Goal: Information Seeking & Learning: Compare options

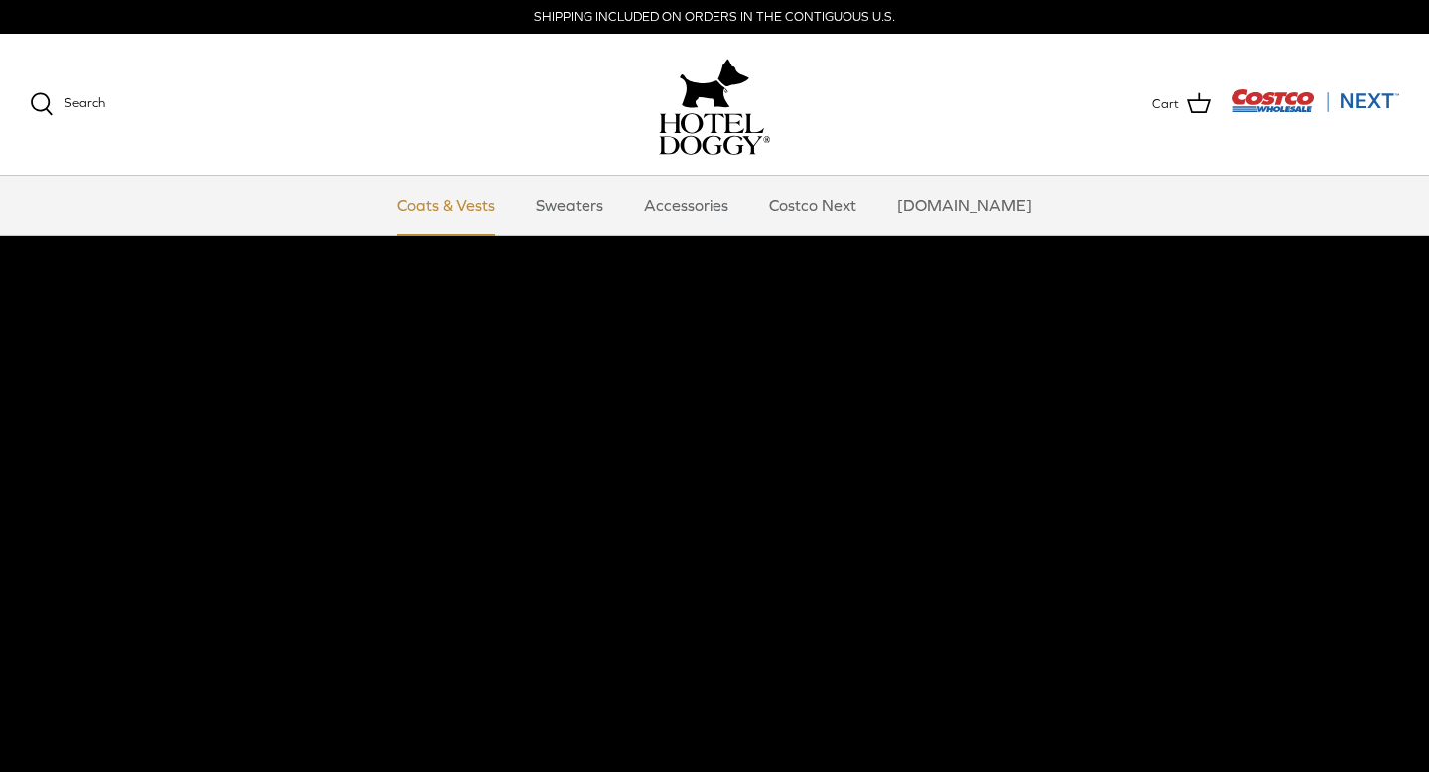
click at [484, 209] on link "Coats & Vests" at bounding box center [446, 206] width 134 height 60
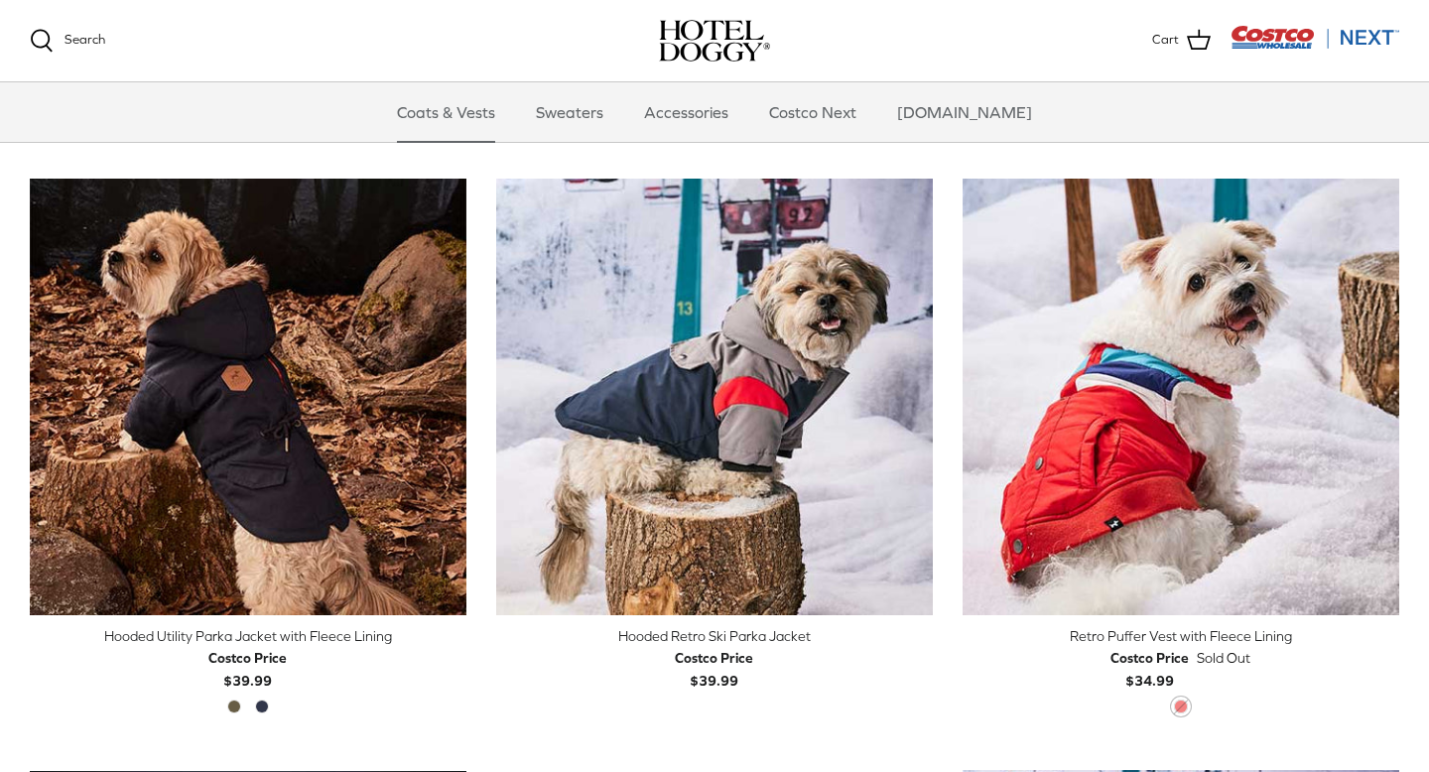
scroll to position [1038, 0]
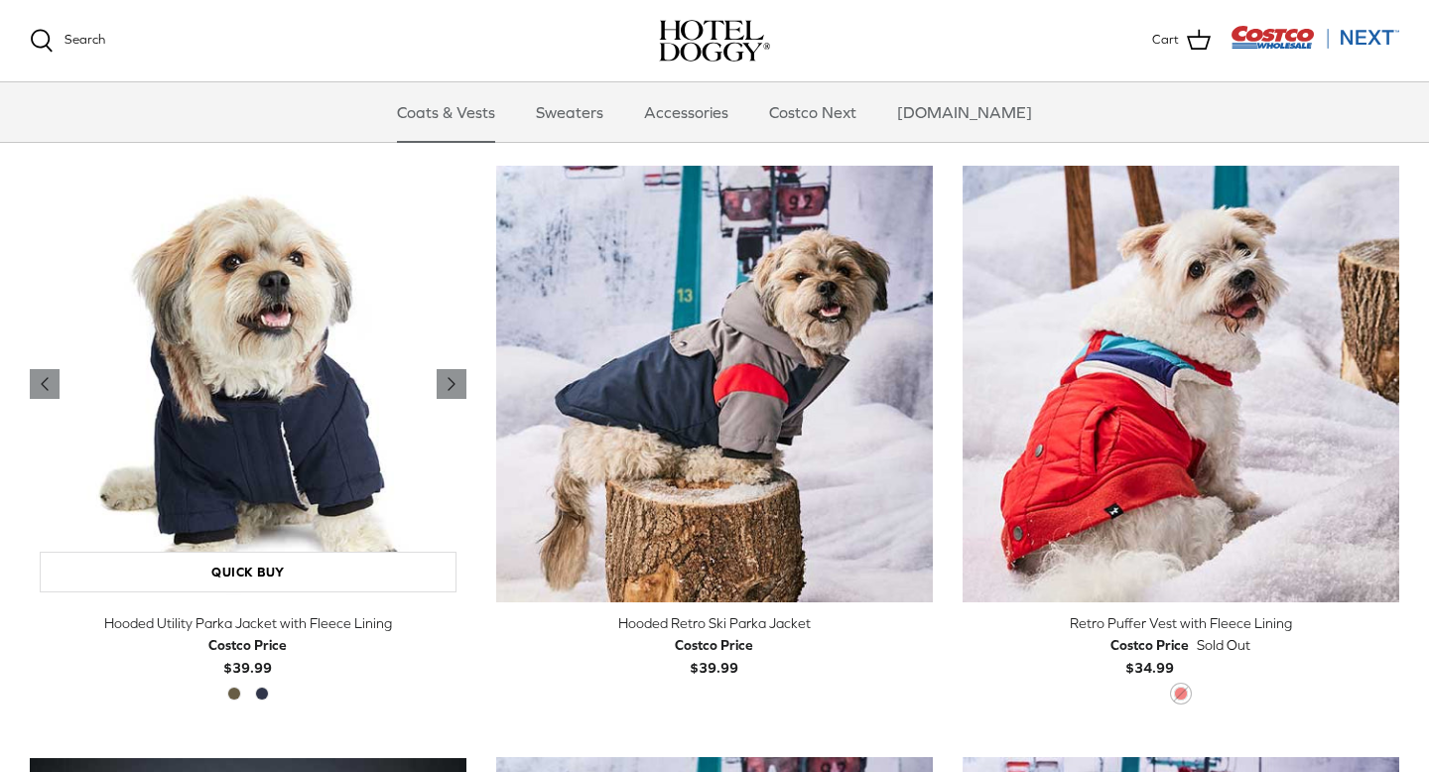
click at [293, 413] on img "Hooded Utility Parka Jacket with Fleece Lining" at bounding box center [248, 384] width 437 height 437
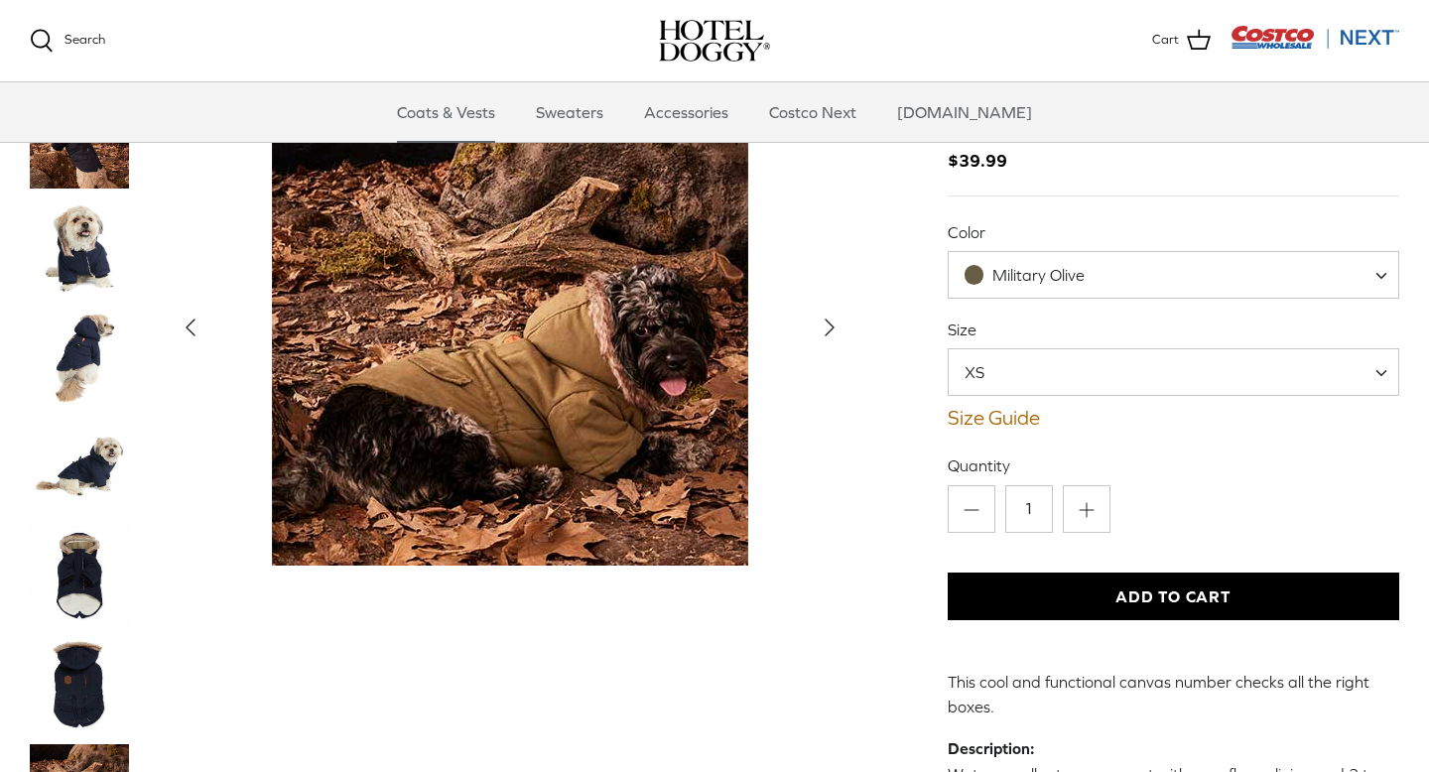
scroll to position [116, 0]
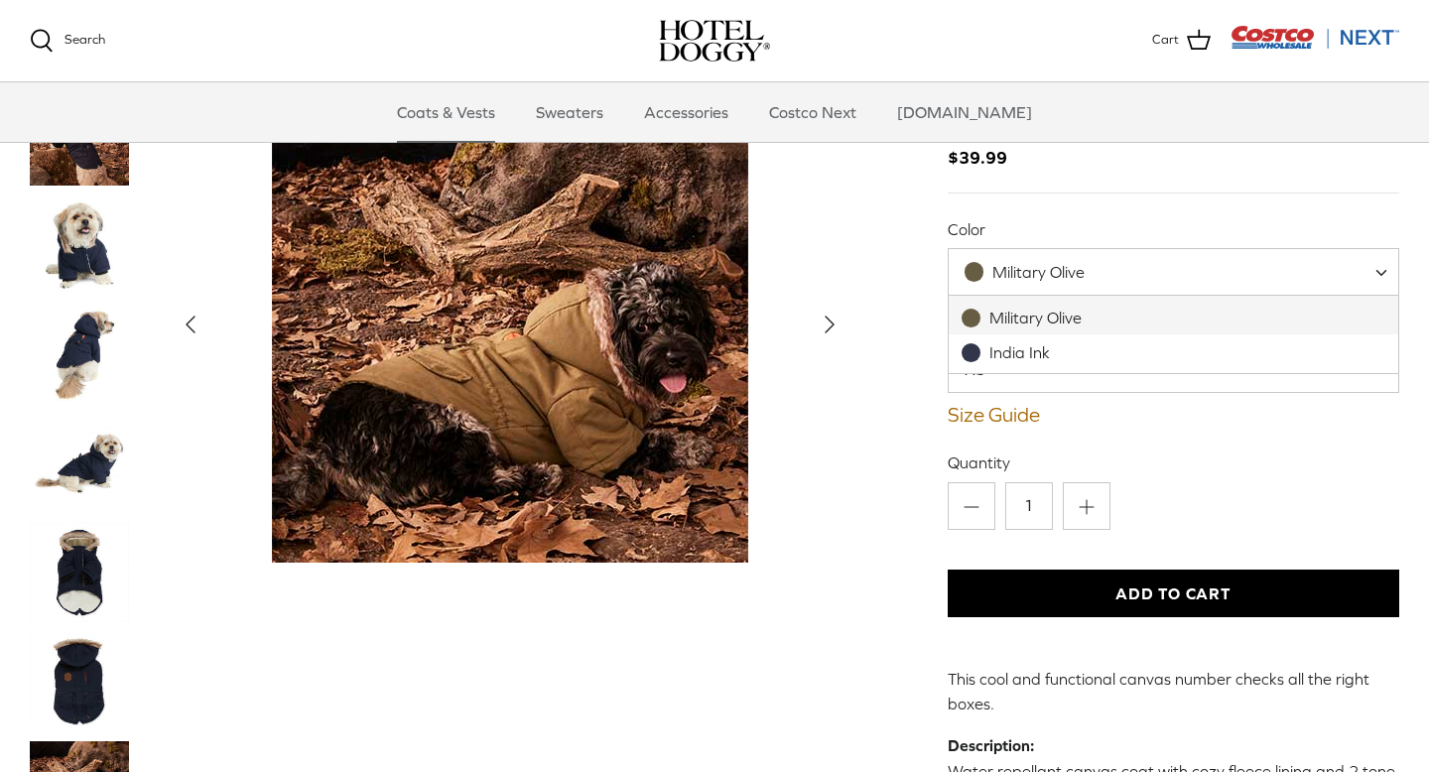
click at [1053, 272] on span "Military Olive" at bounding box center [1038, 272] width 92 height 18
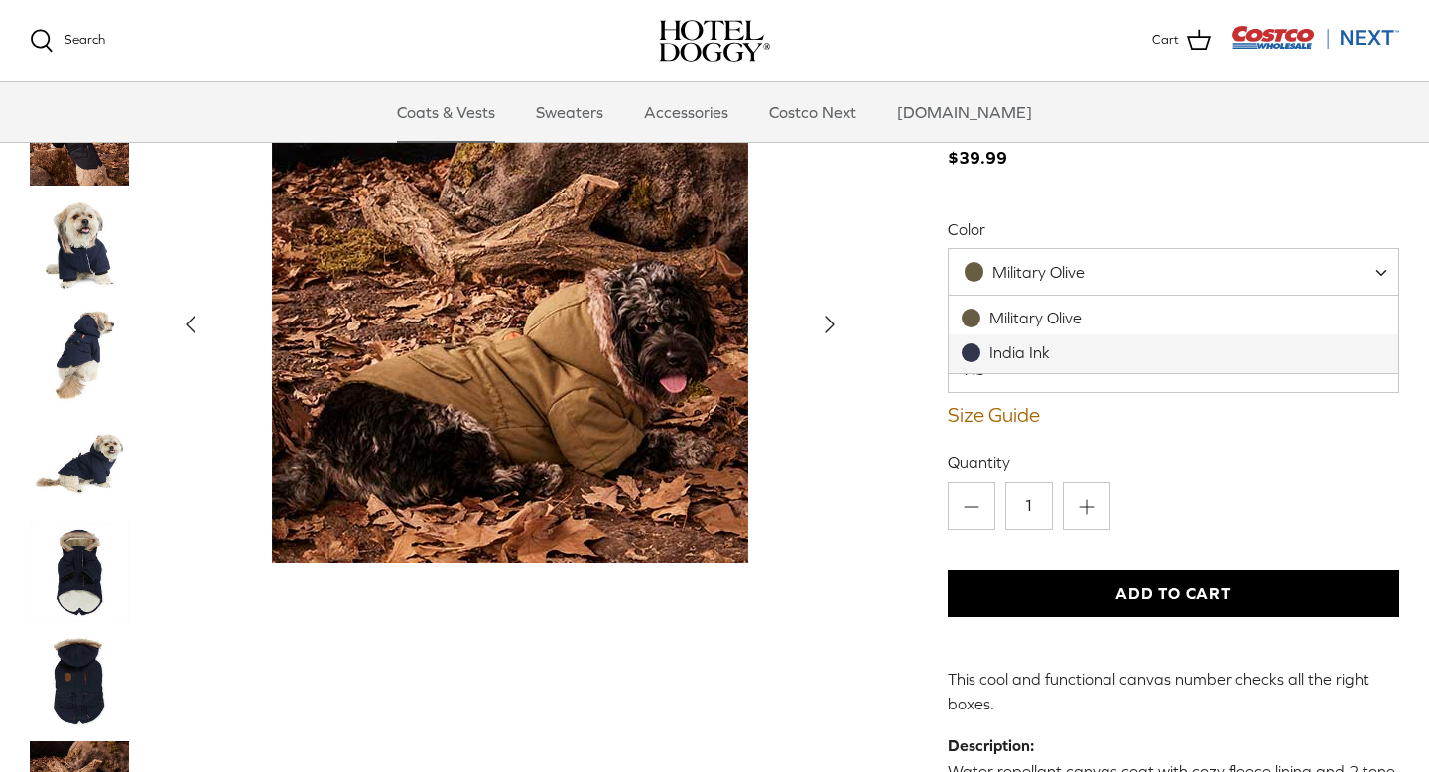
select select "India Ink"
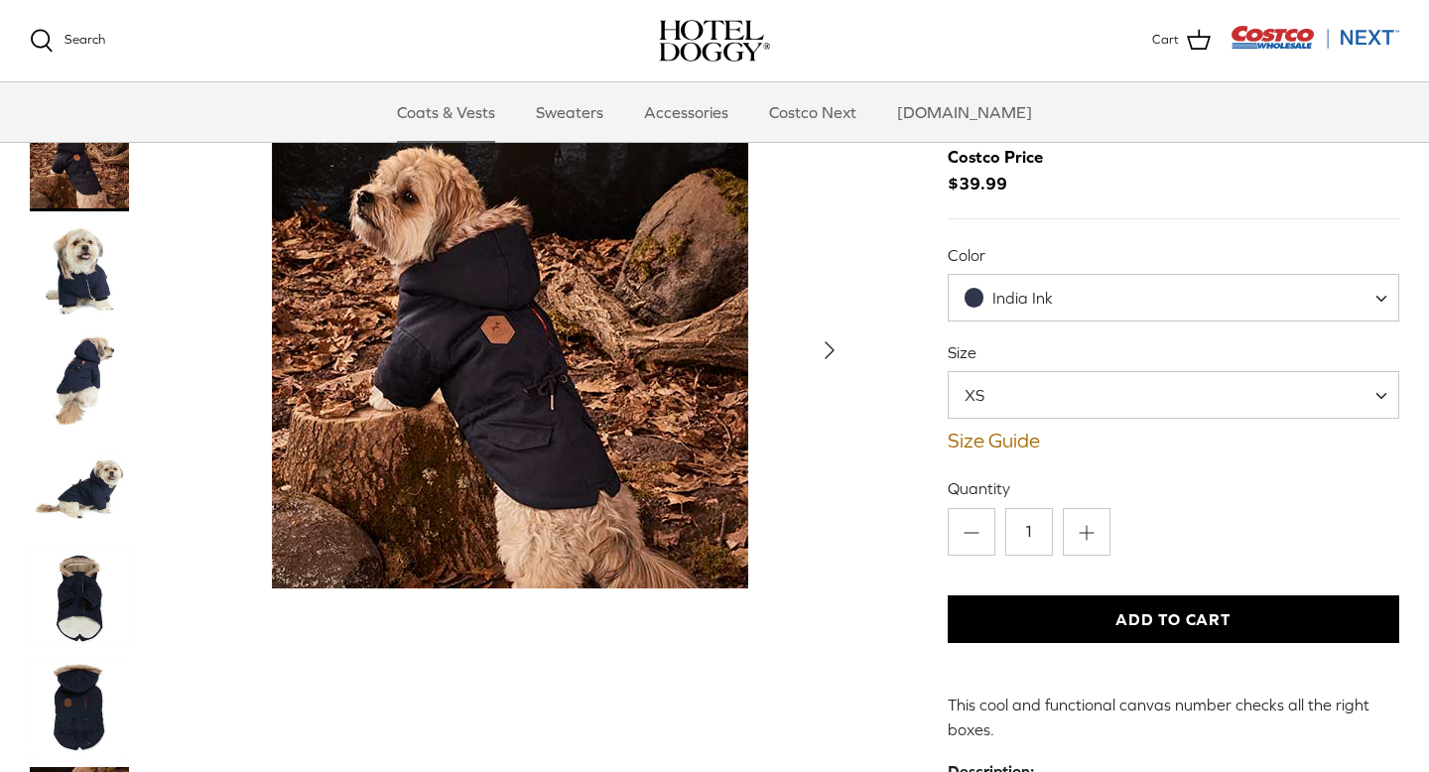
scroll to position [102, 0]
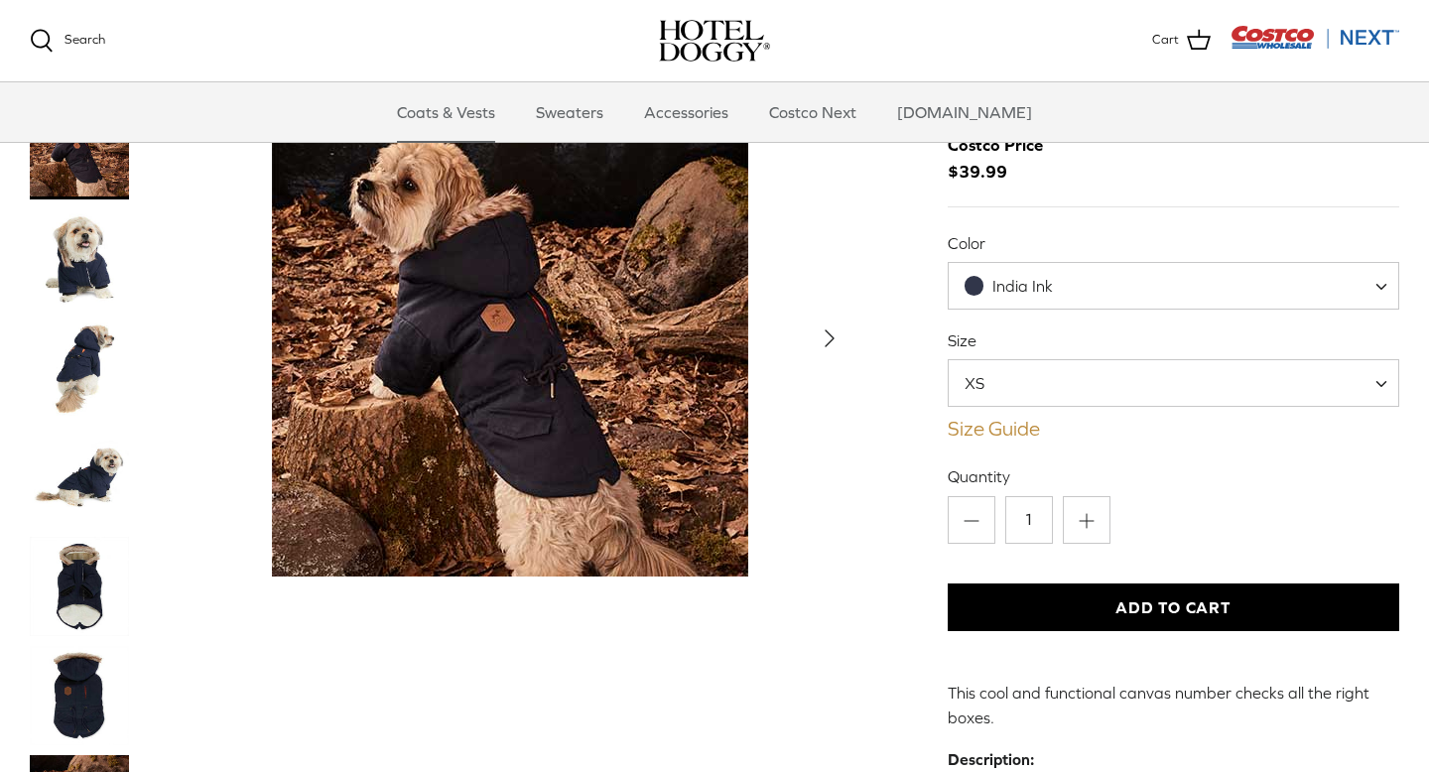
click at [994, 428] on link "Size Guide" at bounding box center [1172, 429] width 451 height 24
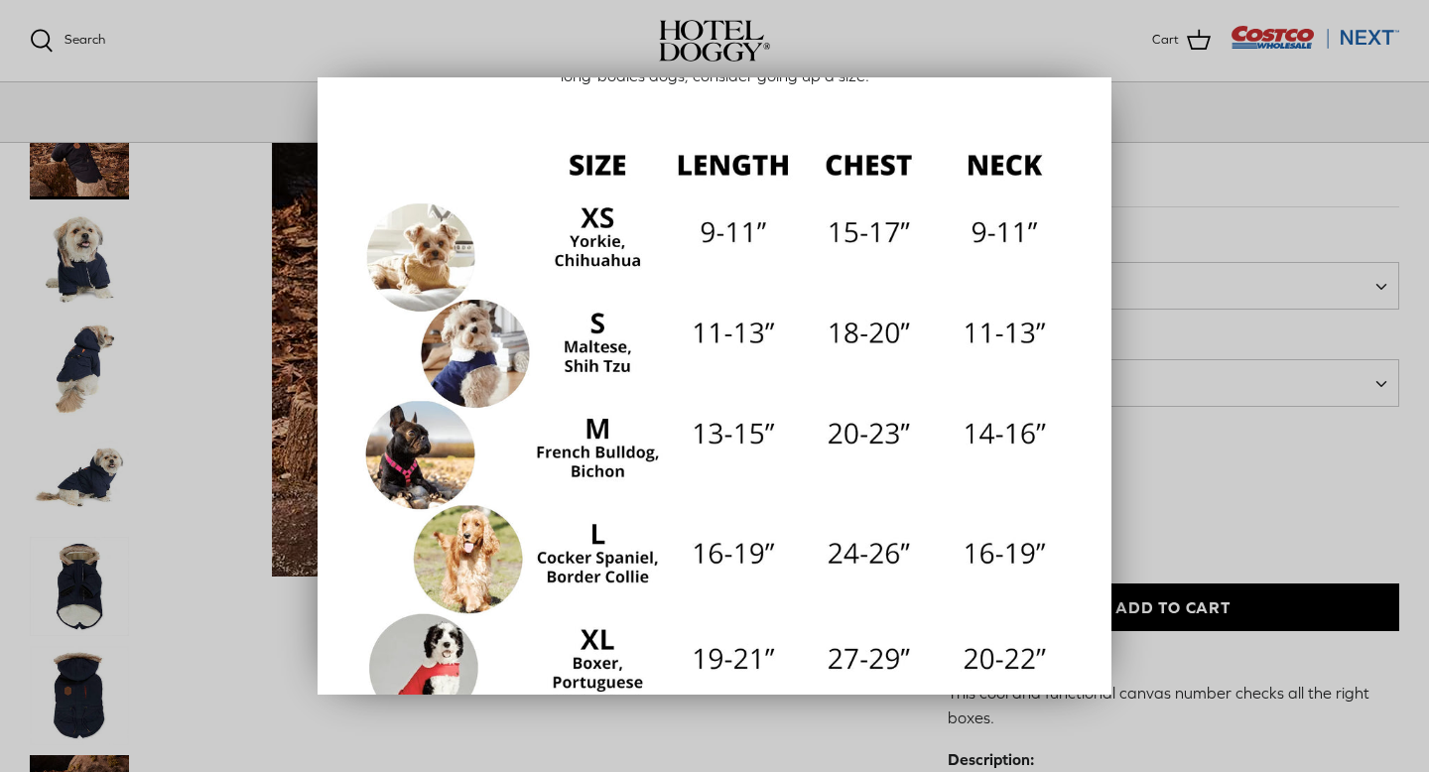
scroll to position [193, 0]
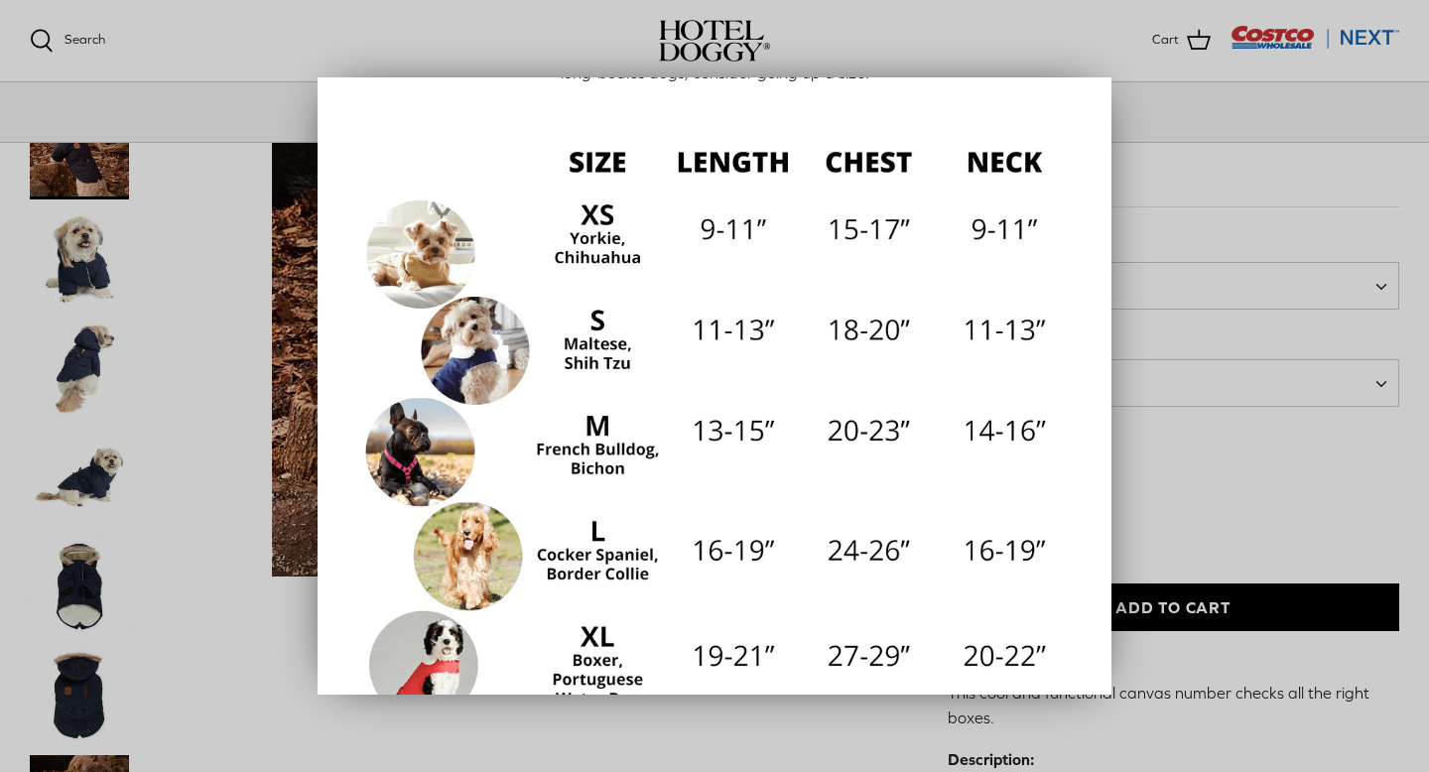
click at [243, 620] on div at bounding box center [714, 386] width 1429 height 772
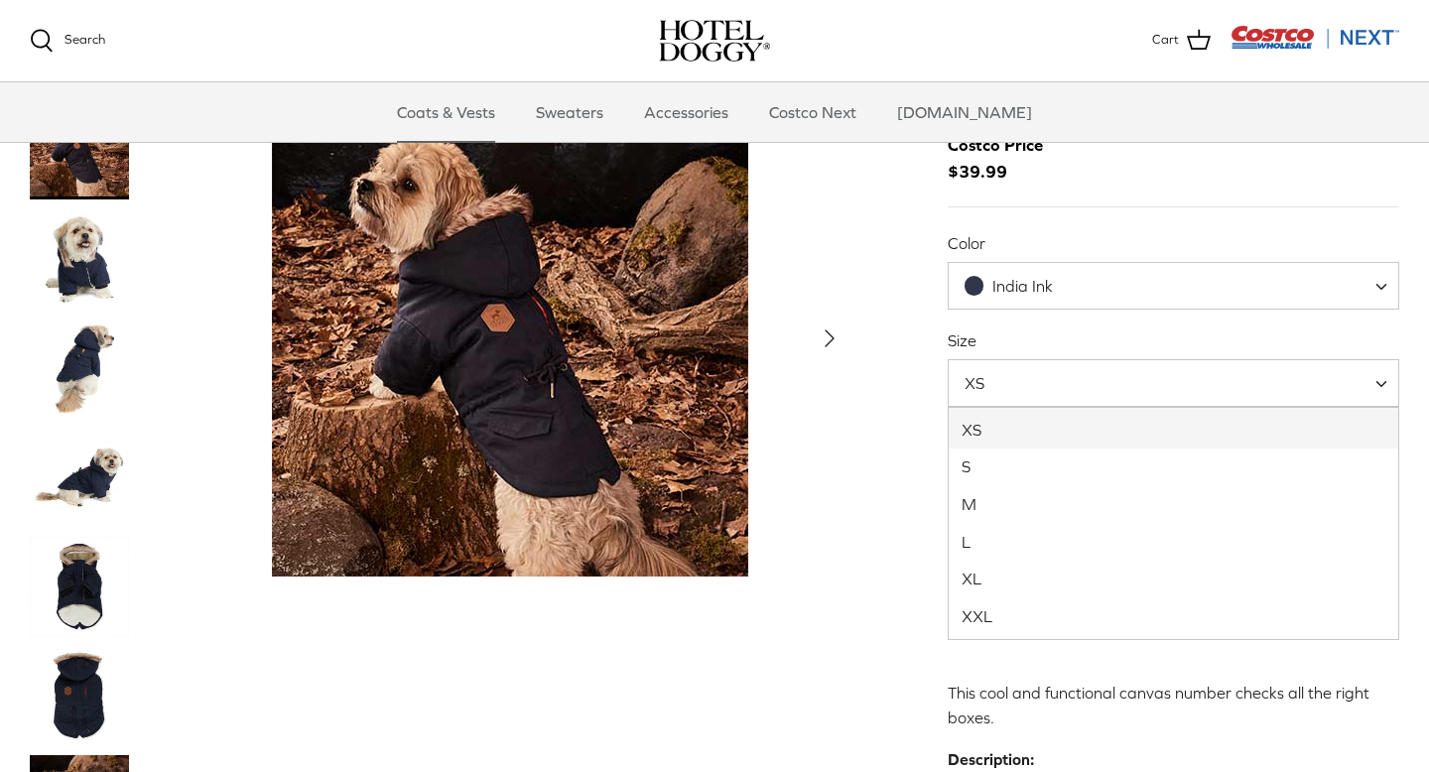
click at [1087, 389] on span "XS" at bounding box center [1172, 383] width 451 height 48
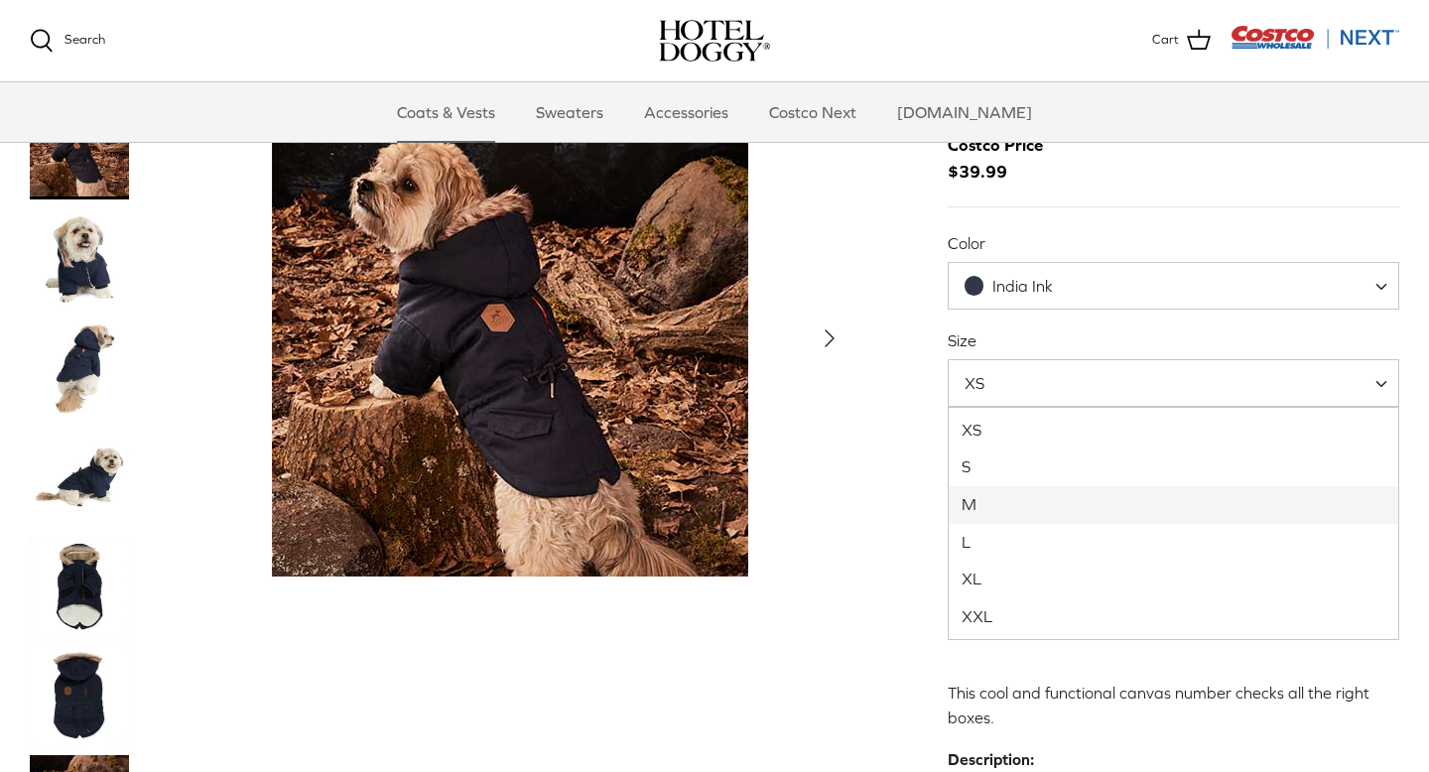
select select "M"
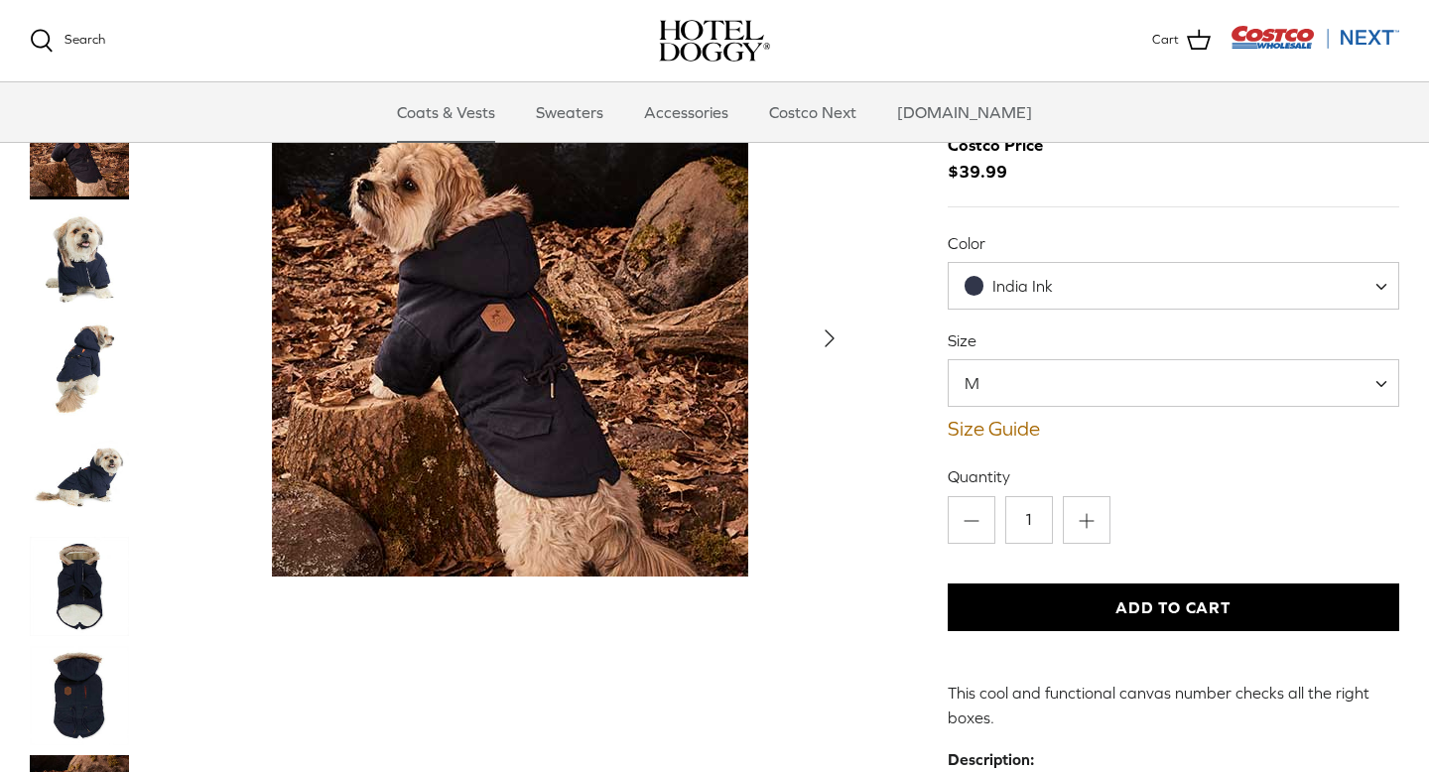
click at [657, 585] on div "Left Right" at bounding box center [440, 754] width 821 height 1310
click at [96, 427] on img "Thumbnail Link" at bounding box center [79, 476] width 99 height 99
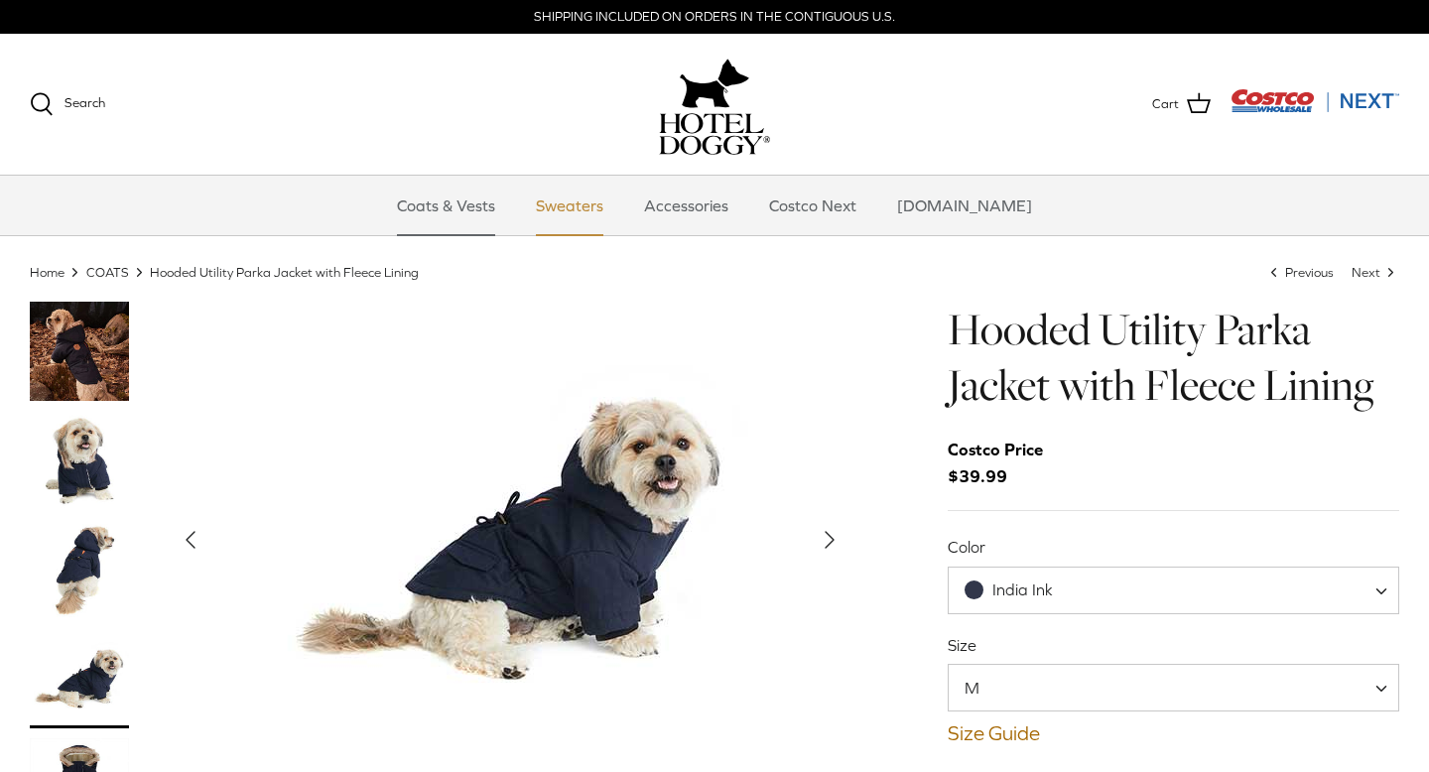
click at [604, 204] on link "Sweaters" at bounding box center [569, 206] width 103 height 60
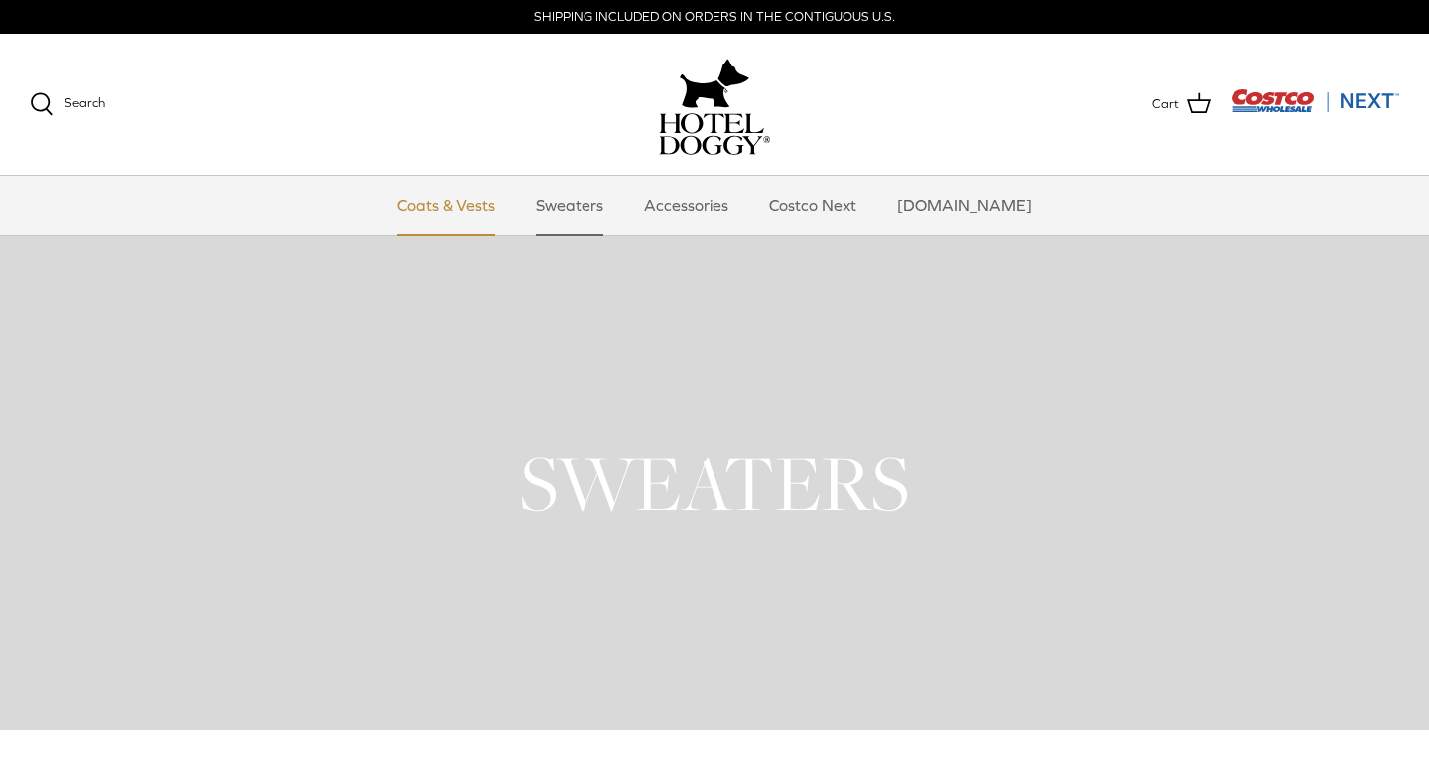
click at [477, 203] on link "Coats & Vests" at bounding box center [446, 206] width 134 height 60
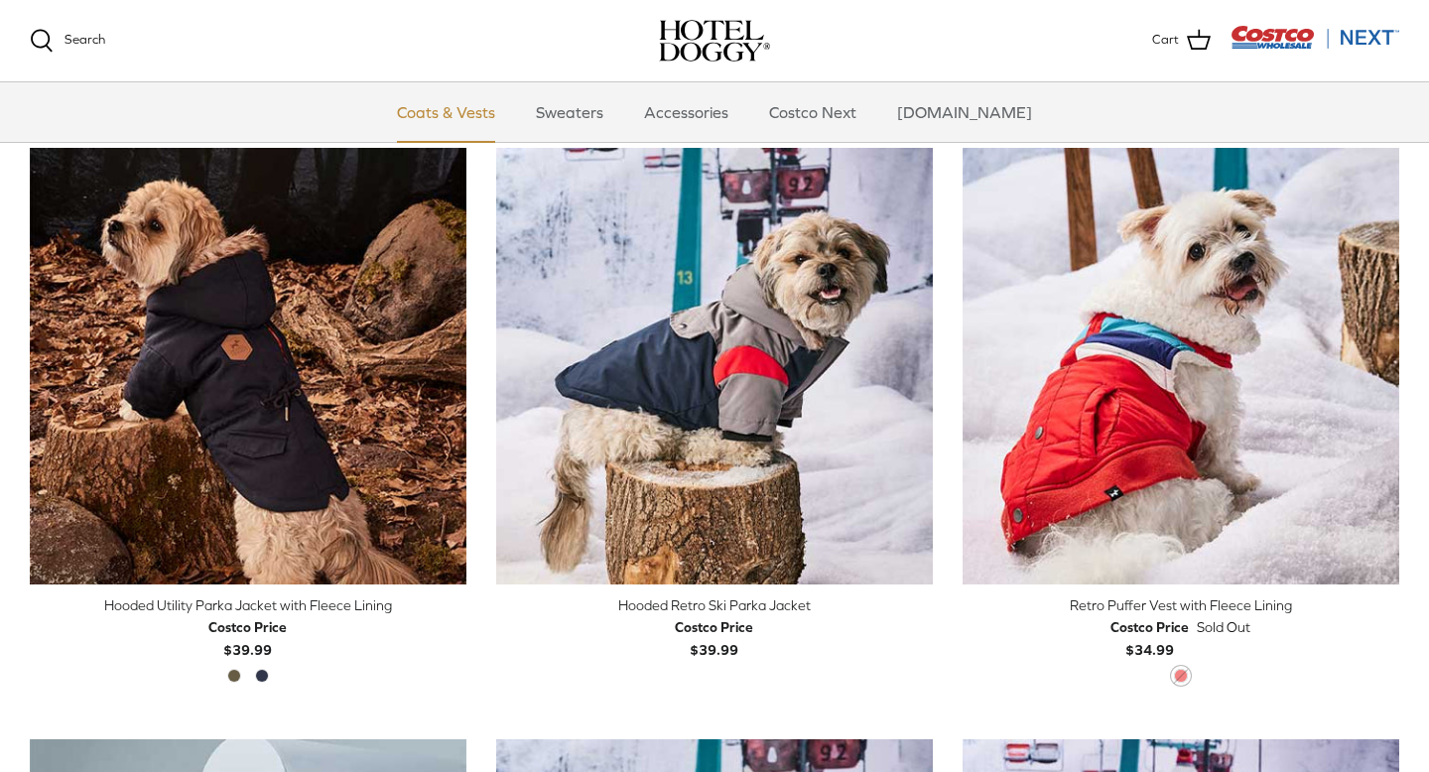
scroll to position [1084, 0]
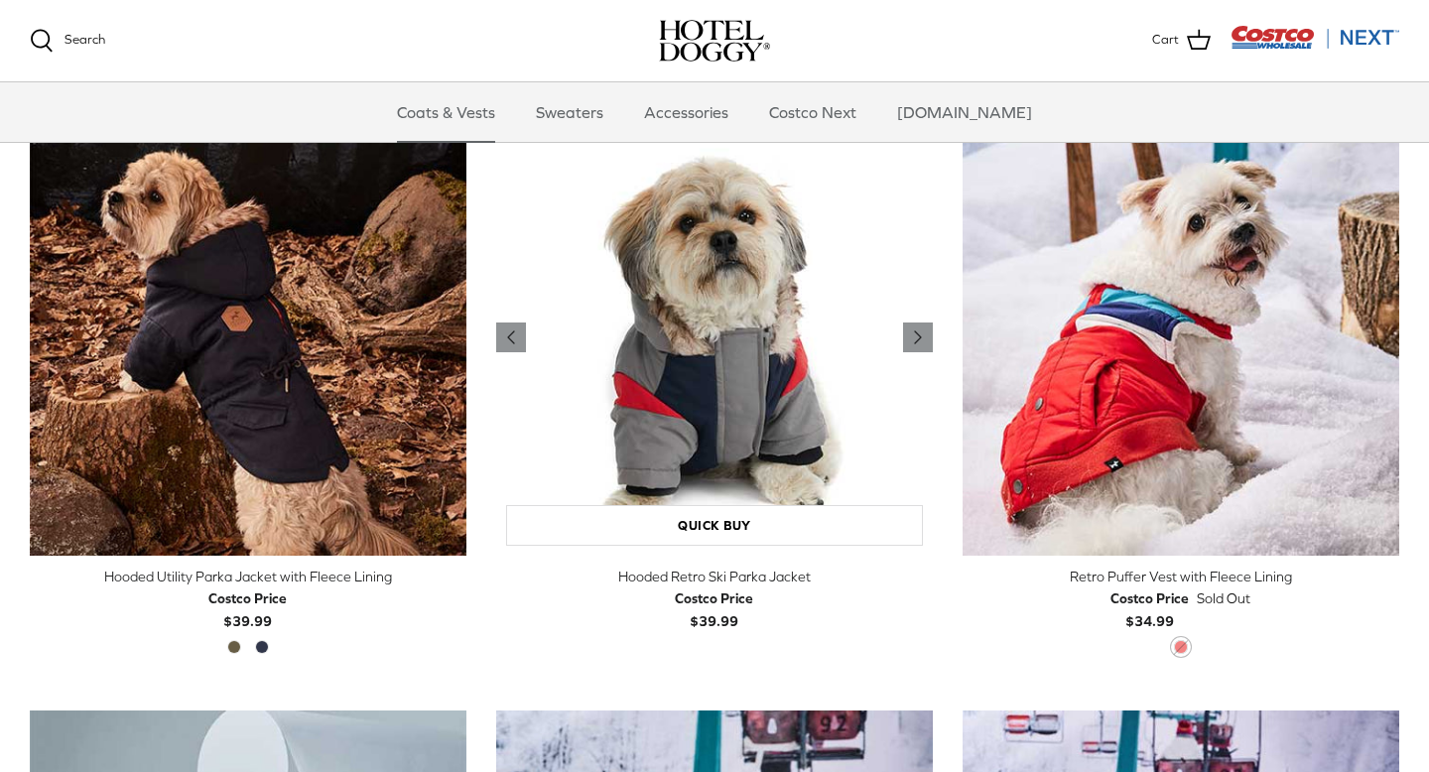
click at [701, 345] on img "Hooded Retro Ski Parka Jacket" at bounding box center [714, 337] width 437 height 437
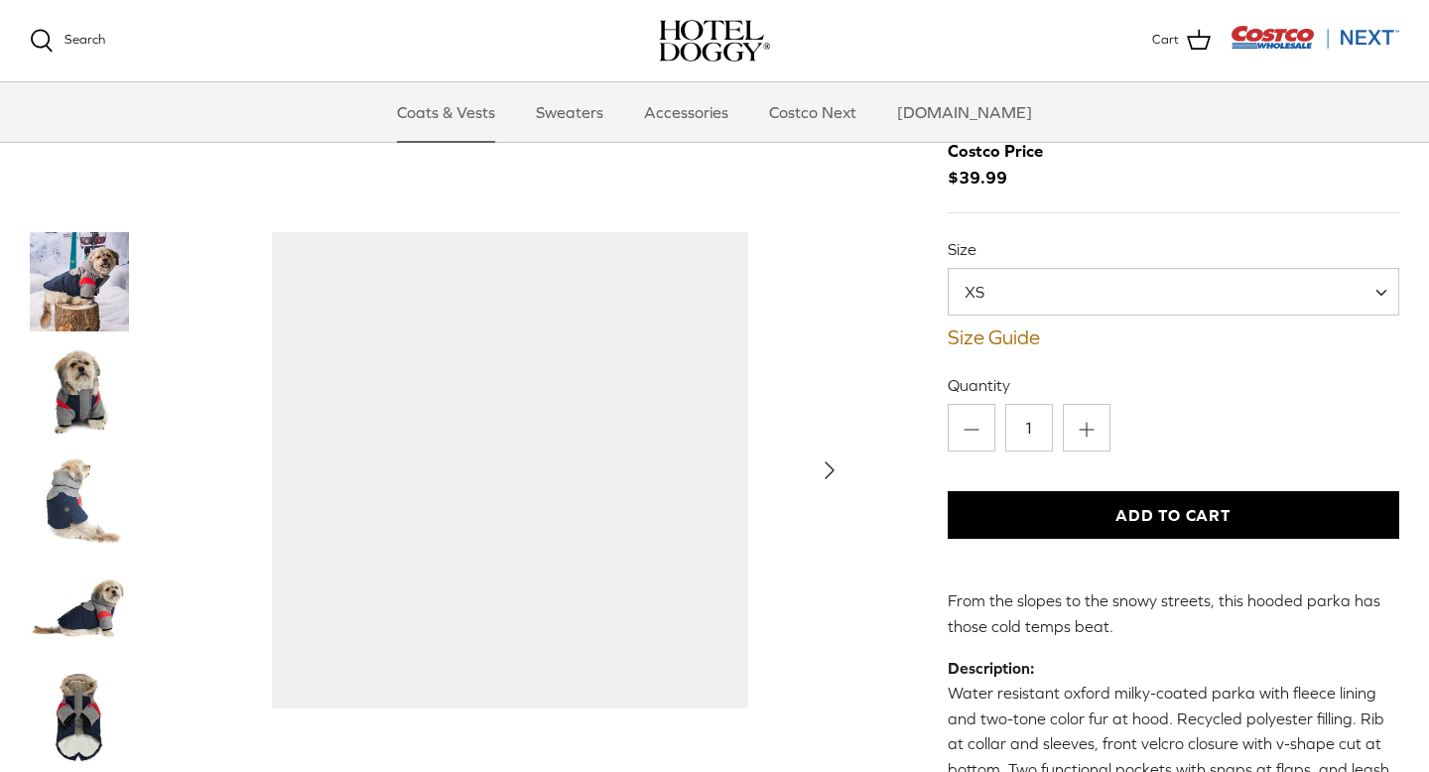
scroll to position [100, 0]
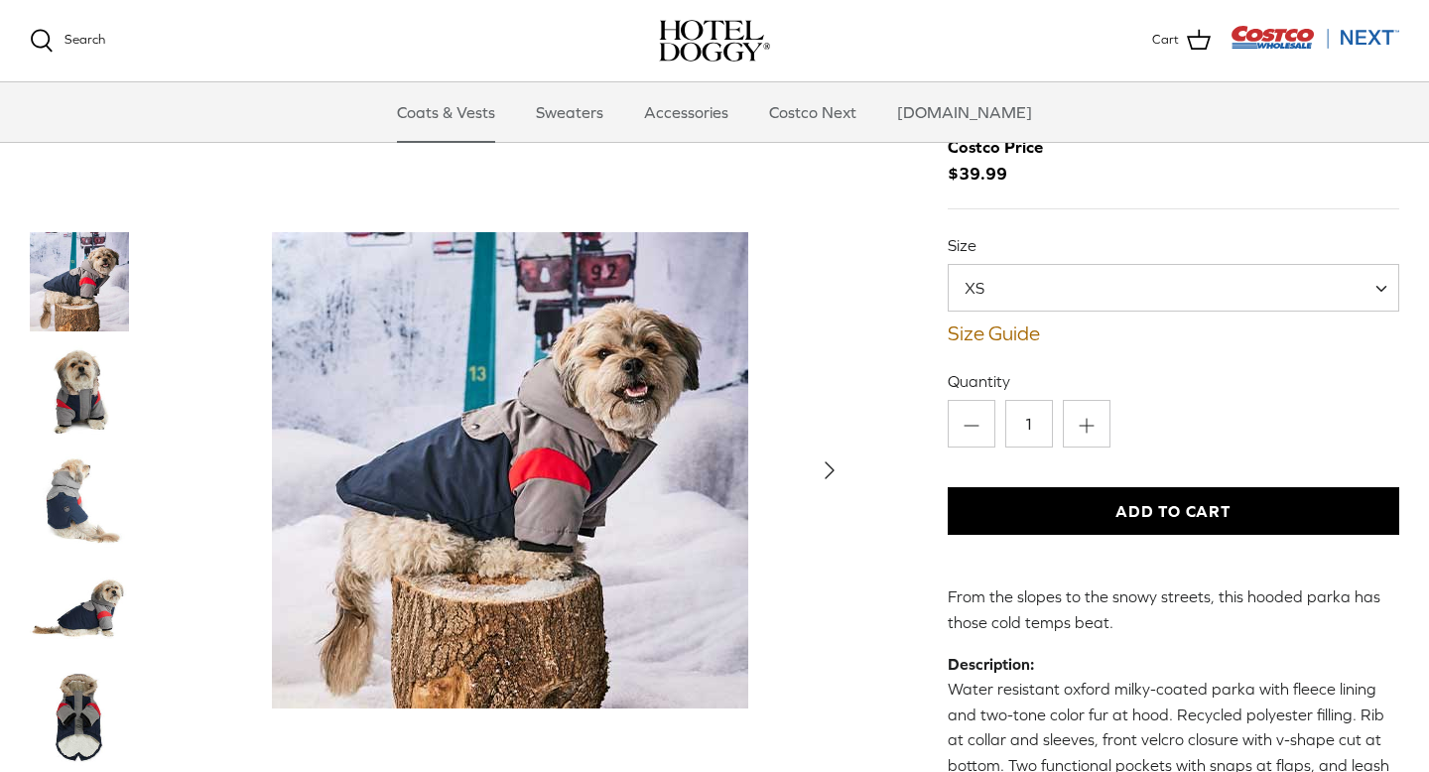
click at [69, 397] on img "Thumbnail Link" at bounding box center [79, 390] width 99 height 99
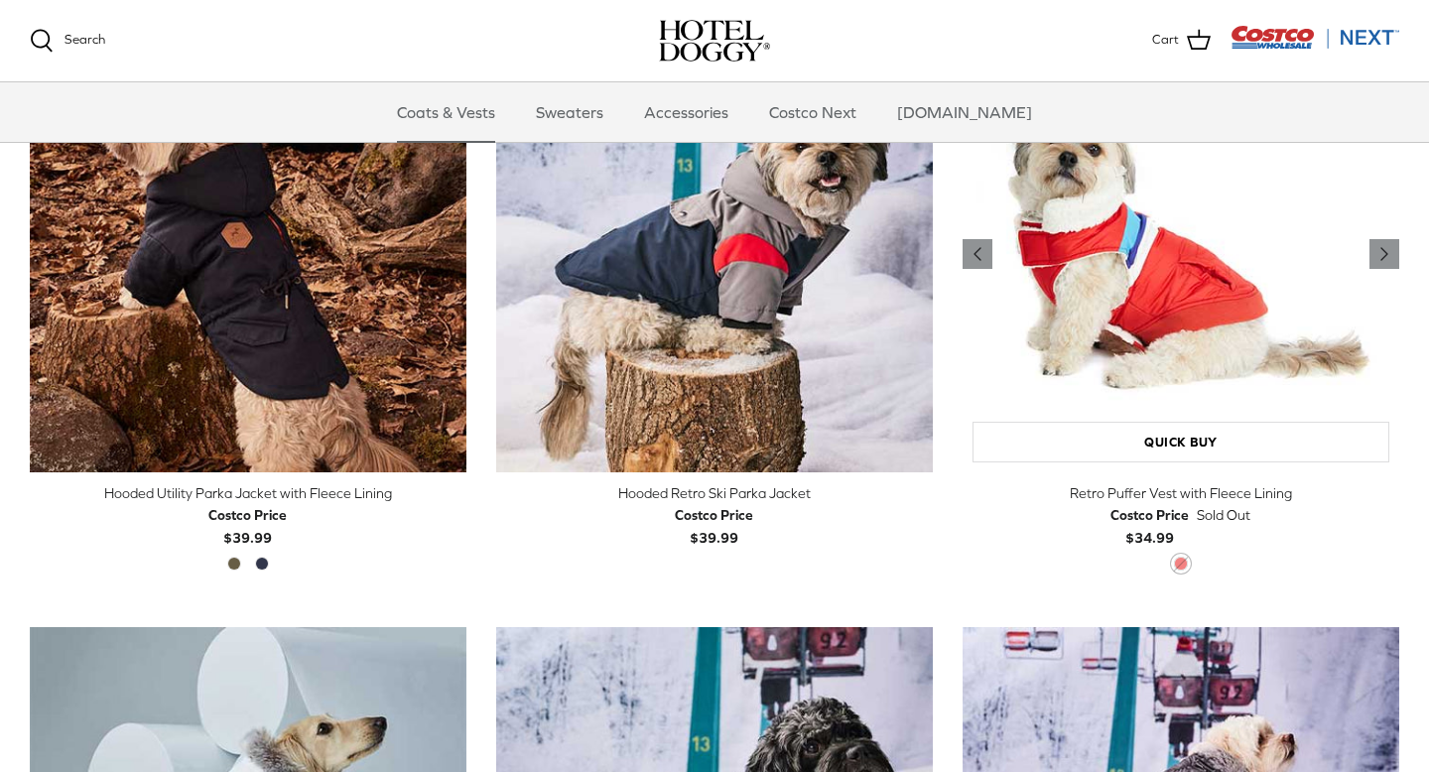
scroll to position [1073, 0]
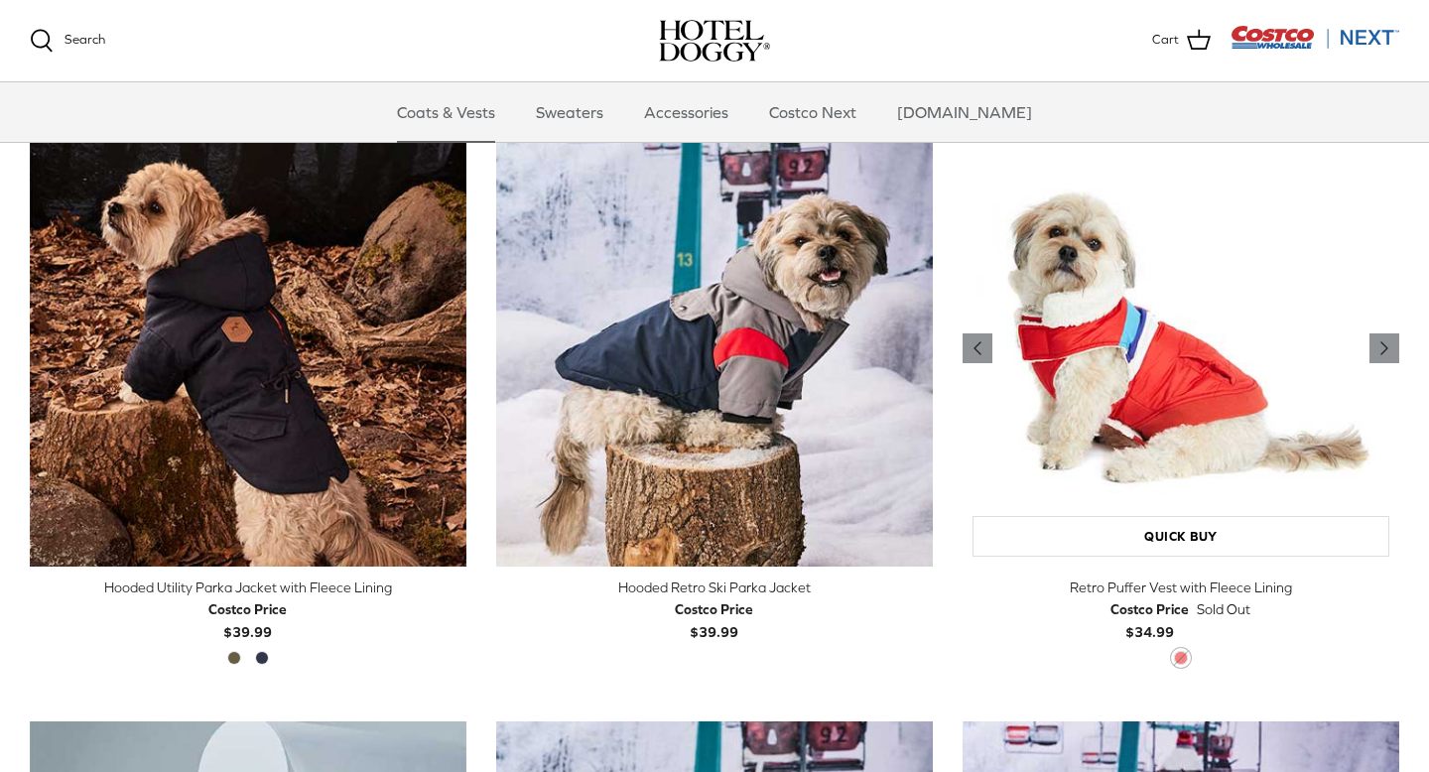
click at [1158, 344] on img "Retro Puffer Vest with Fleece Lining" at bounding box center [1180, 348] width 437 height 437
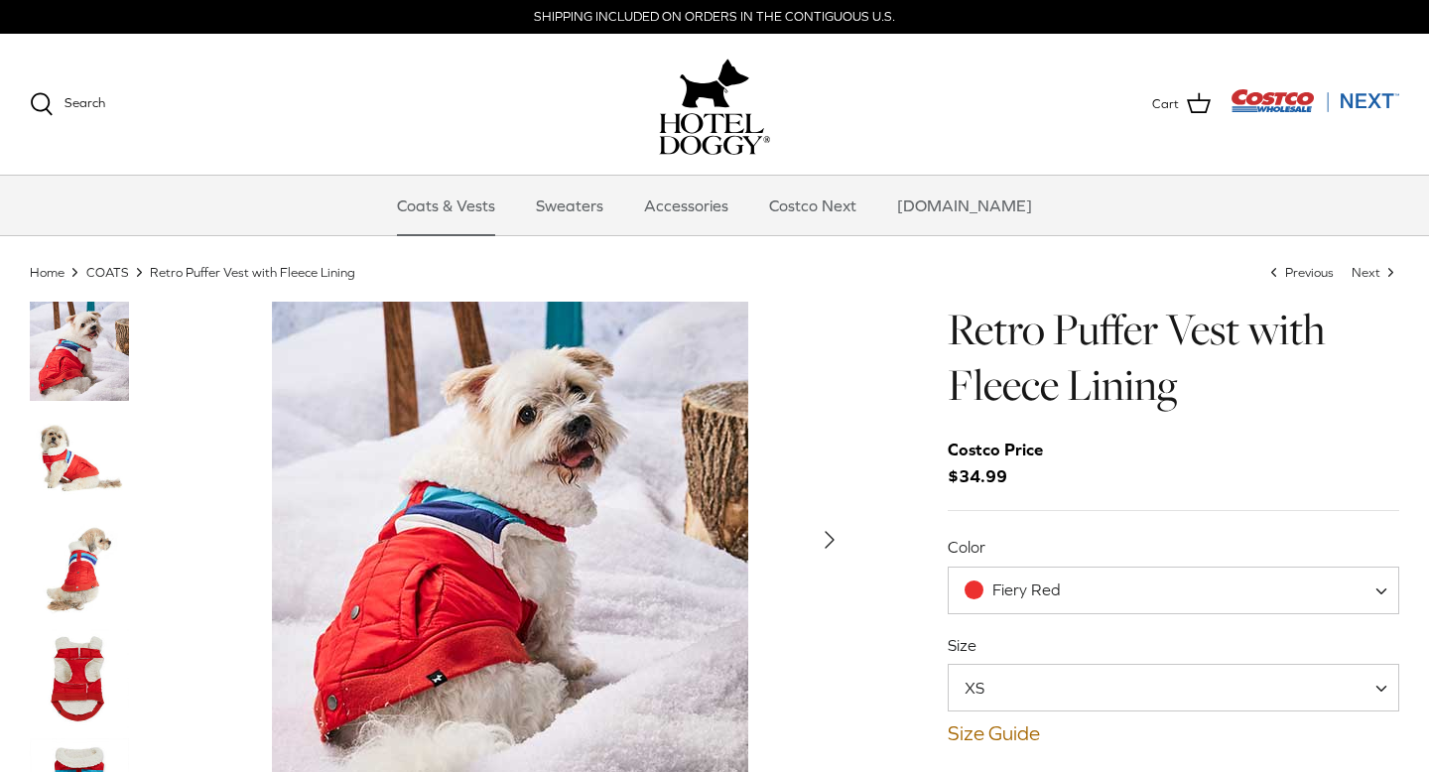
click at [88, 565] on img "Thumbnail Link" at bounding box center [79, 569] width 99 height 99
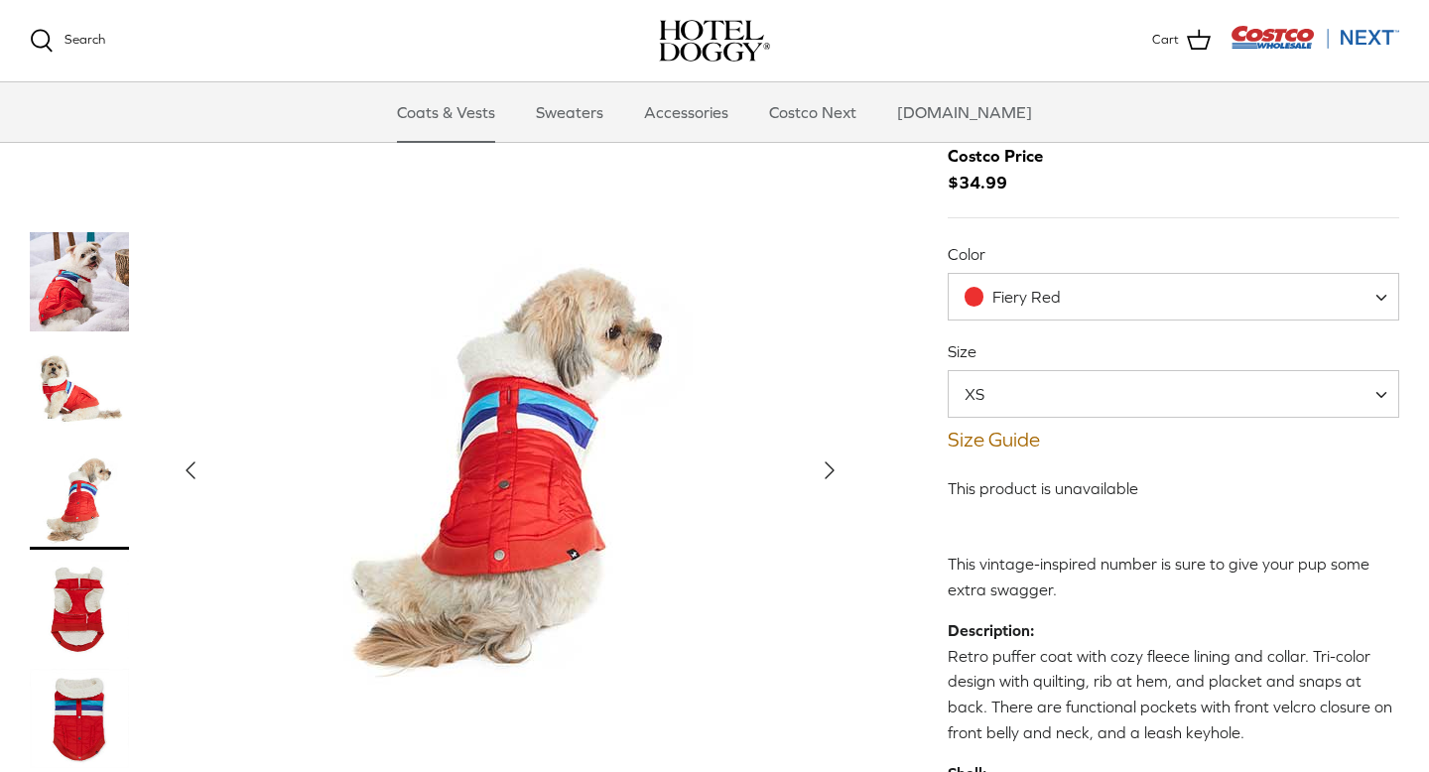
scroll to position [96, 0]
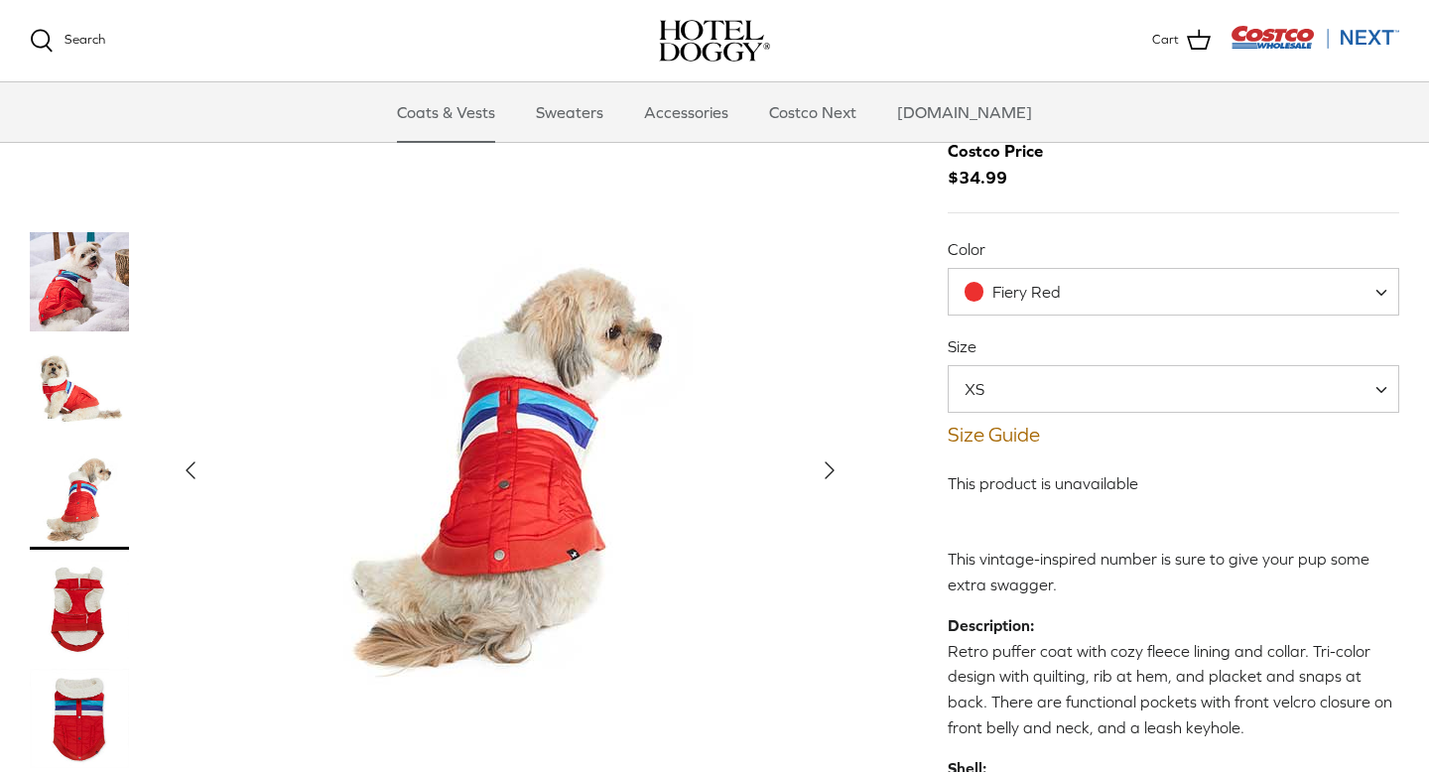
click at [79, 612] on img "Thumbnail Link" at bounding box center [79, 609] width 99 height 99
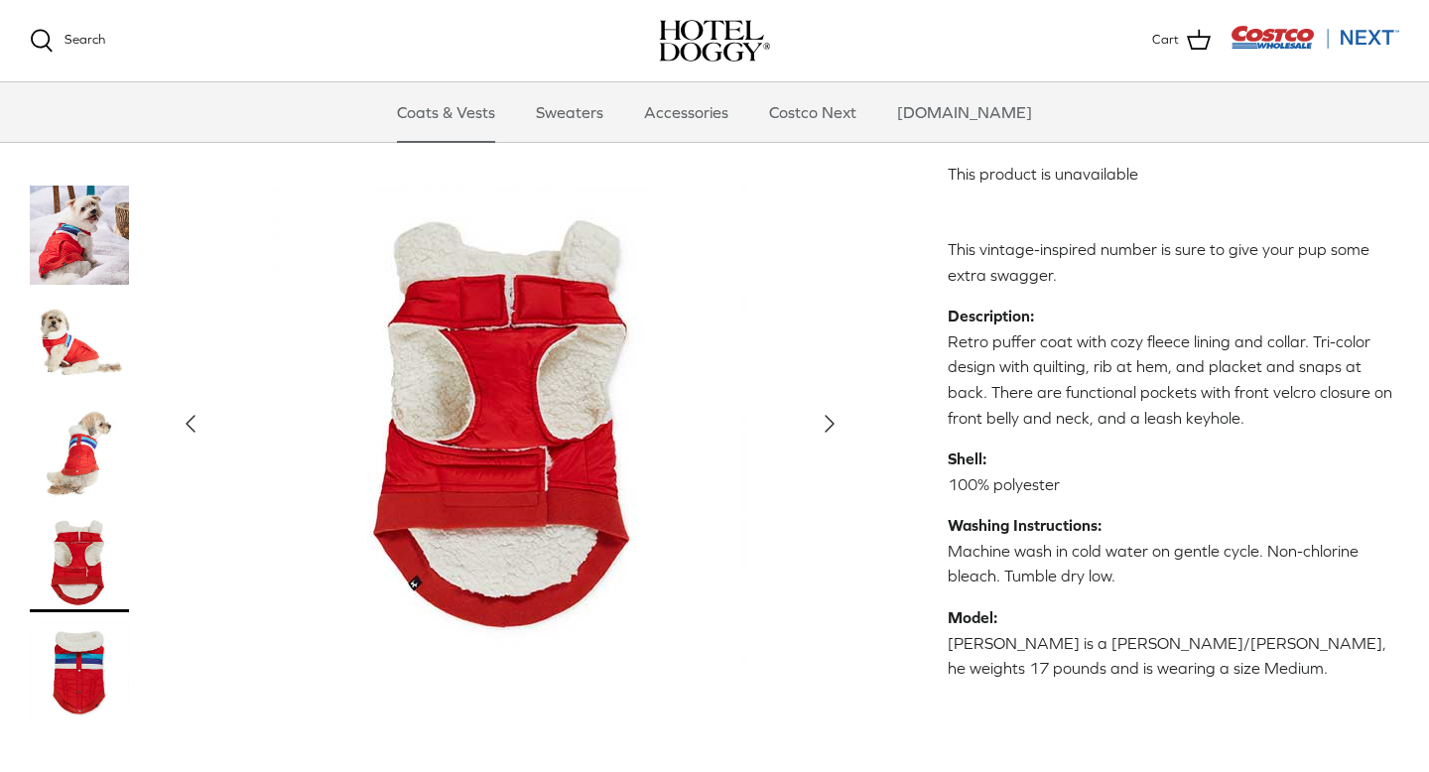
scroll to position [418, 0]
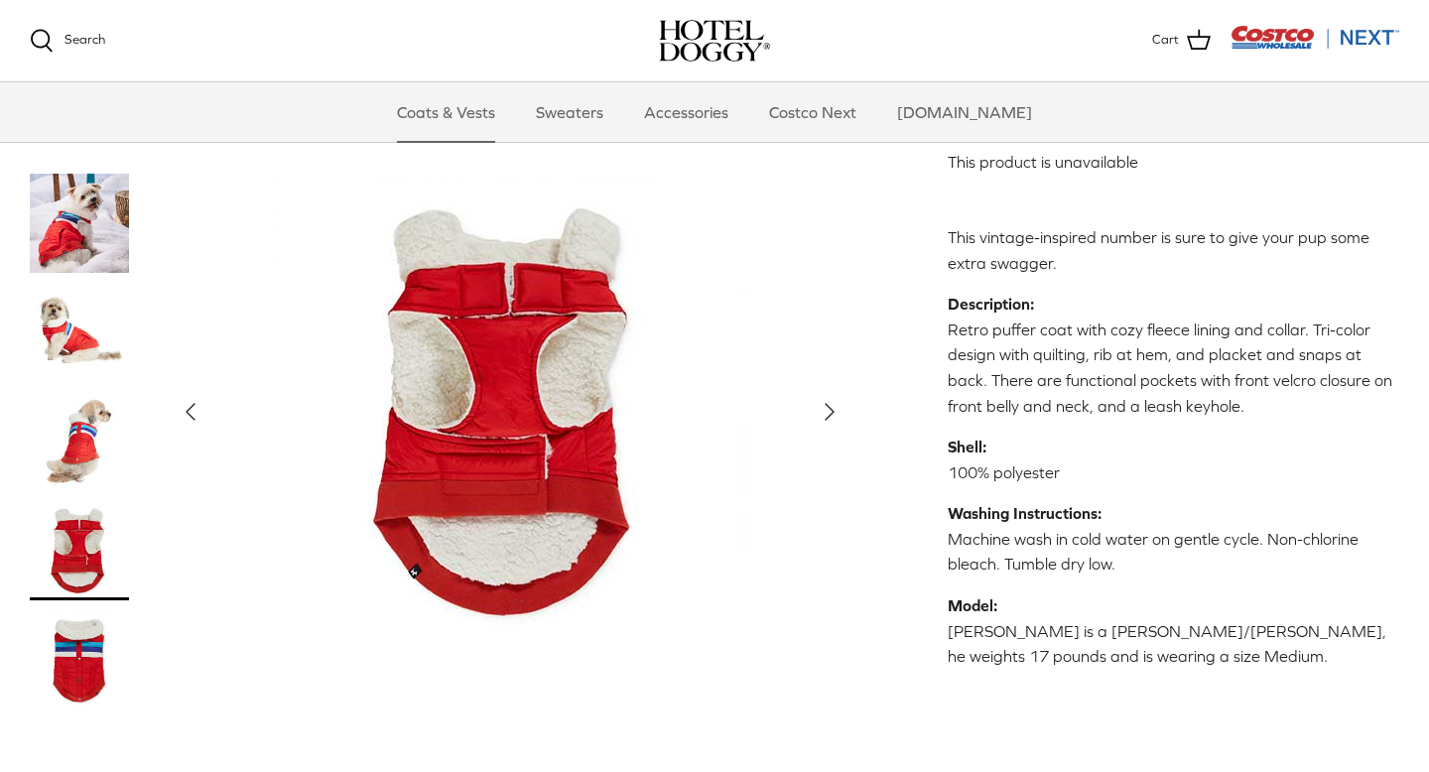
click at [85, 680] on img "Thumbnail Link" at bounding box center [79, 659] width 99 height 99
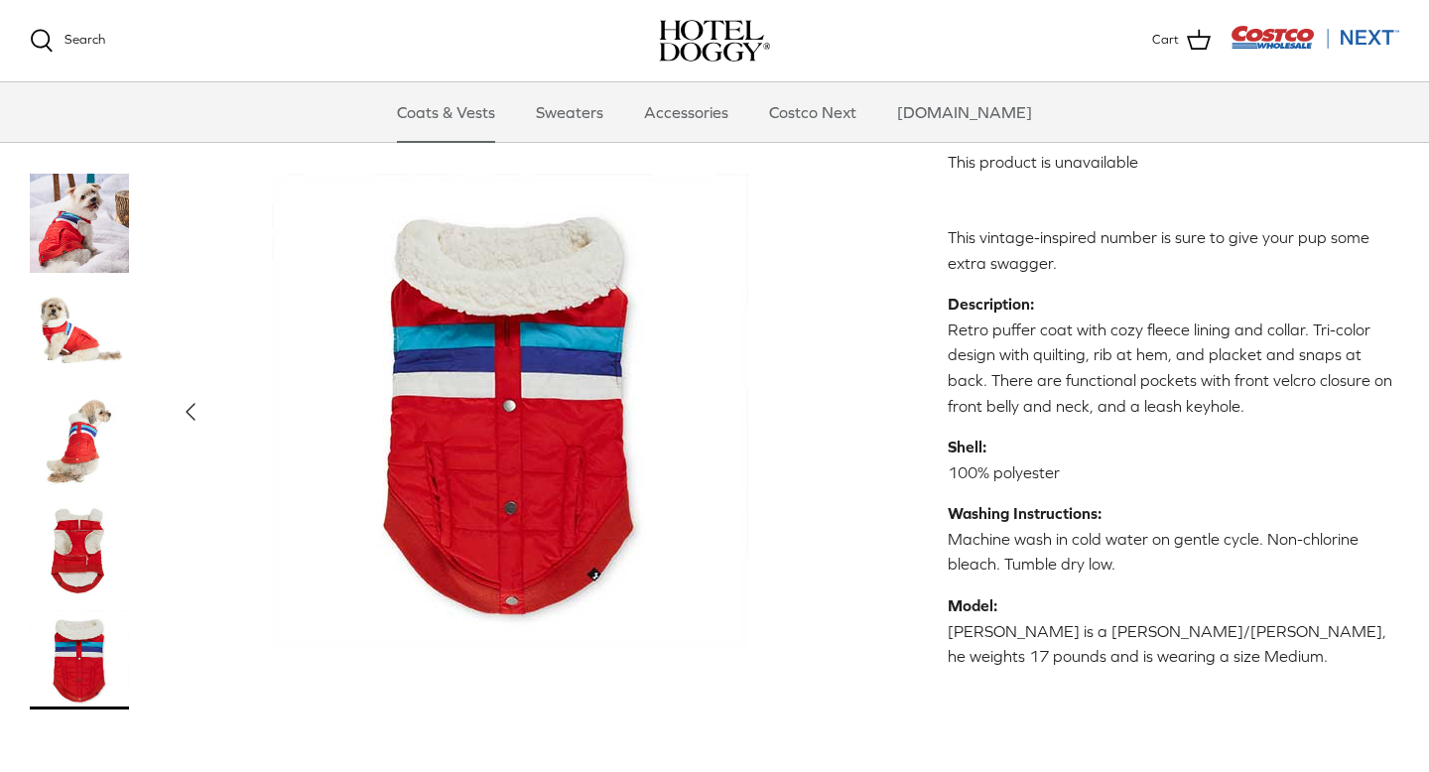
click at [66, 348] on img "Thumbnail Link" at bounding box center [79, 332] width 99 height 99
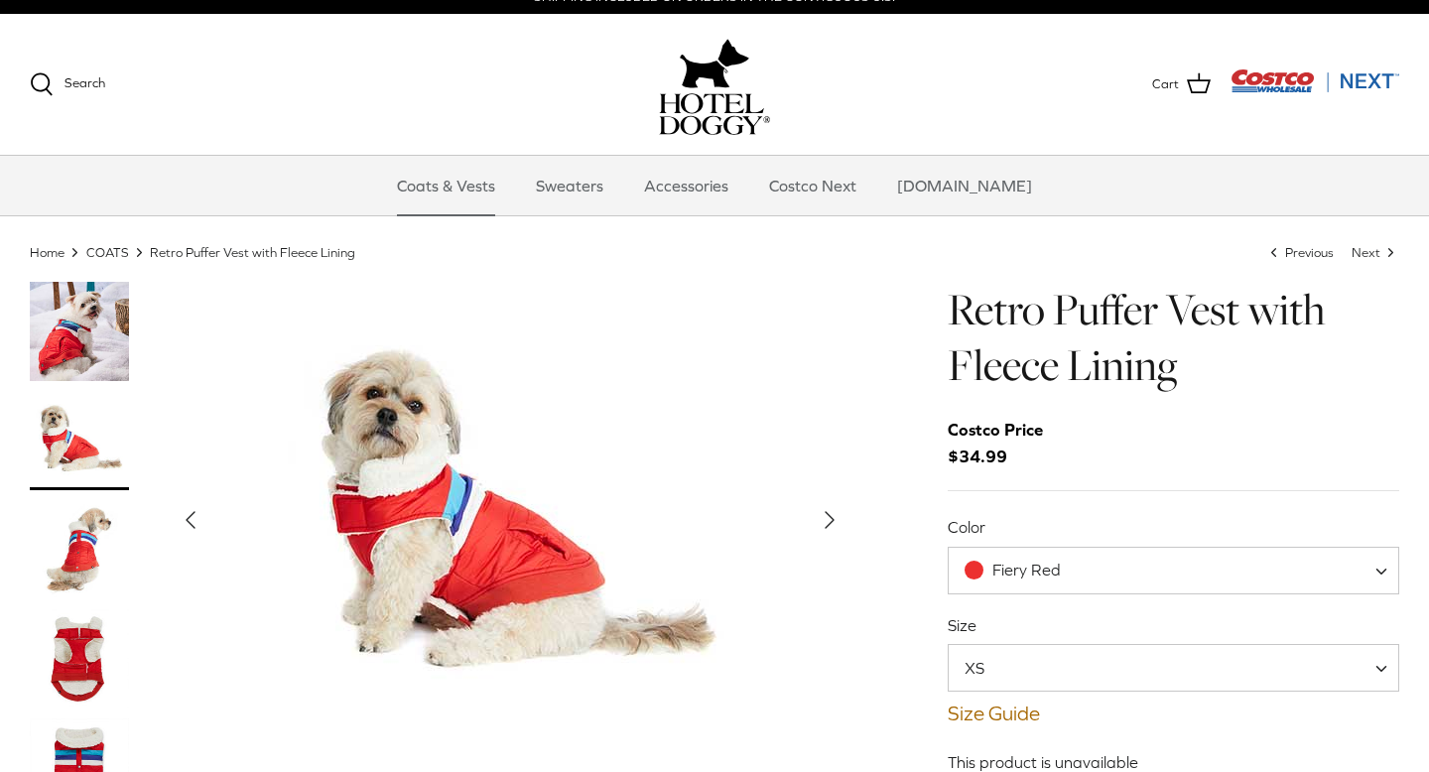
scroll to position [16, 0]
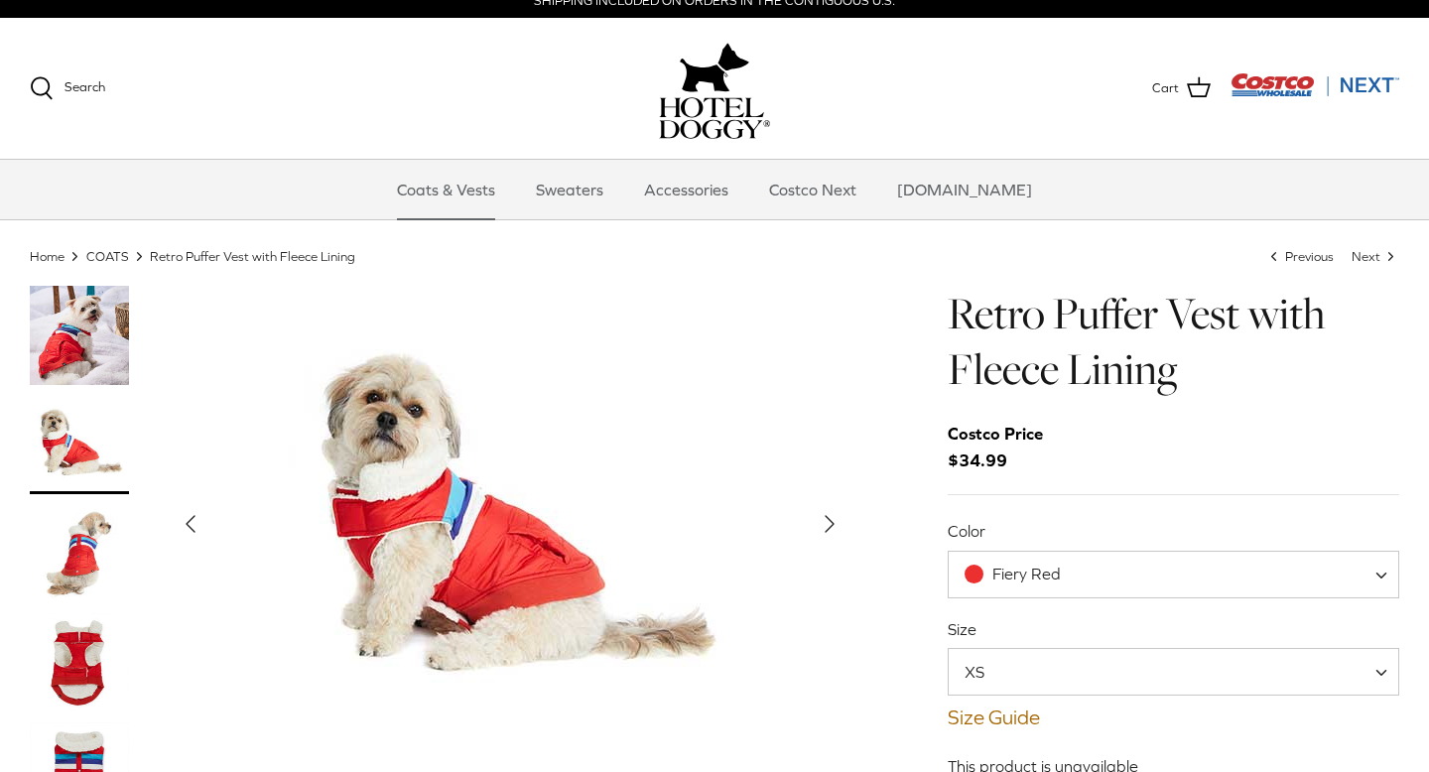
click at [995, 668] on span "XS" at bounding box center [985, 672] width 75 height 22
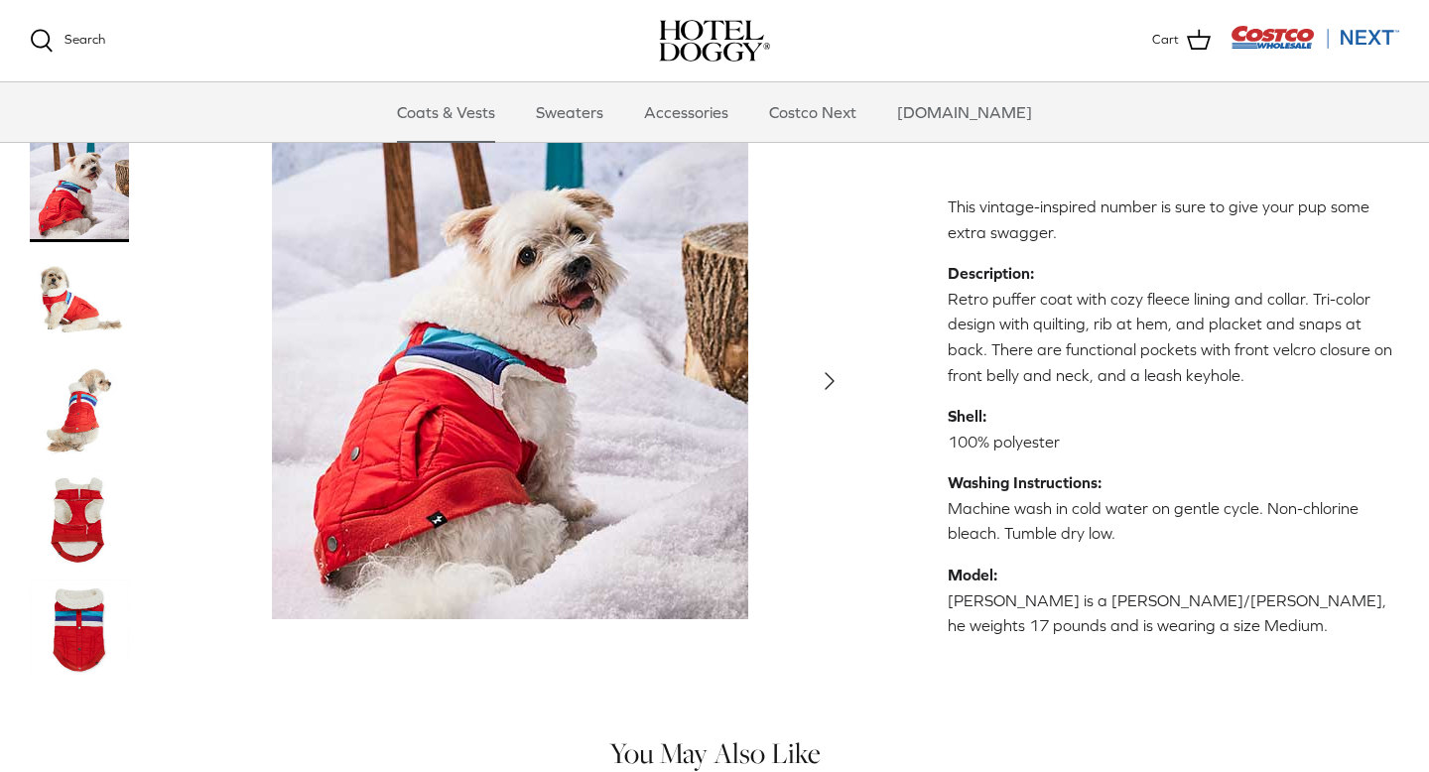
scroll to position [461, 0]
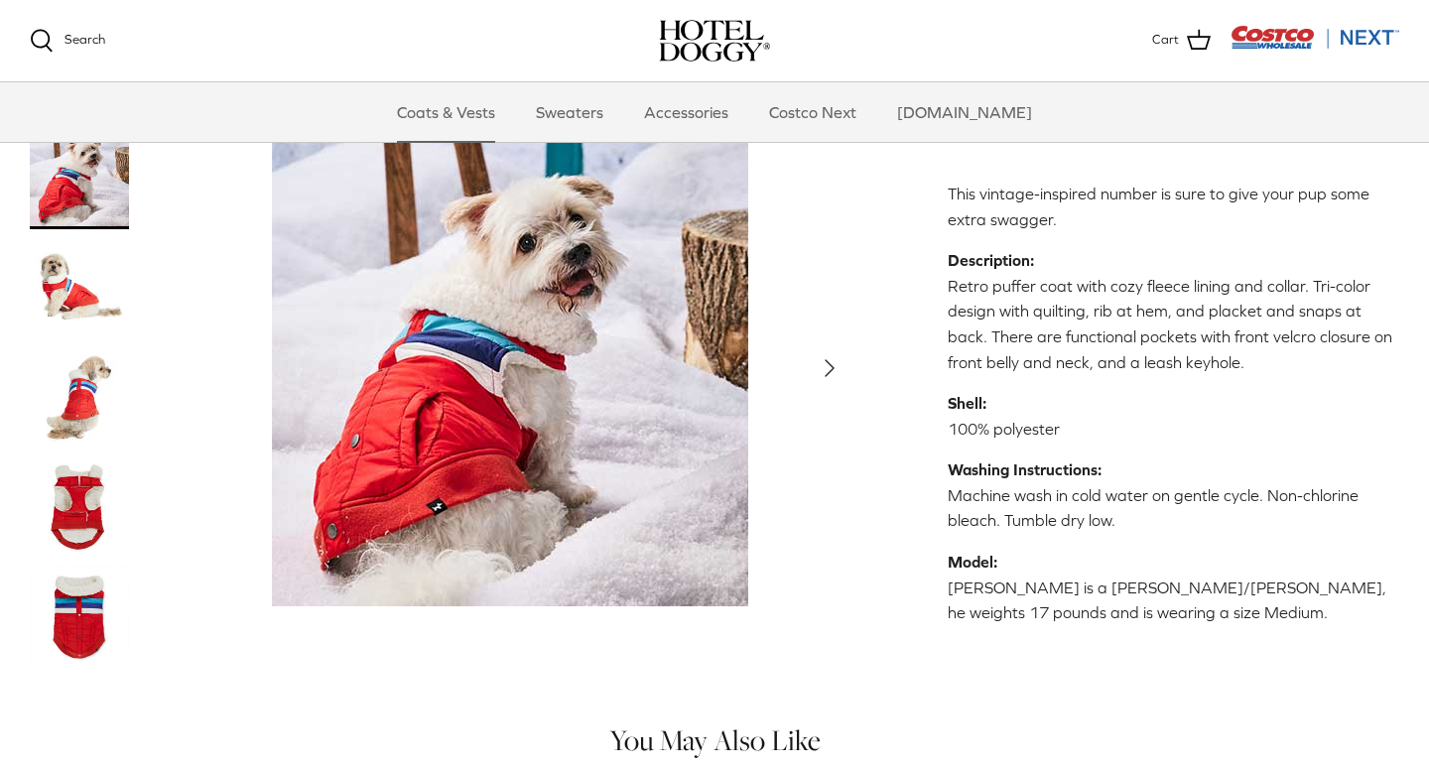
click at [76, 392] on img "Thumbnail Link" at bounding box center [79, 397] width 99 height 99
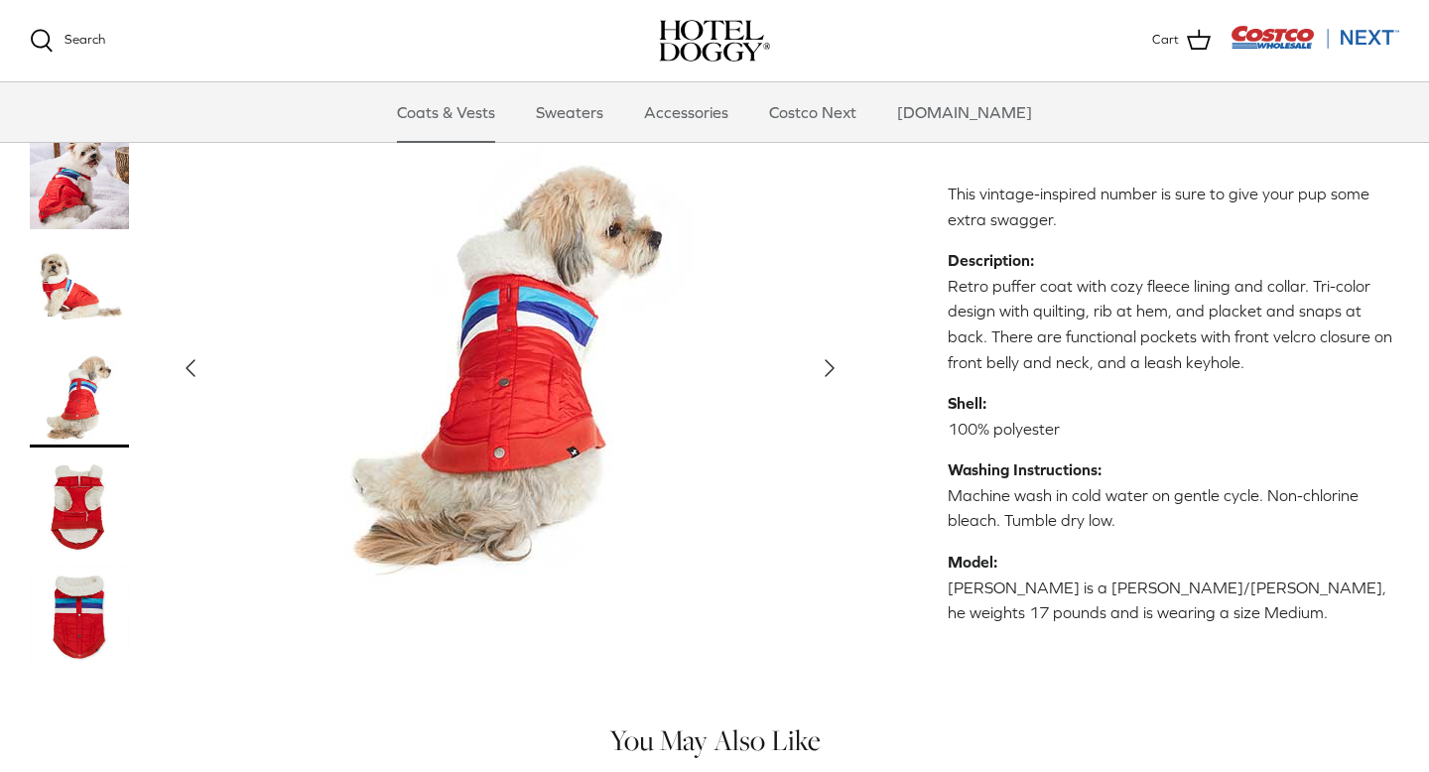
click at [77, 640] on img "Thumbnail Link" at bounding box center [79, 615] width 99 height 99
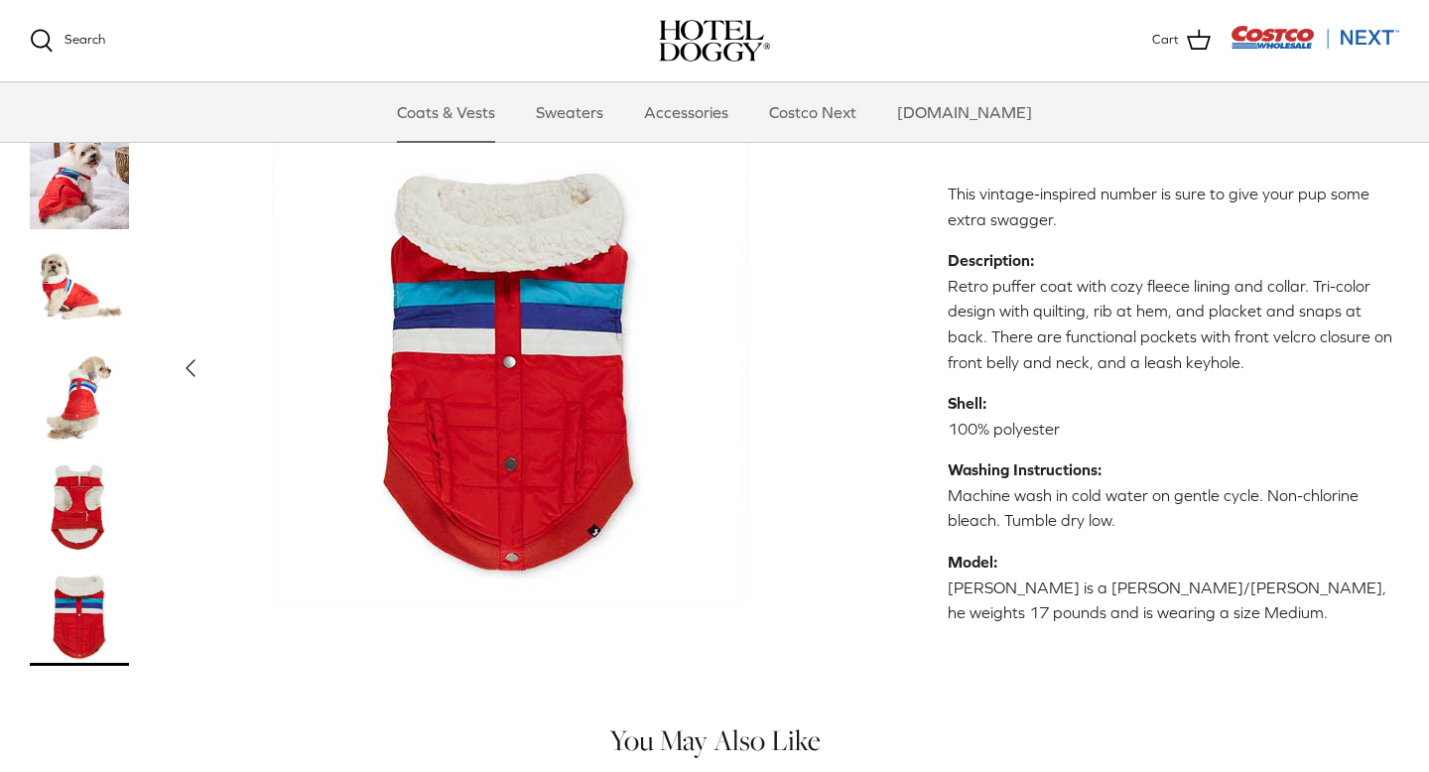
click at [69, 517] on img "Thumbnail Link" at bounding box center [79, 506] width 99 height 99
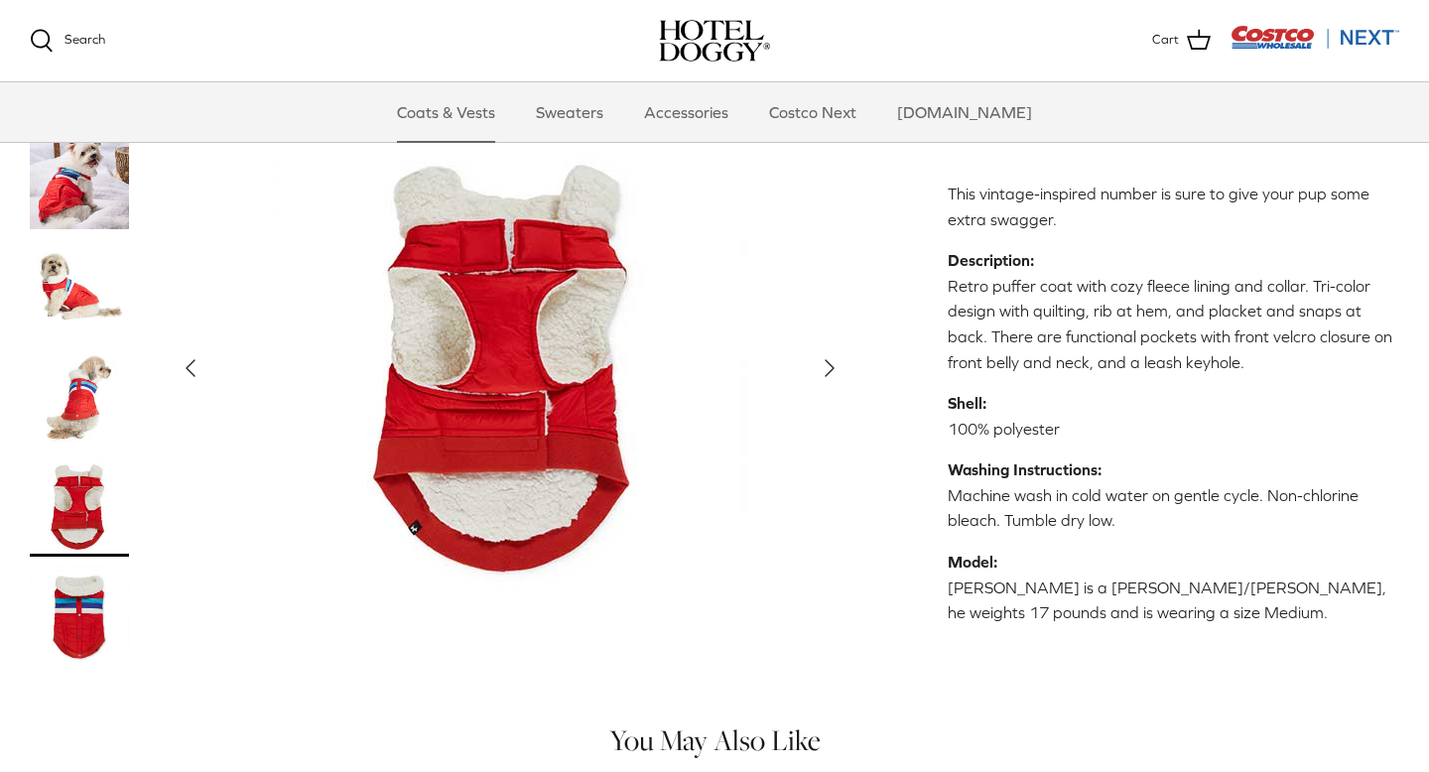
click at [826, 360] on icon "Right" at bounding box center [830, 368] width 32 height 32
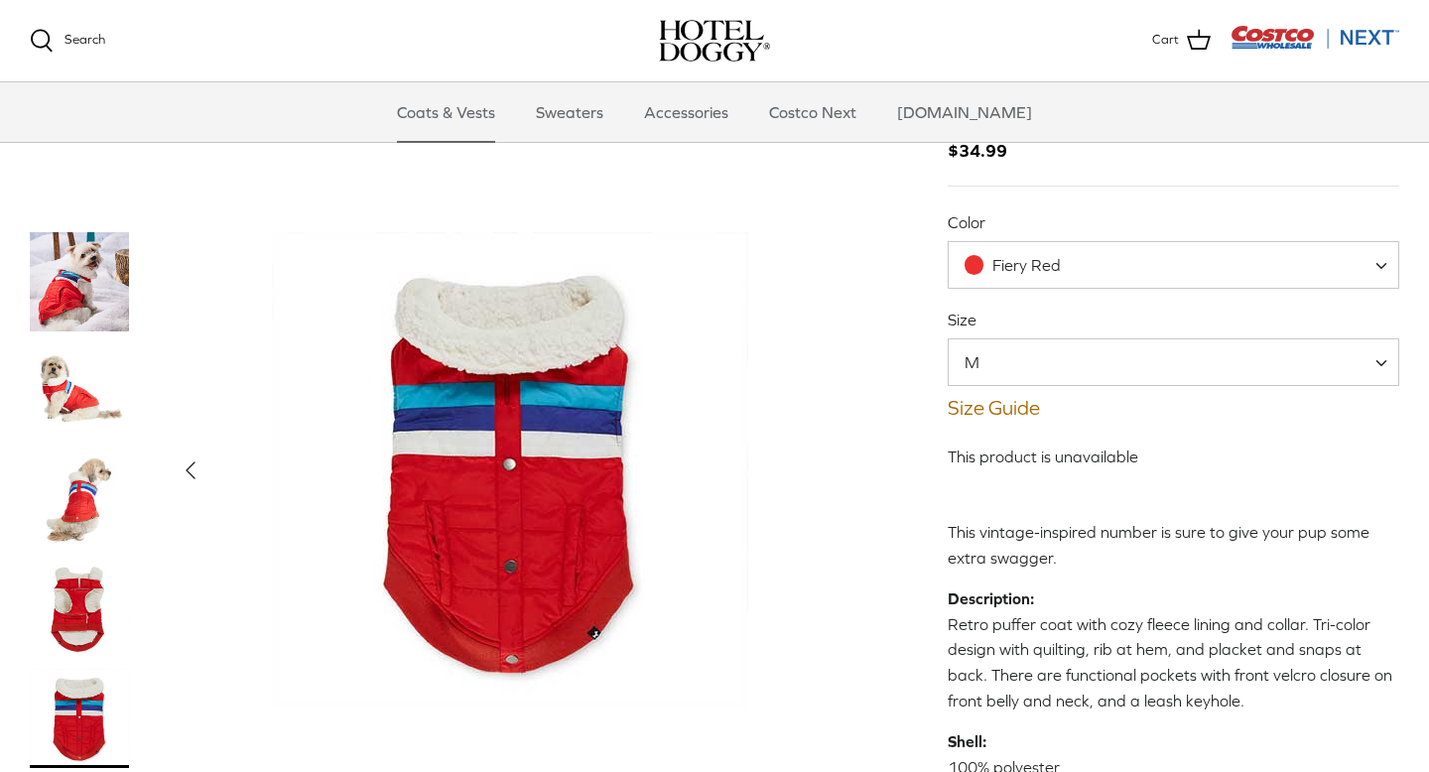
scroll to position [116, 0]
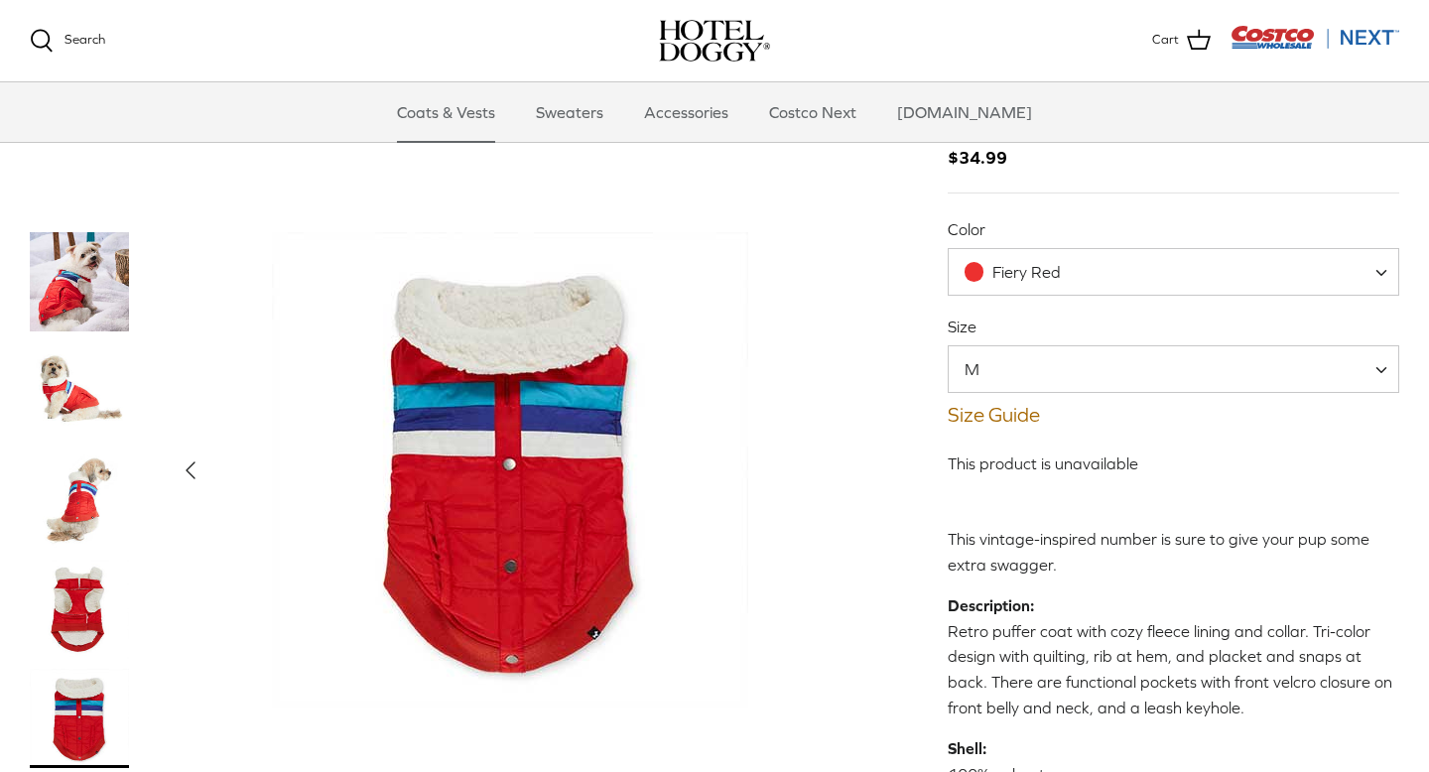
click at [997, 368] on span "M" at bounding box center [983, 369] width 70 height 22
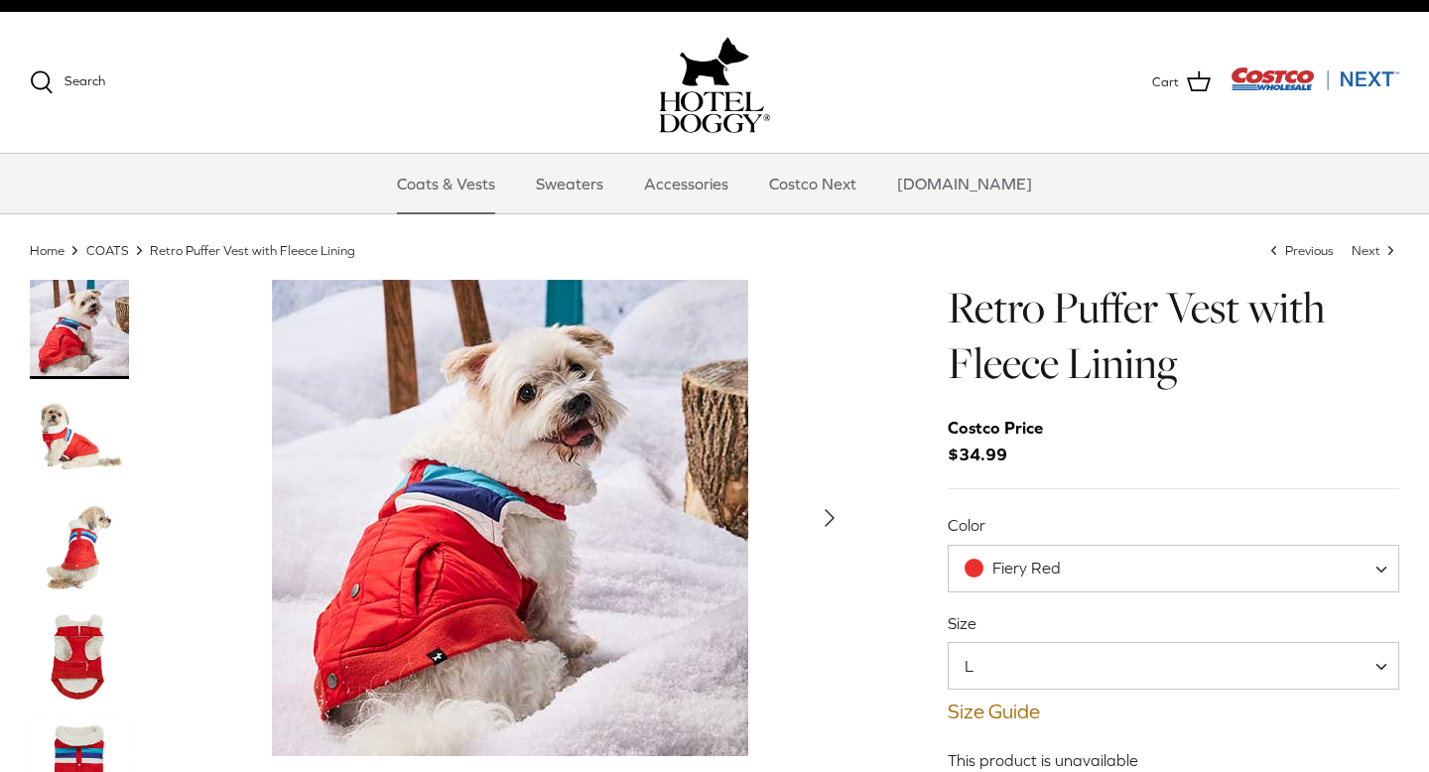
scroll to position [94, 0]
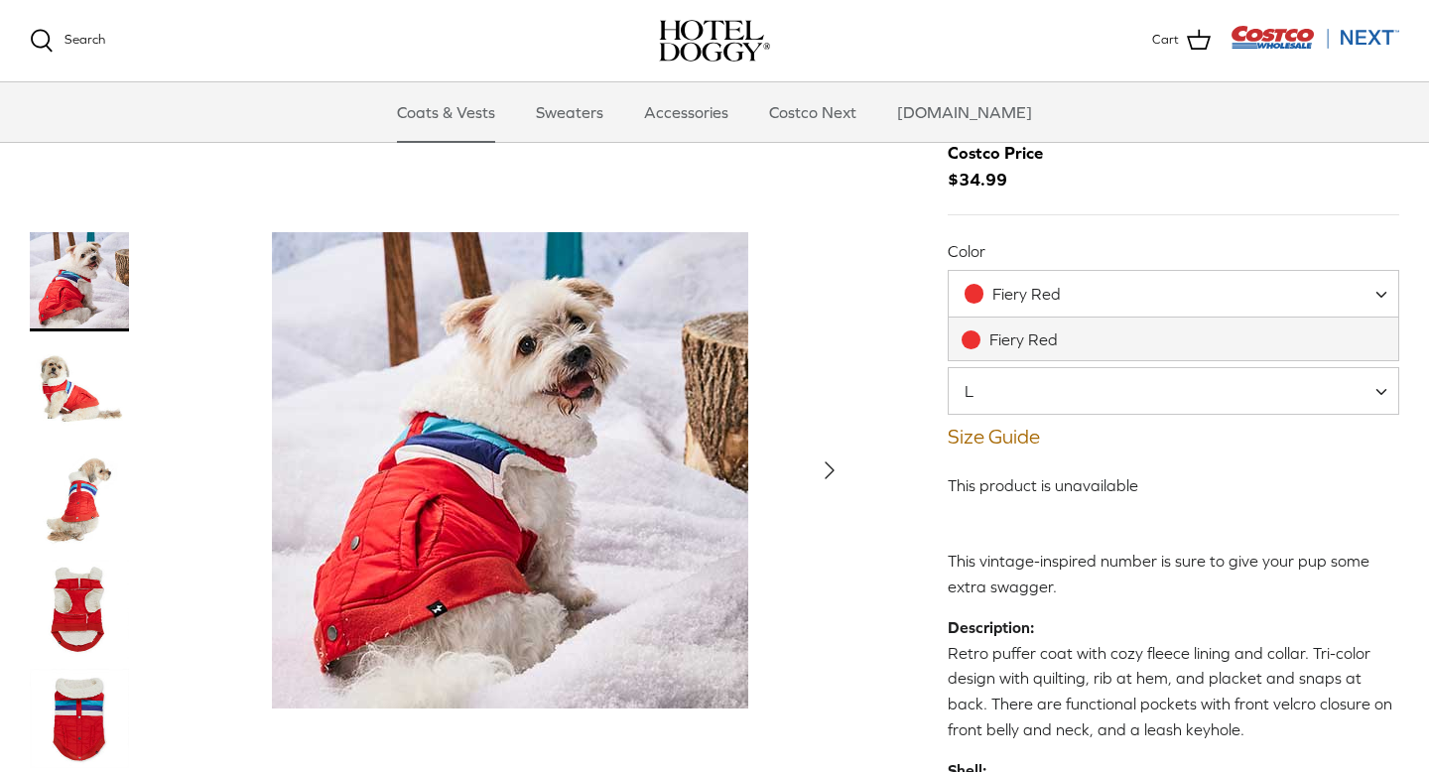
click at [982, 290] on div "Fiery Red" at bounding box center [1012, 294] width 97 height 21
click at [970, 383] on span "L" at bounding box center [980, 391] width 64 height 22
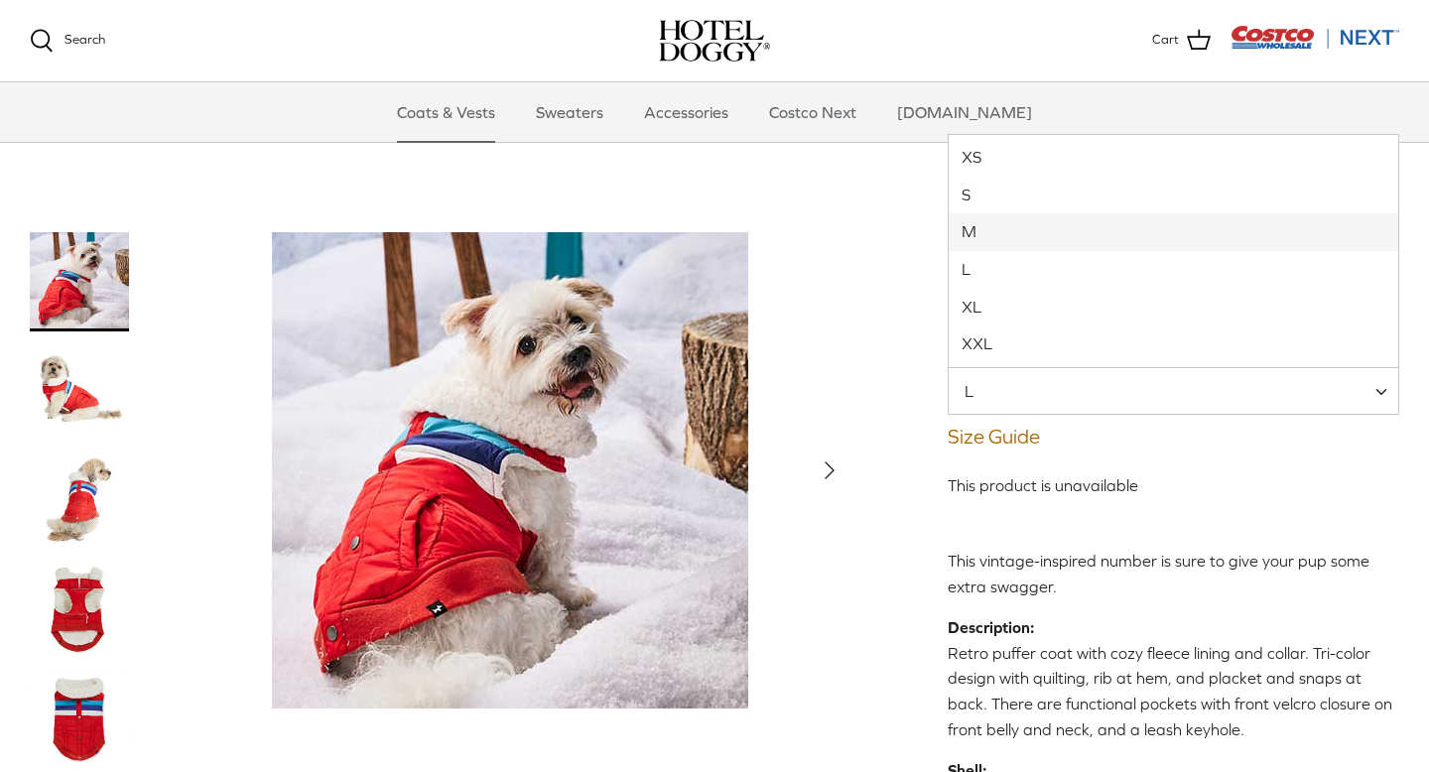
select select "M"
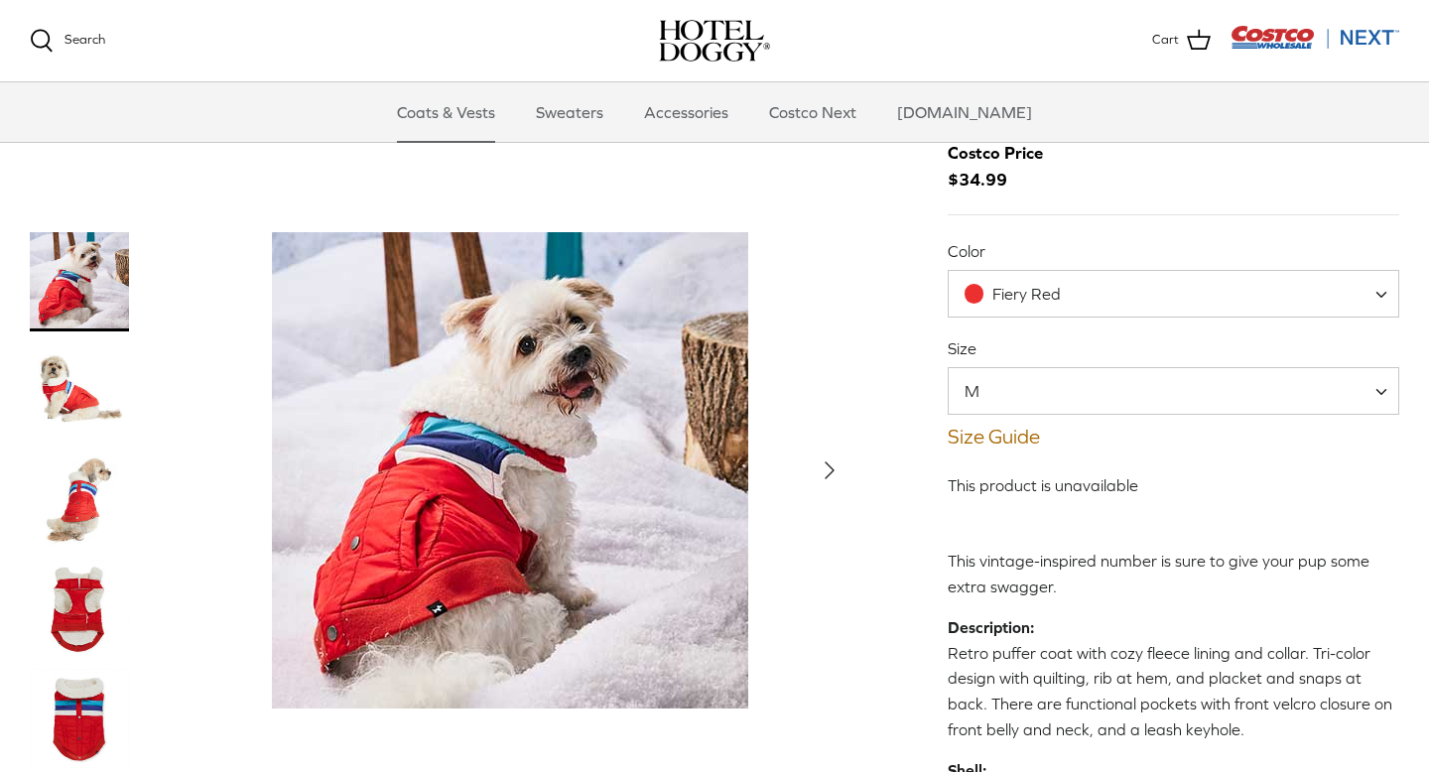
click at [826, 466] on polyline "Next" at bounding box center [829, 470] width 8 height 16
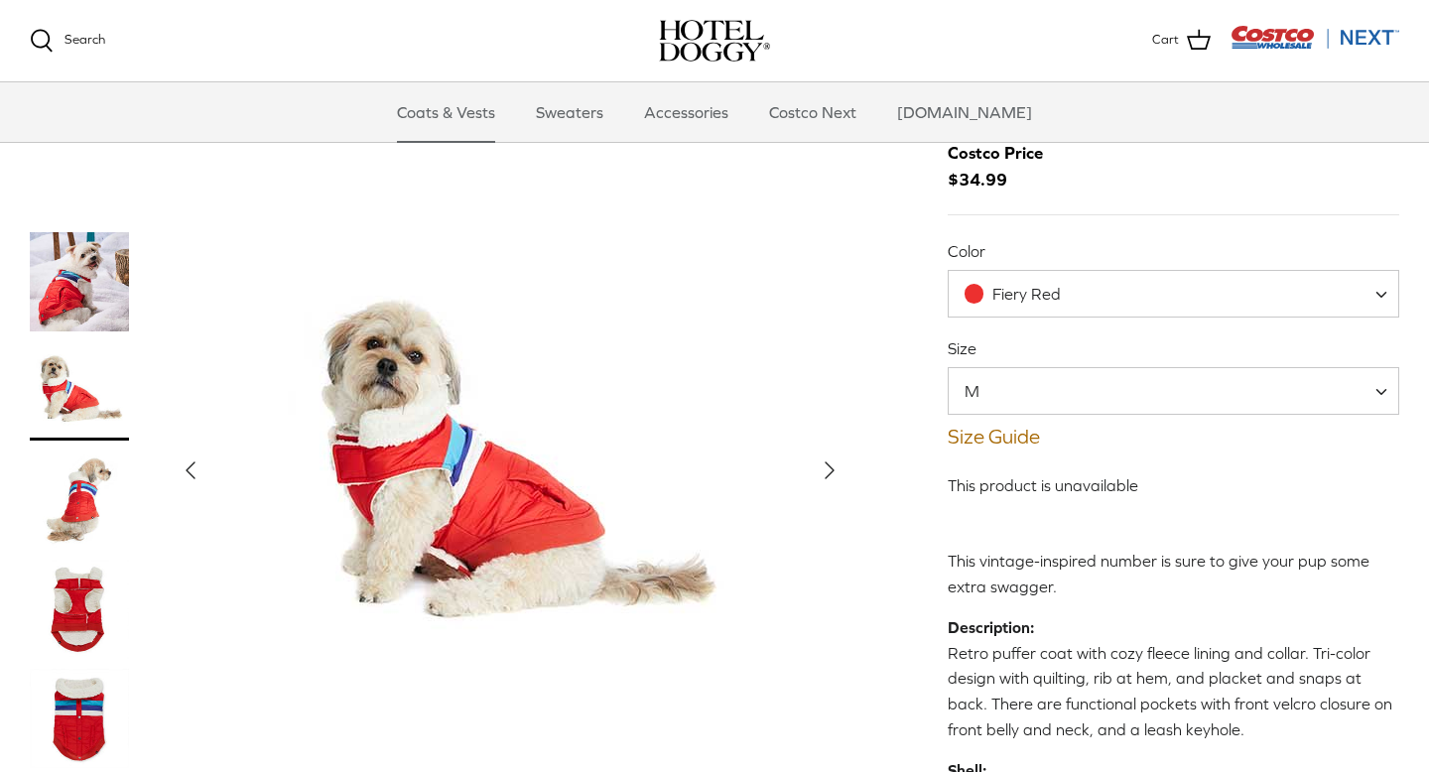
click at [828, 466] on polyline "Next" at bounding box center [829, 470] width 8 height 16
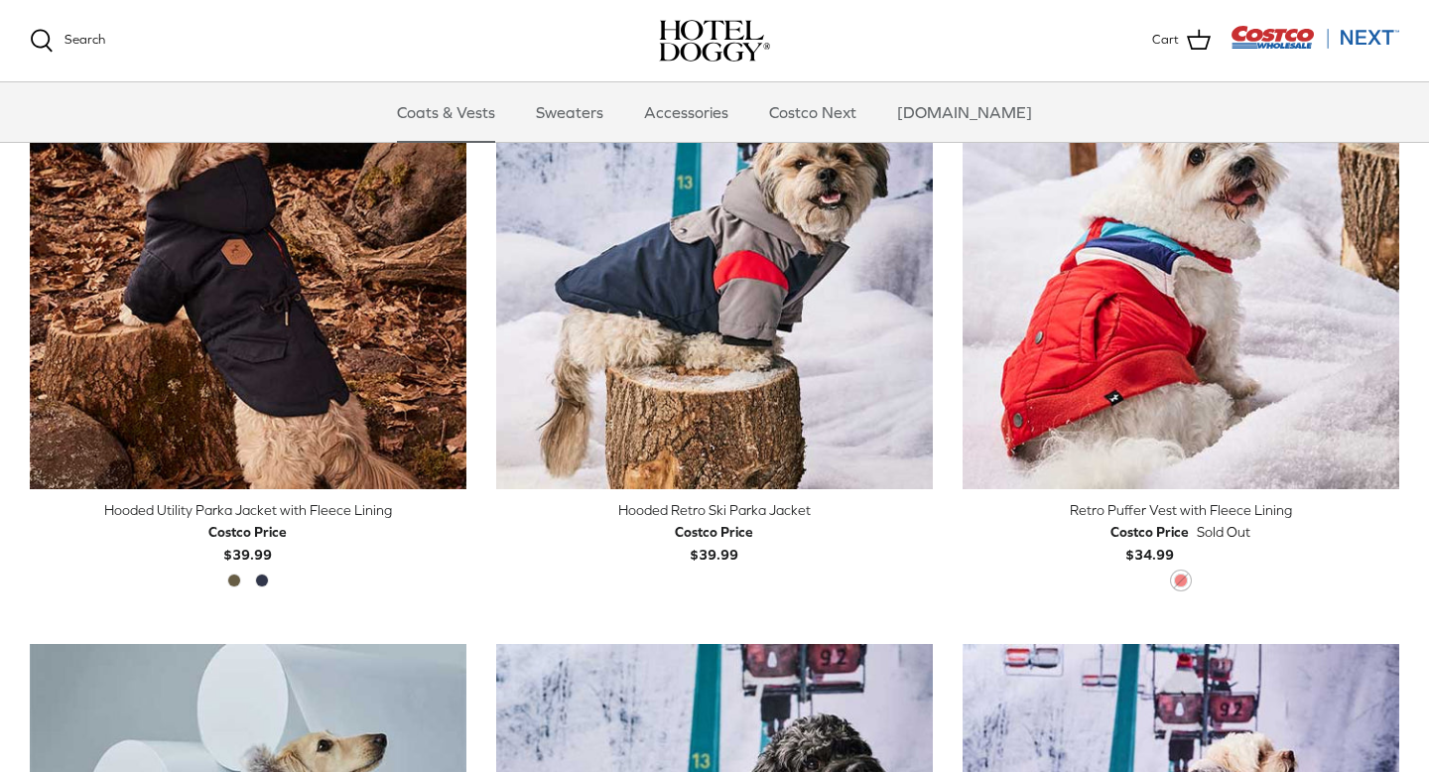
scroll to position [1051, 0]
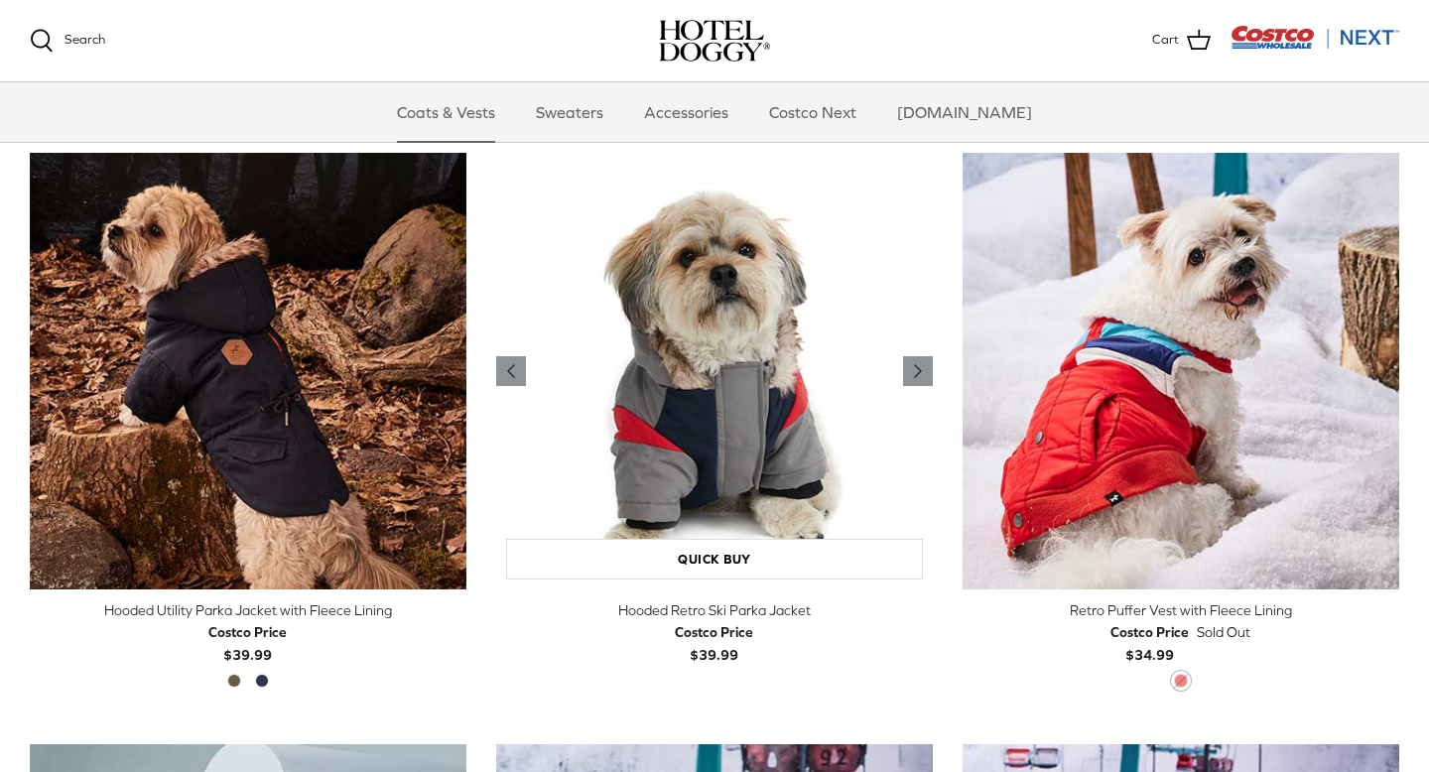
click at [710, 408] on img "Hooded Retro Ski Parka Jacket" at bounding box center [714, 371] width 437 height 437
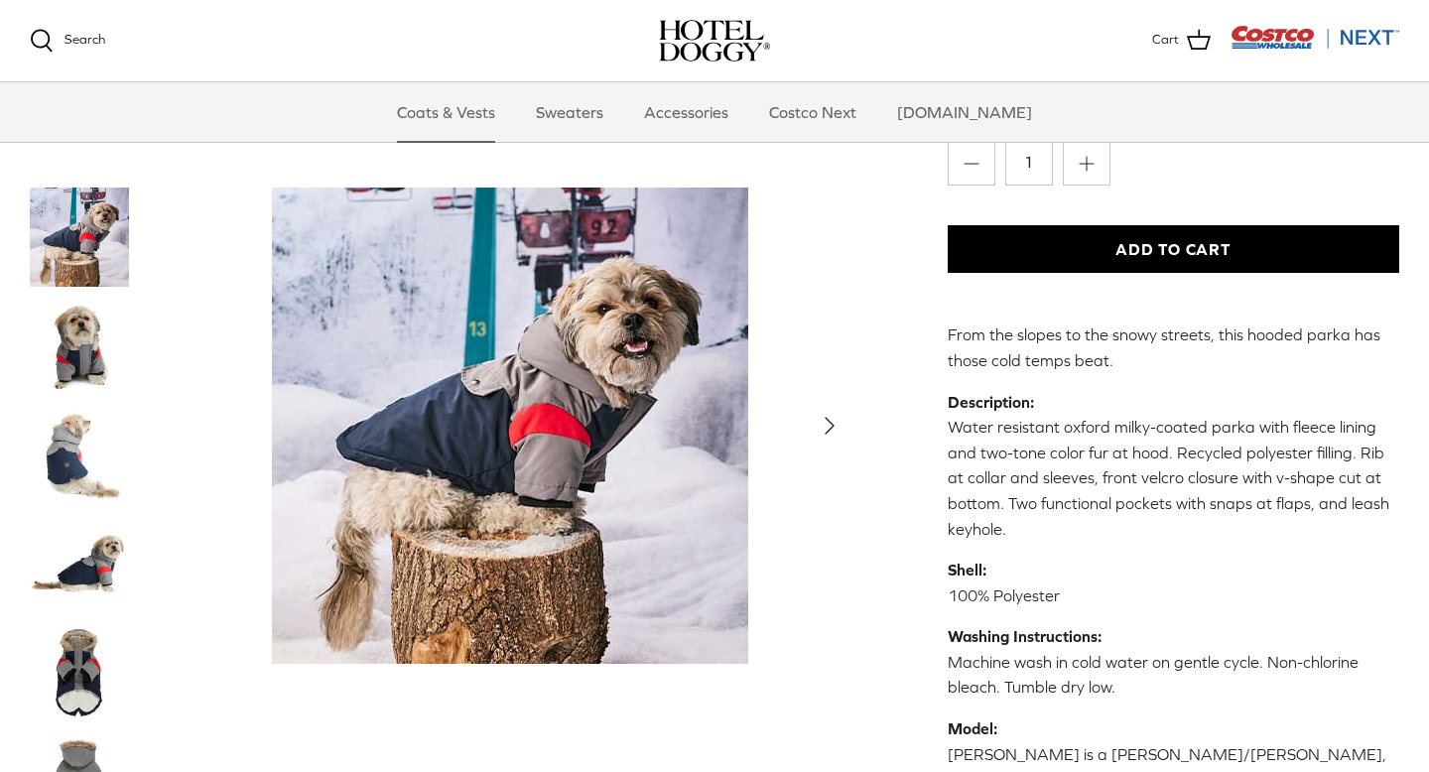
scroll to position [346, 0]
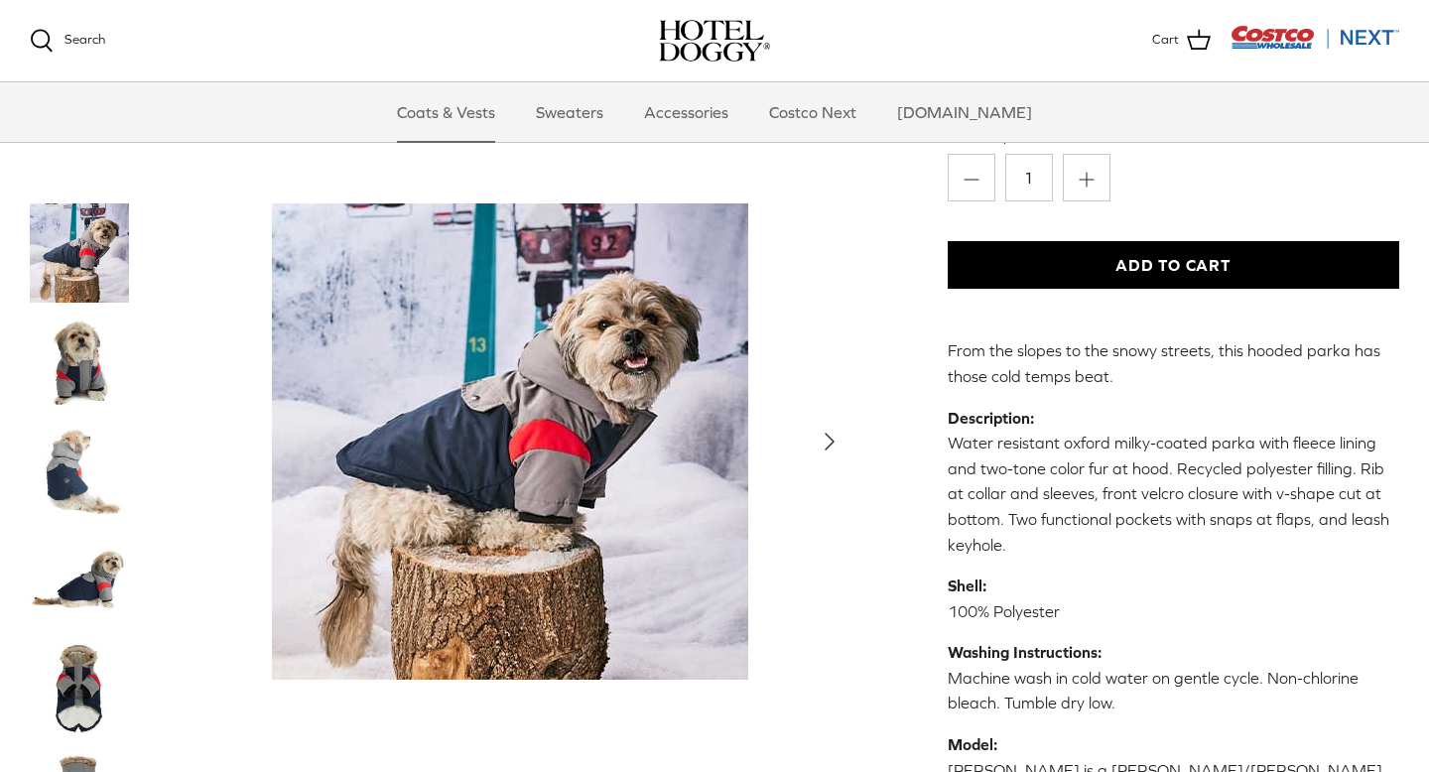
click at [86, 374] on img "Thumbnail Link" at bounding box center [79, 362] width 99 height 99
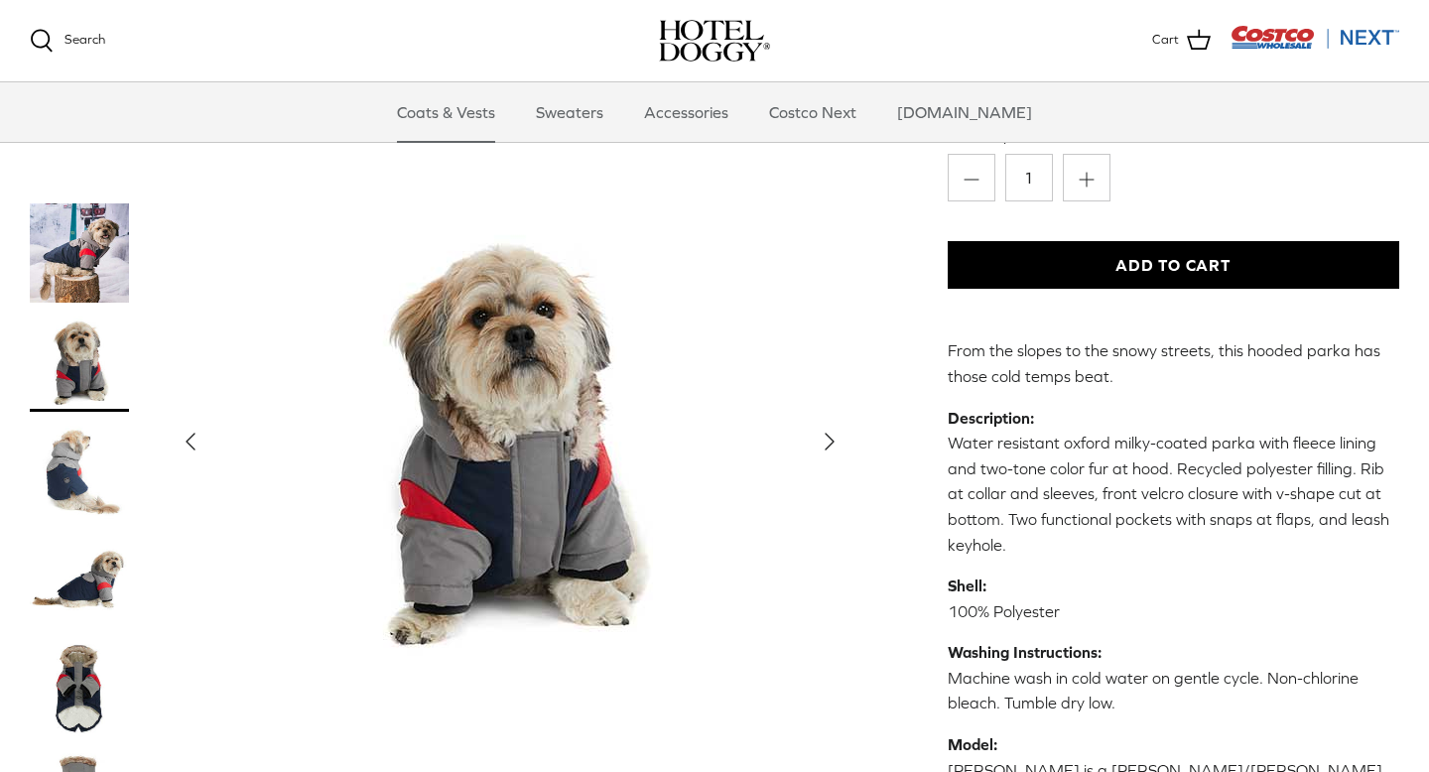
click at [67, 482] on img "Thumbnail Link" at bounding box center [79, 471] width 99 height 99
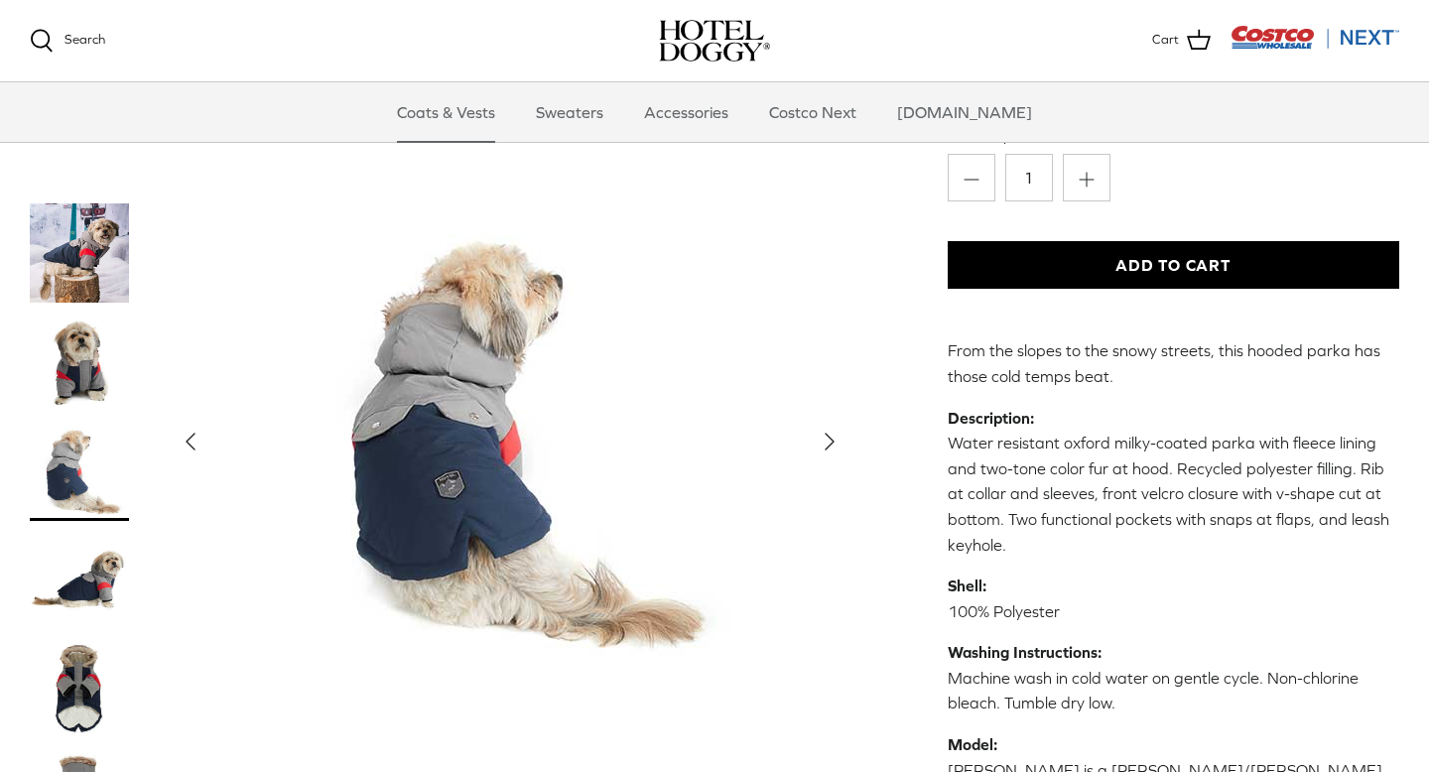
click at [96, 680] on img "Thumbnail Link" at bounding box center [79, 689] width 99 height 99
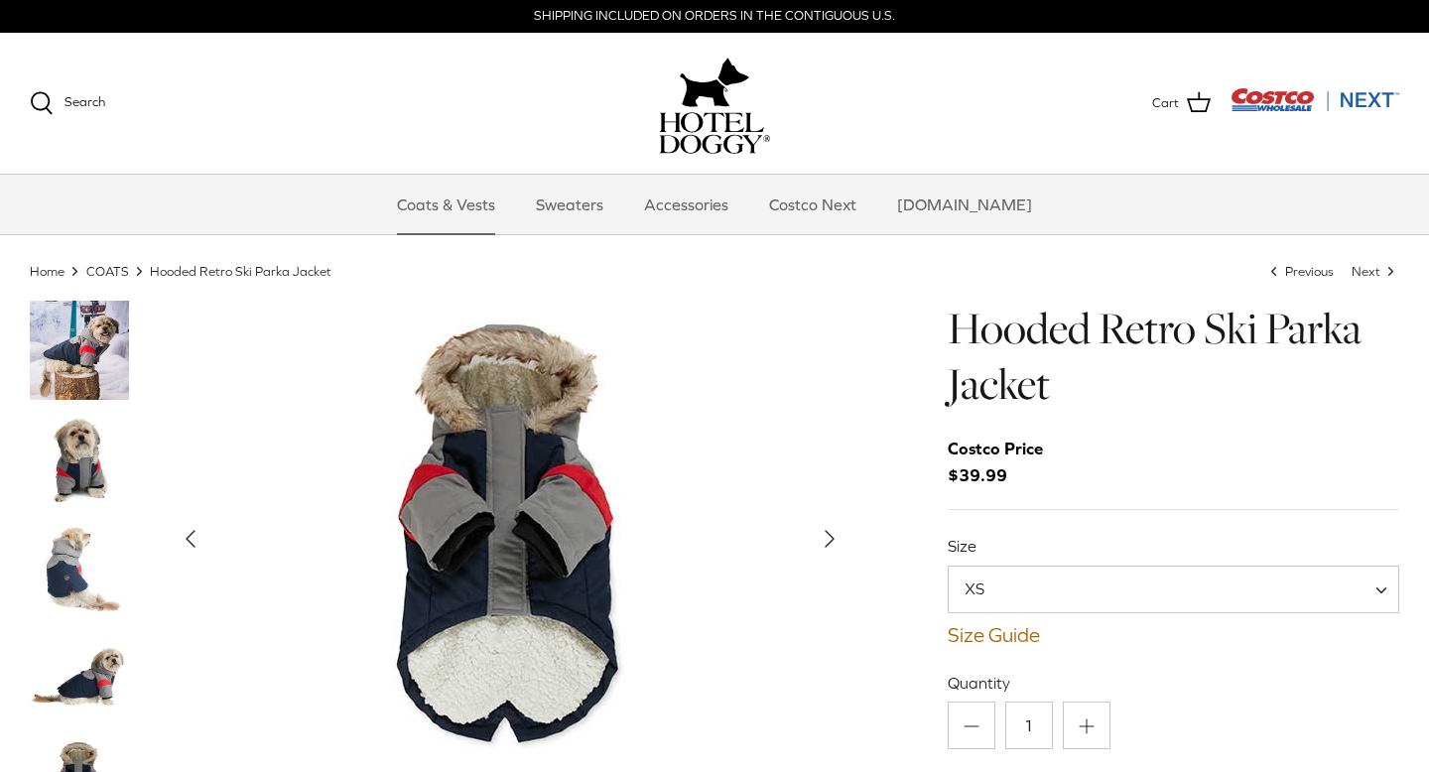
scroll to position [0, 0]
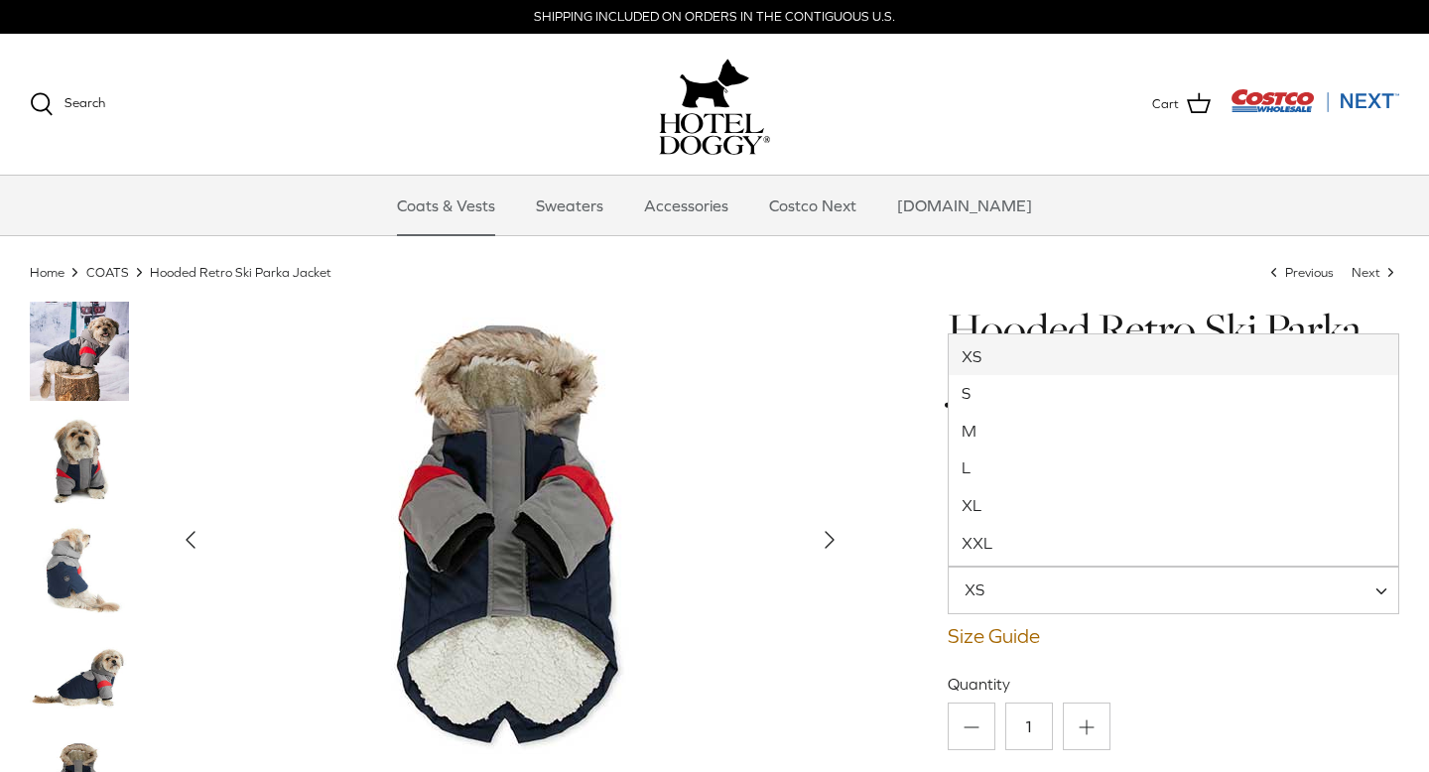
click at [1017, 586] on span "XS" at bounding box center [985, 589] width 75 height 22
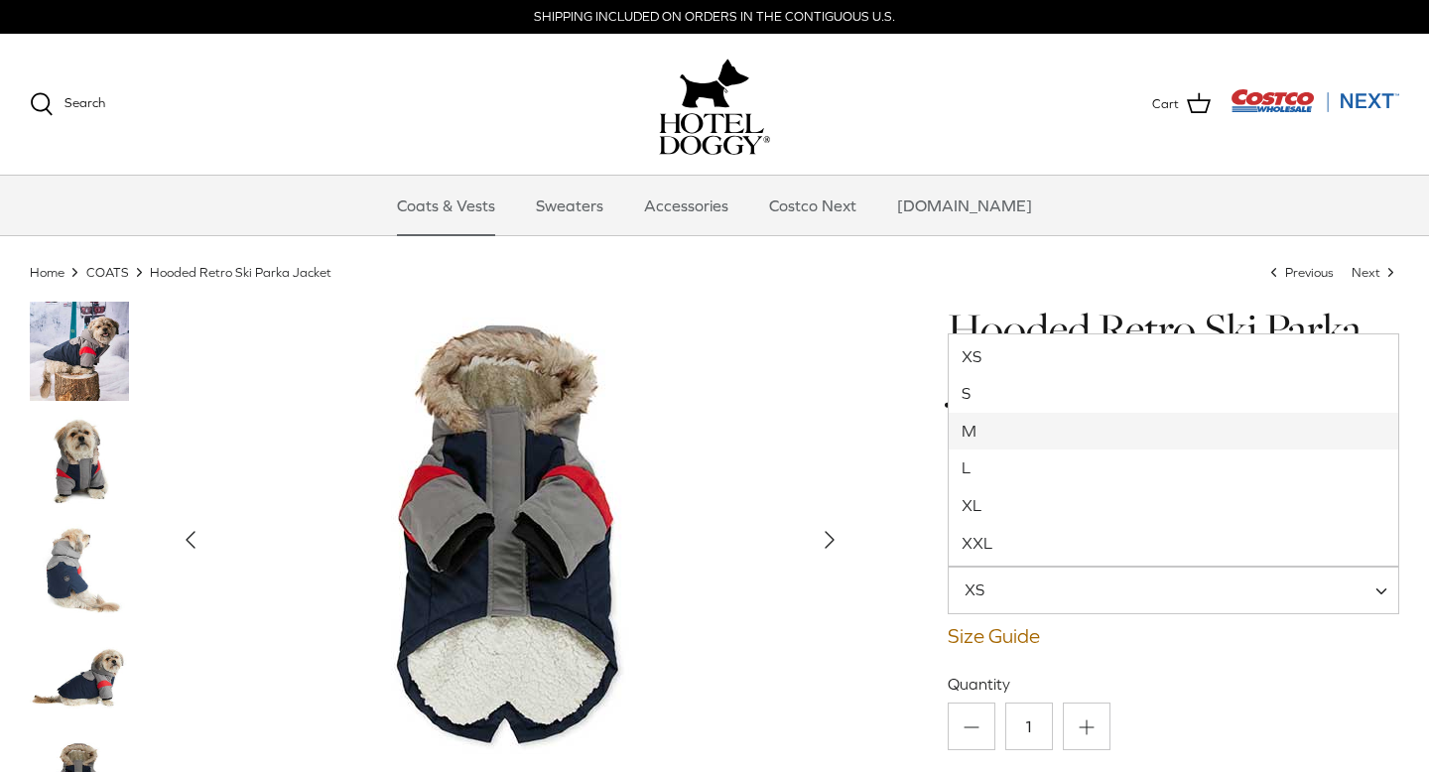
select select "M"
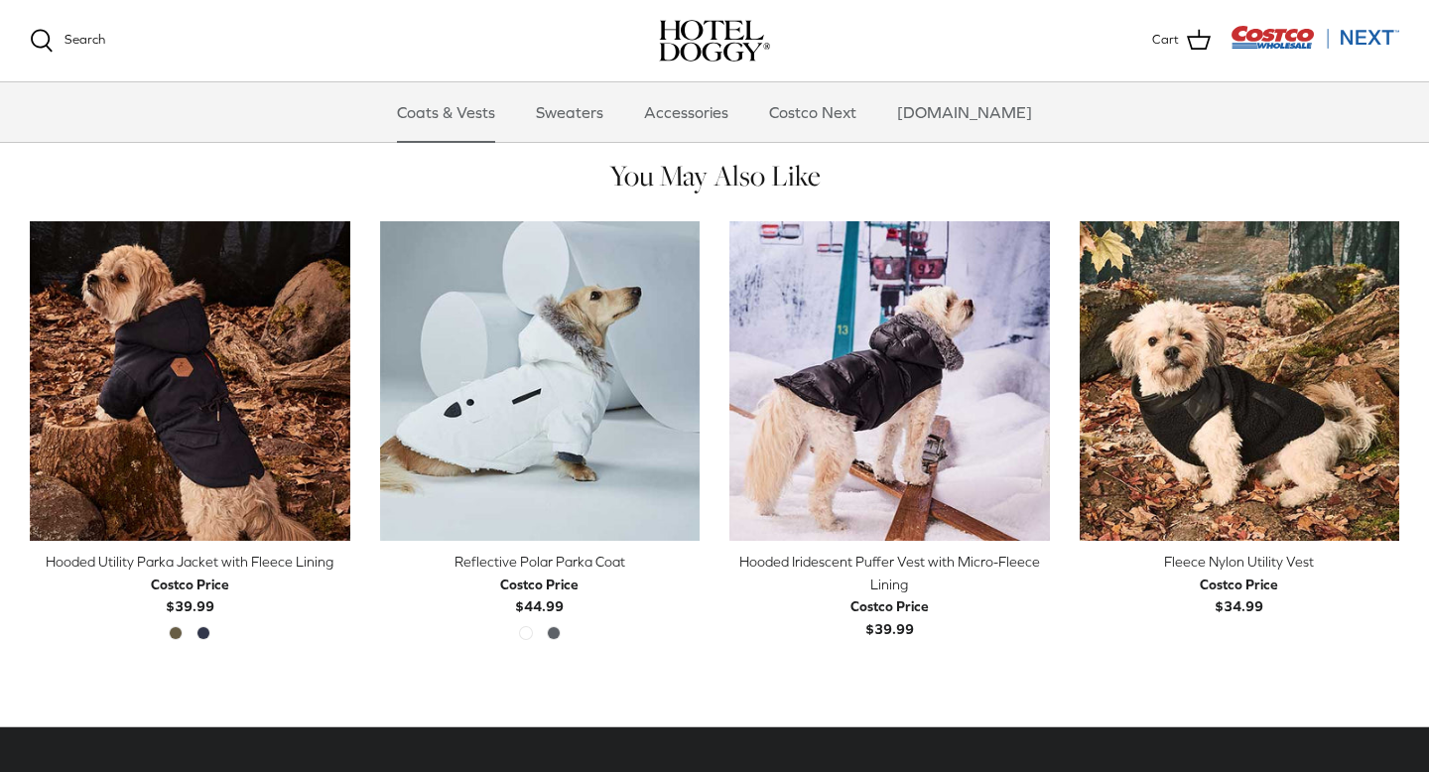
scroll to position [1125, 0]
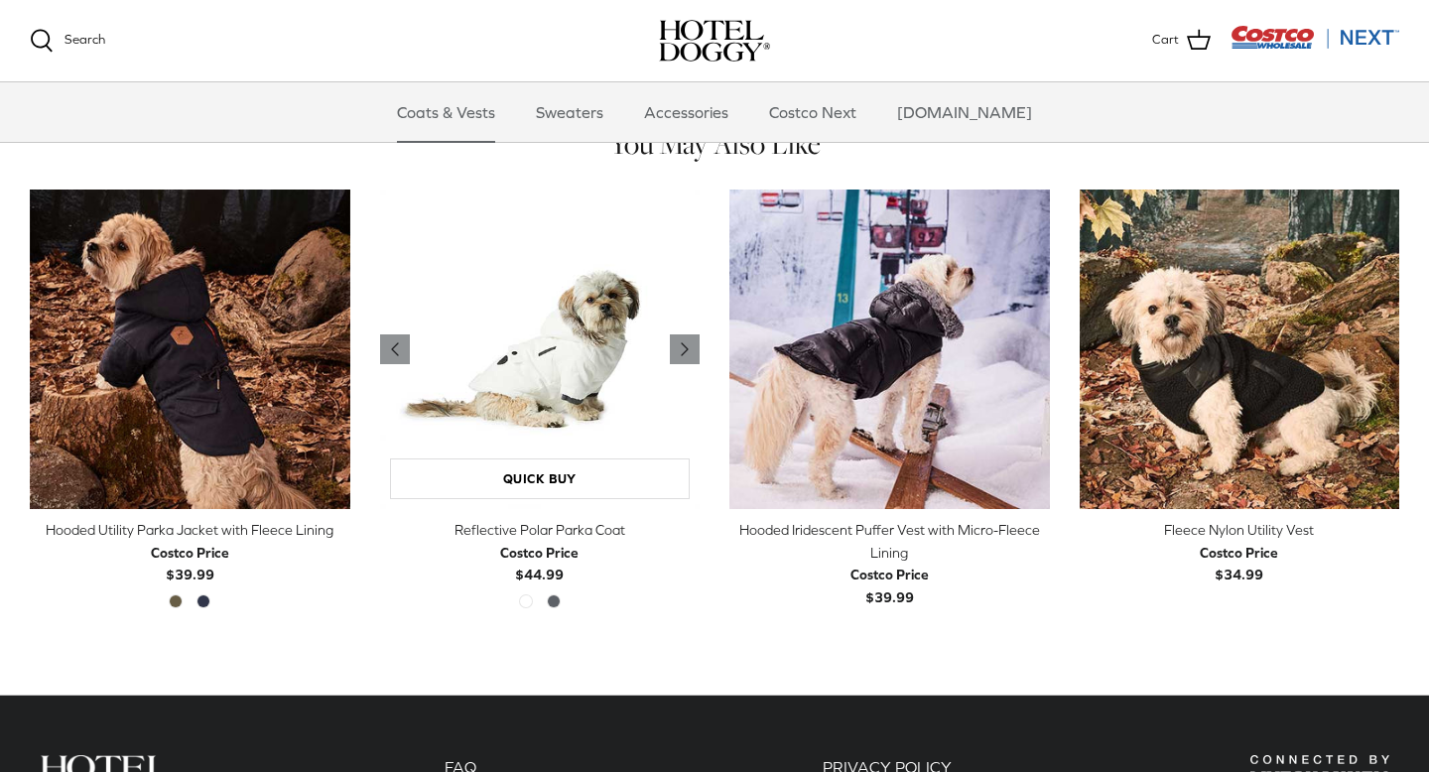
click at [561, 365] on img "Reflective Polar Parka Coat" at bounding box center [540, 349] width 320 height 320
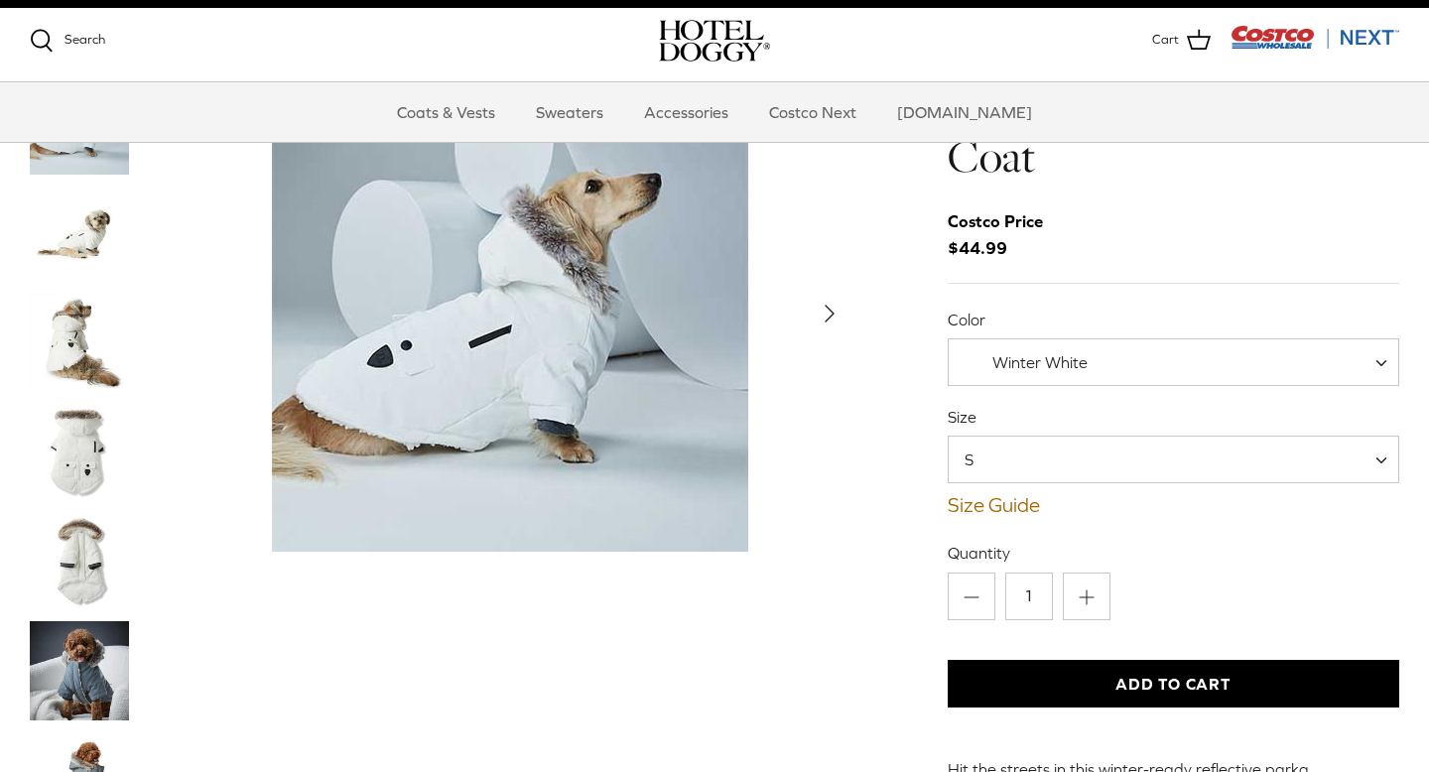
scroll to position [86, 0]
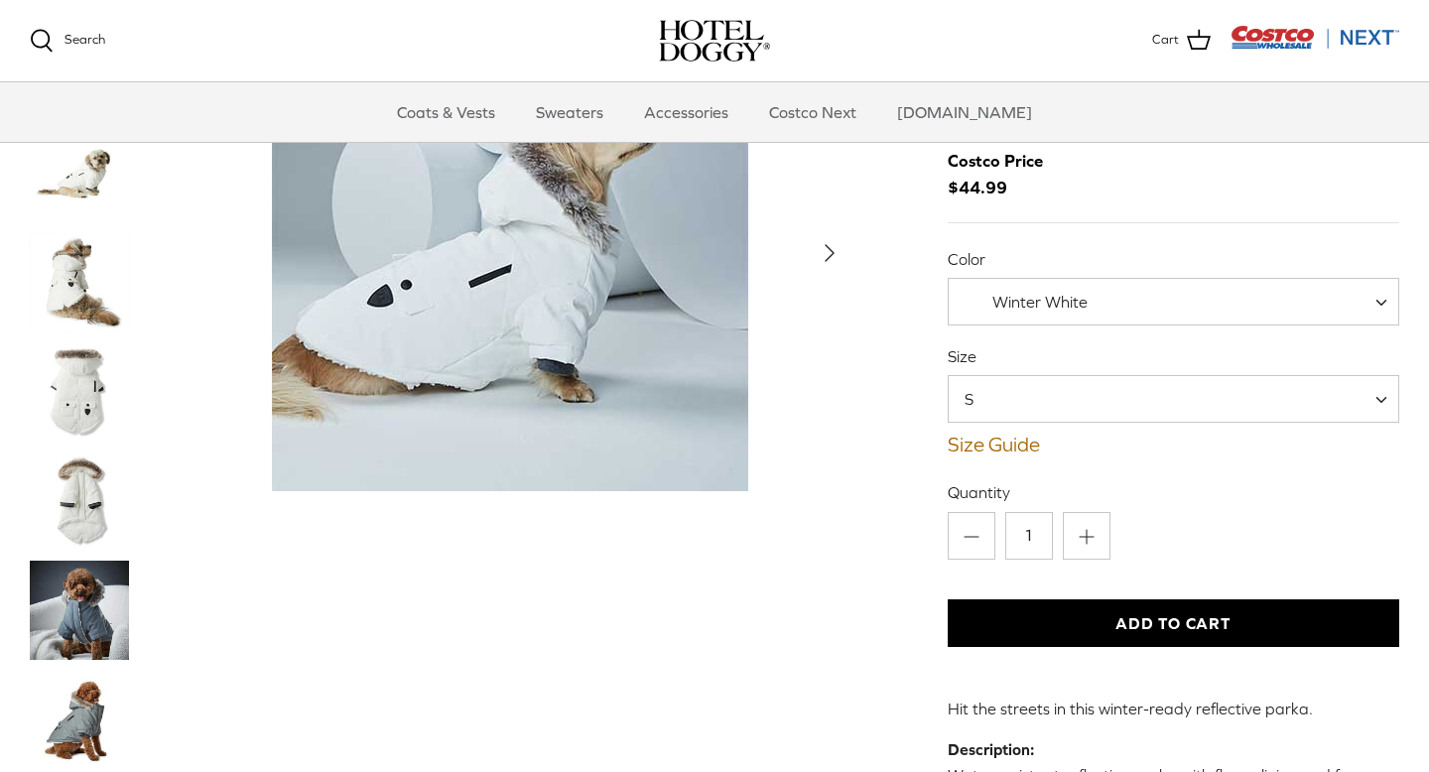
click at [70, 271] on img "Thumbnail Link" at bounding box center [79, 282] width 99 height 99
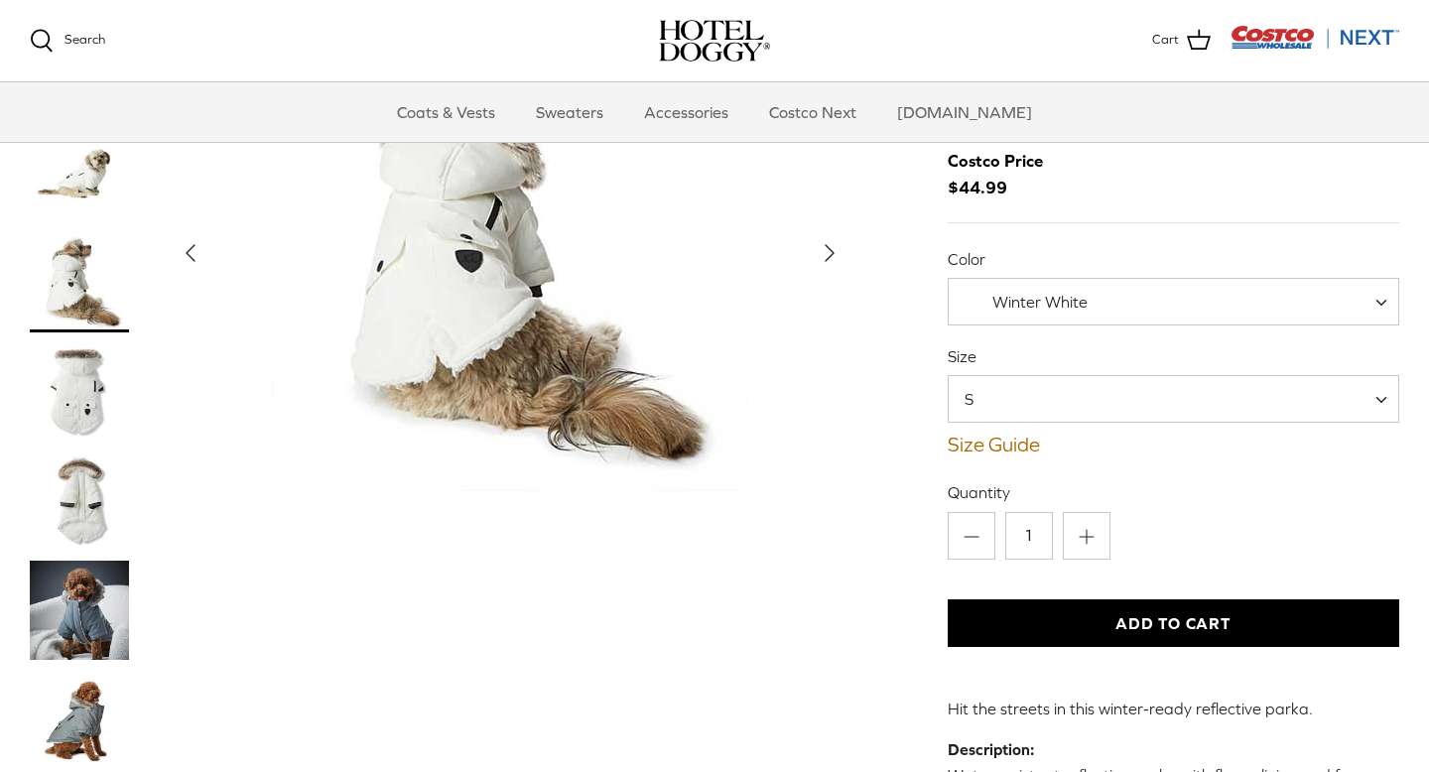
scroll to position [0, 0]
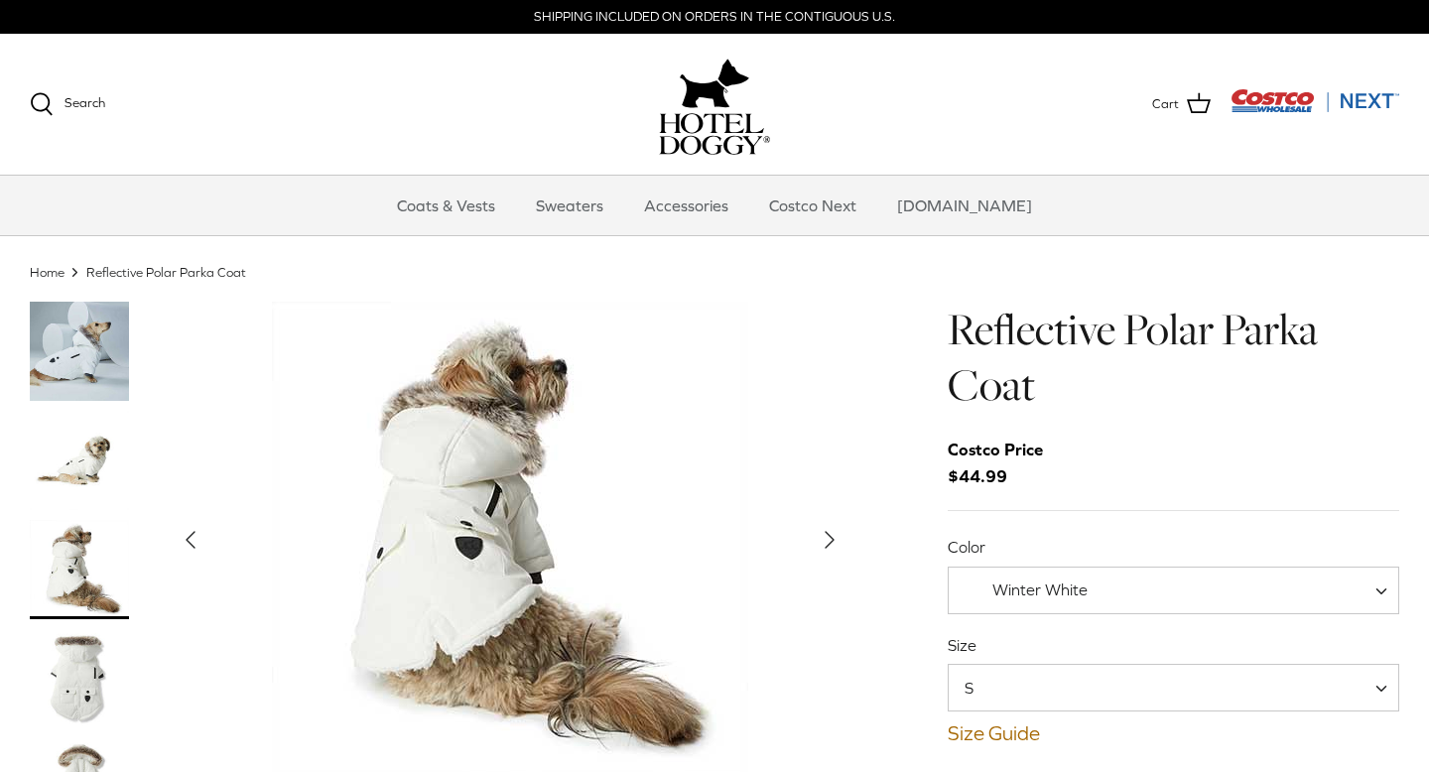
click at [67, 344] on img "Thumbnail Link" at bounding box center [79, 351] width 99 height 99
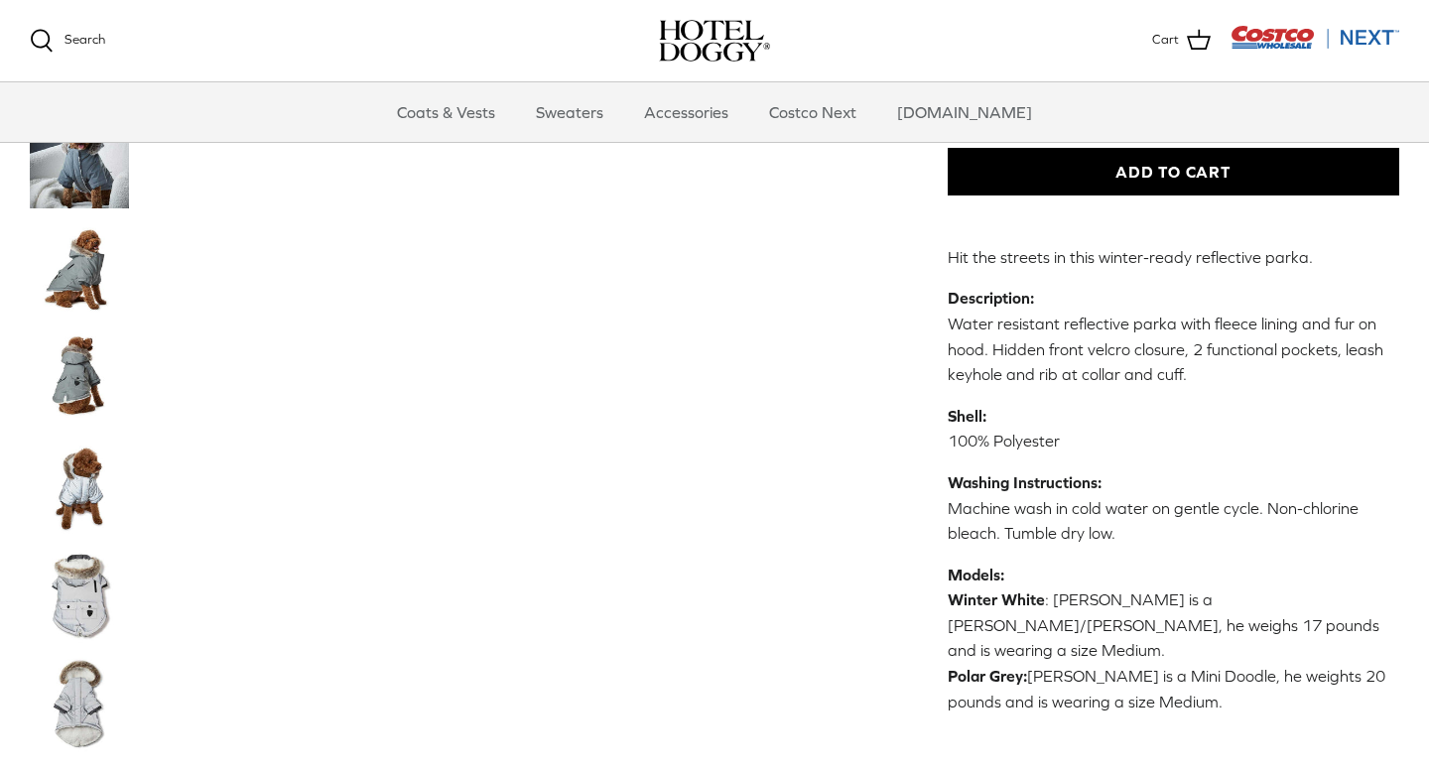
scroll to position [547, 0]
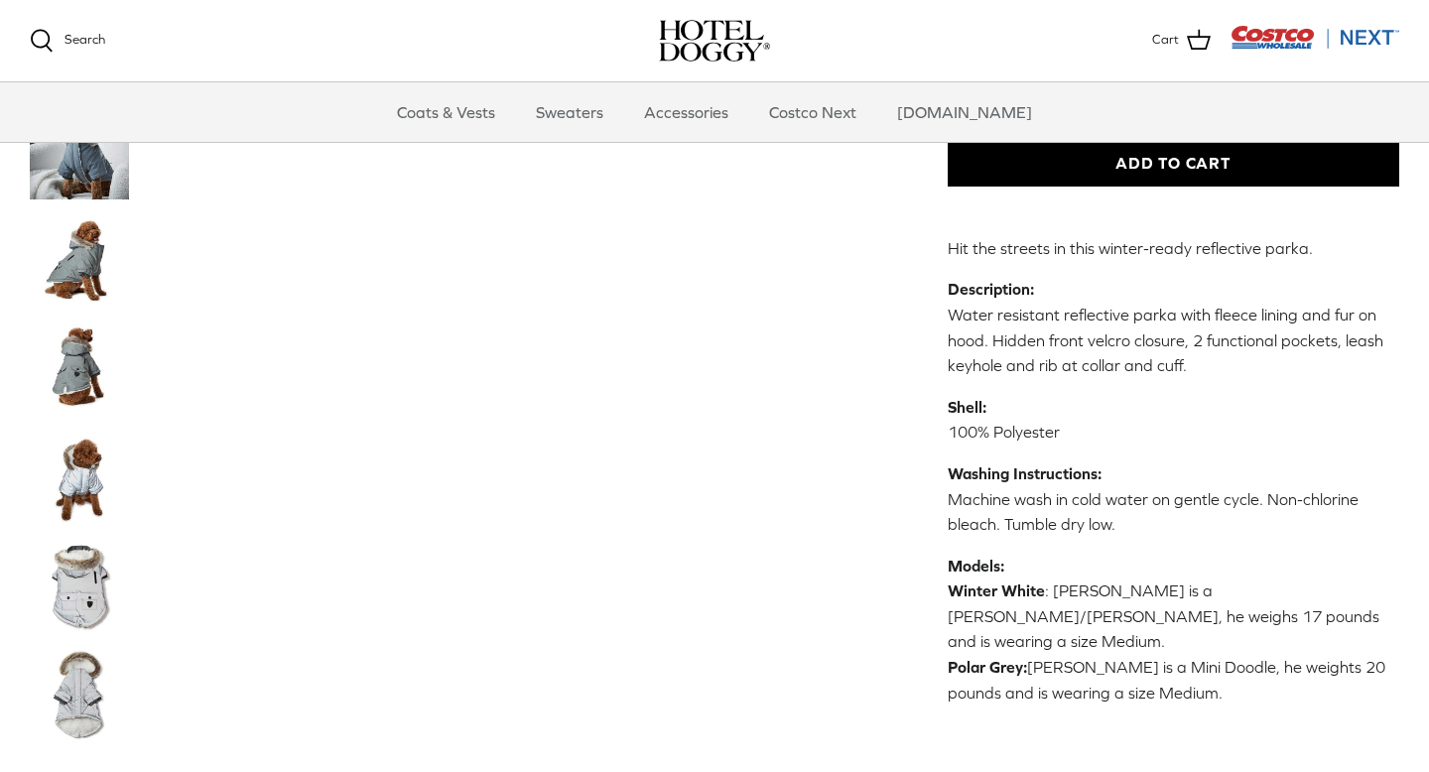
click at [80, 369] on img "Thumbnail Link" at bounding box center [79, 367] width 99 height 99
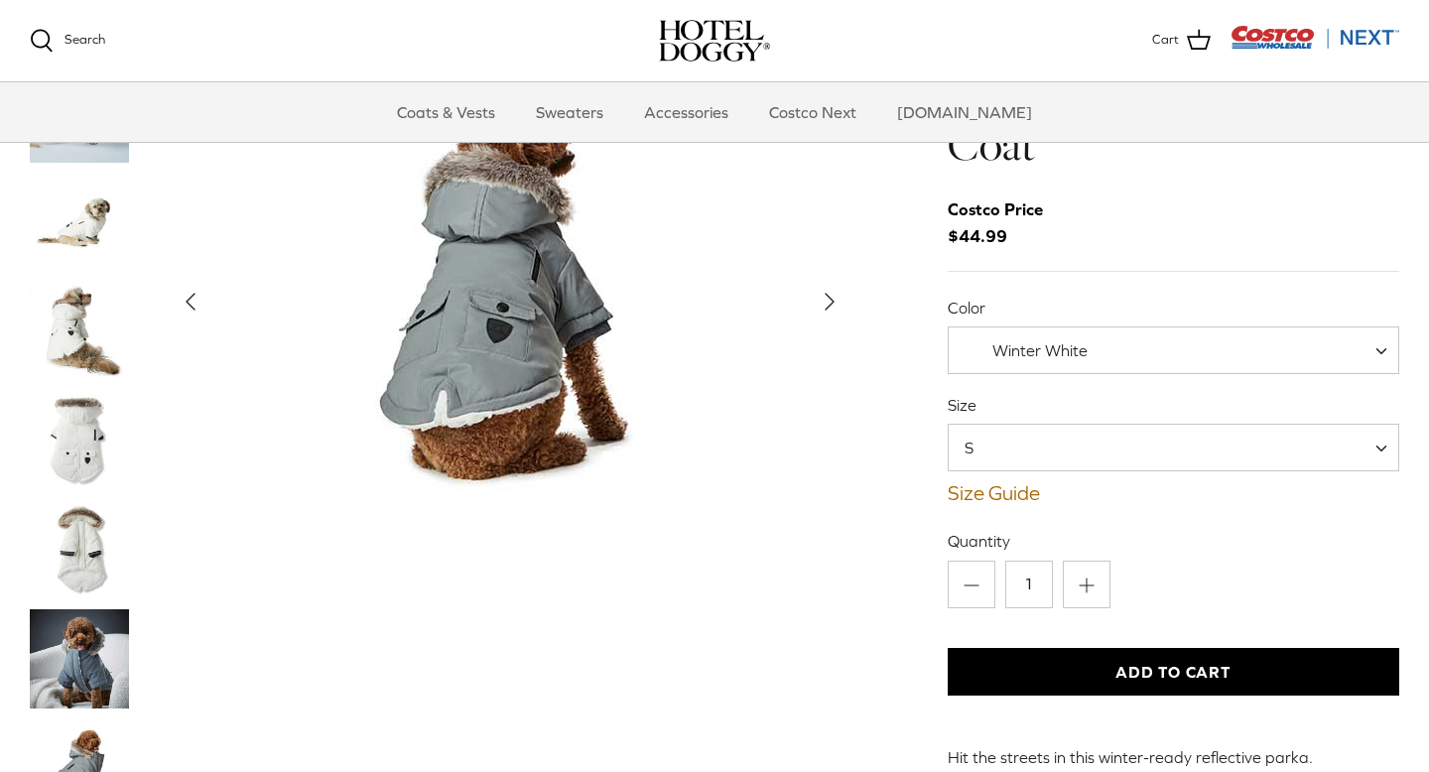
scroll to position [89, 0]
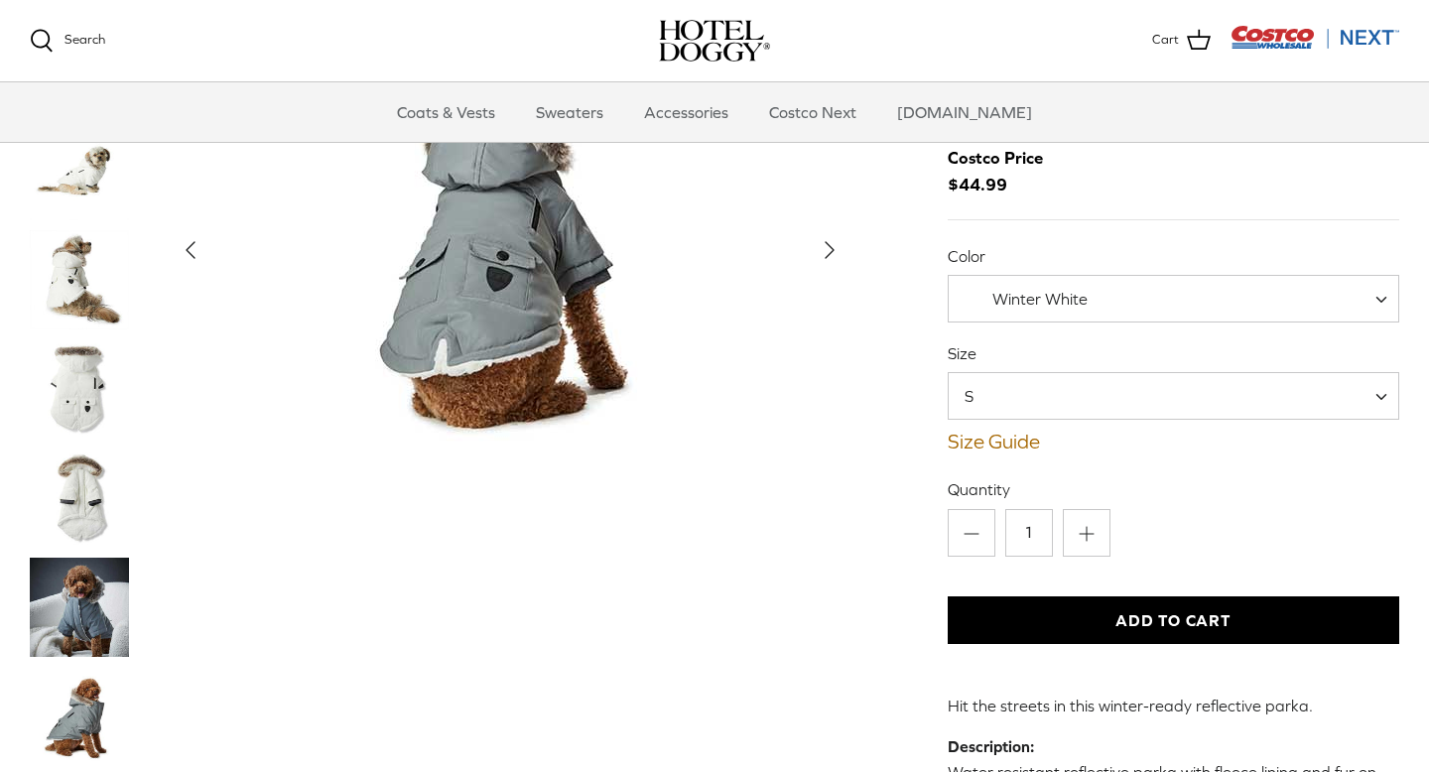
click at [86, 702] on img "Thumbnail Link" at bounding box center [79, 716] width 99 height 99
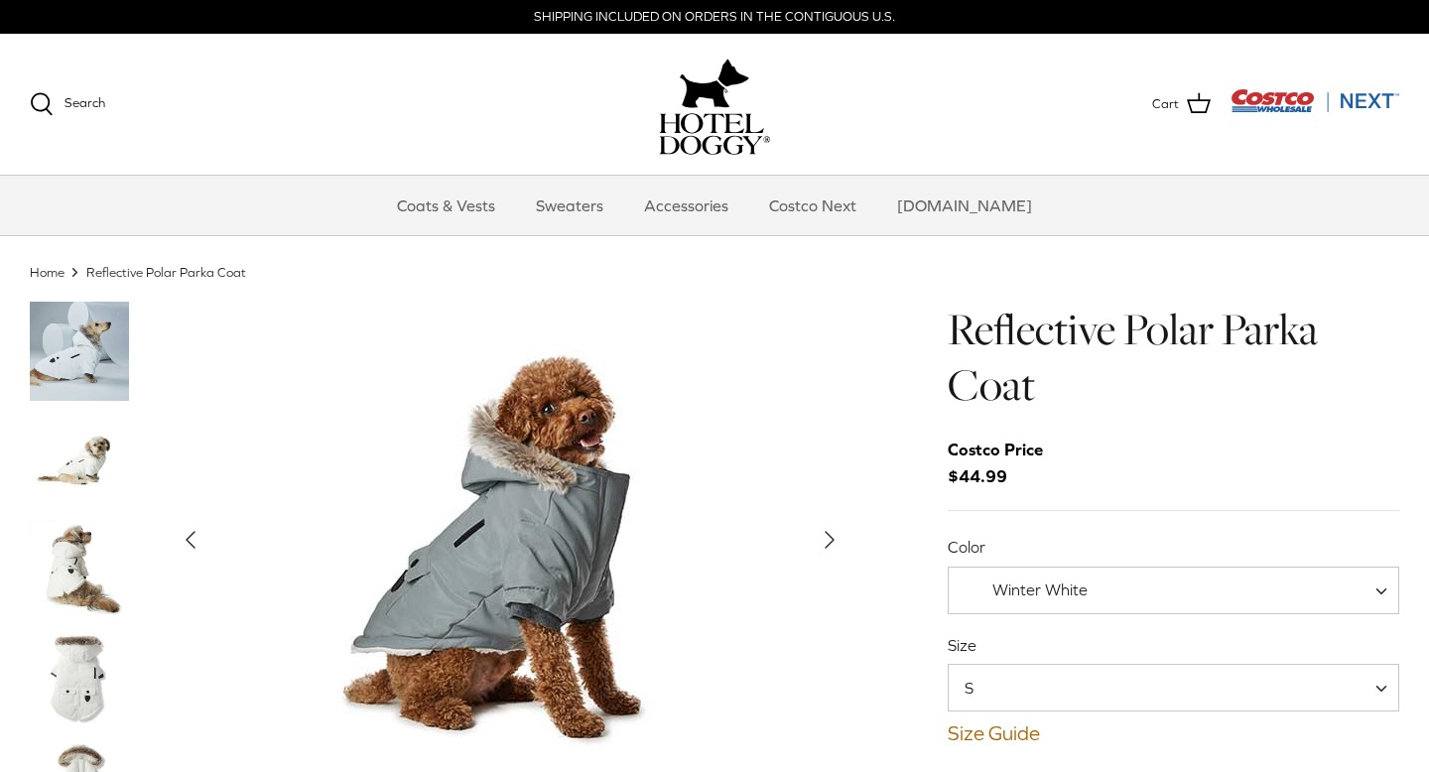
scroll to position [27, 0]
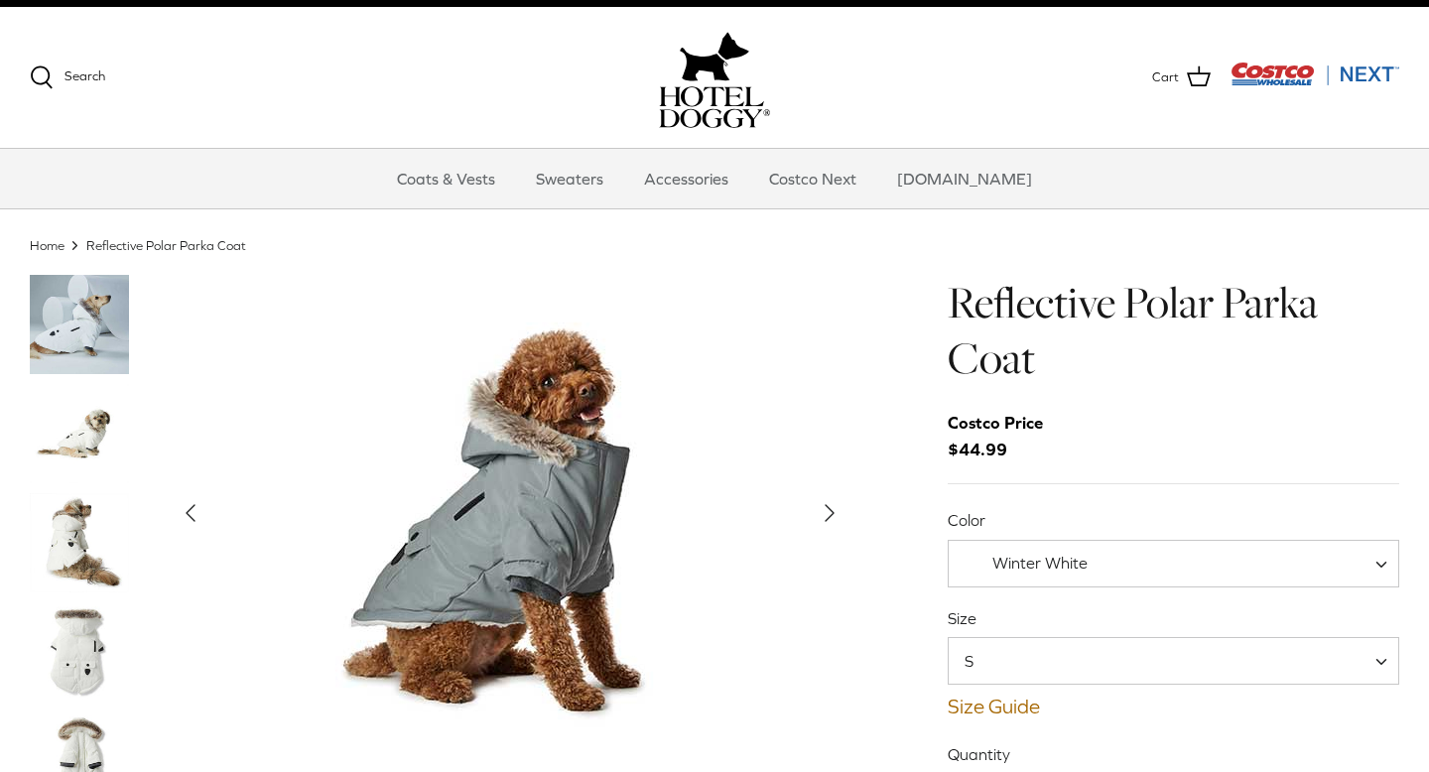
click at [831, 515] on icon "Right" at bounding box center [830, 513] width 32 height 32
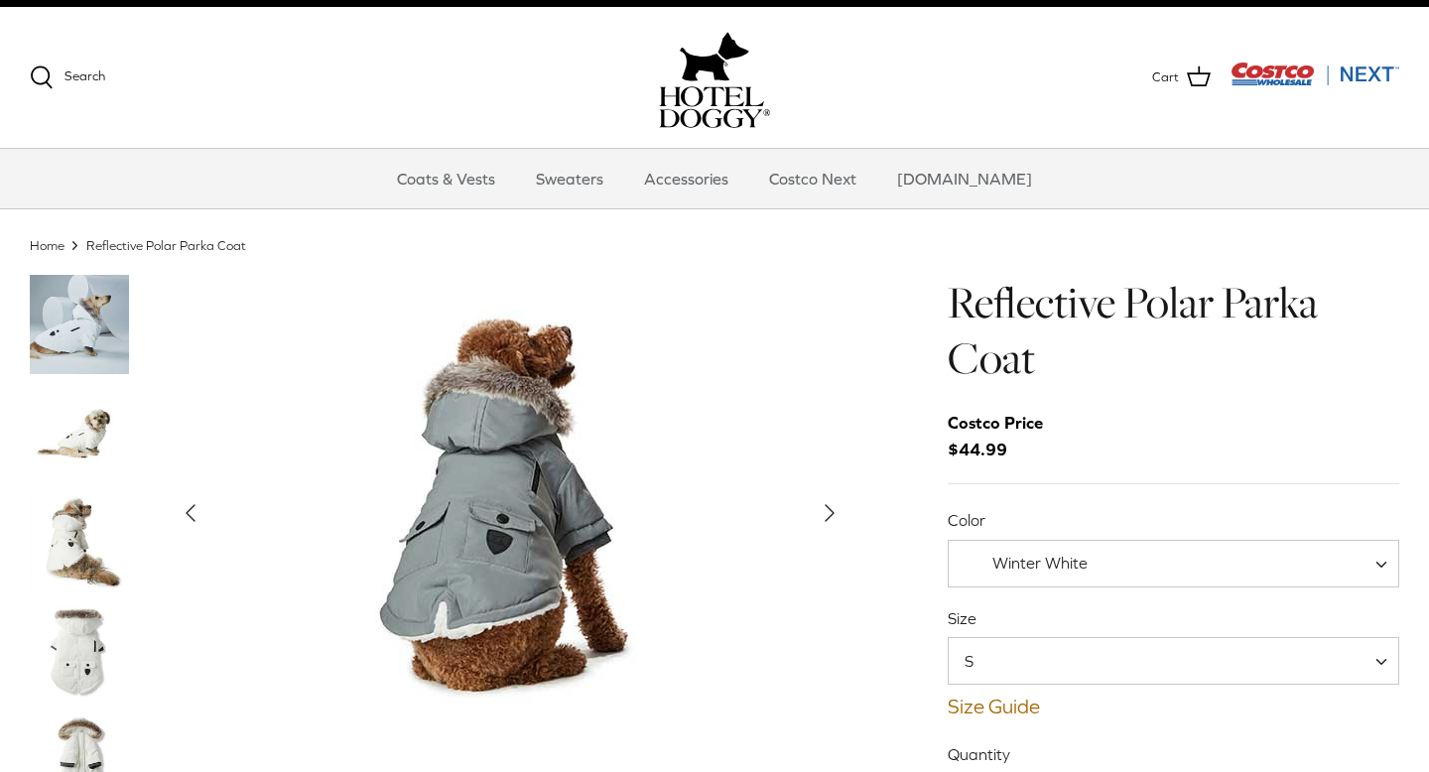
click at [825, 513] on polyline "Next" at bounding box center [829, 513] width 8 height 16
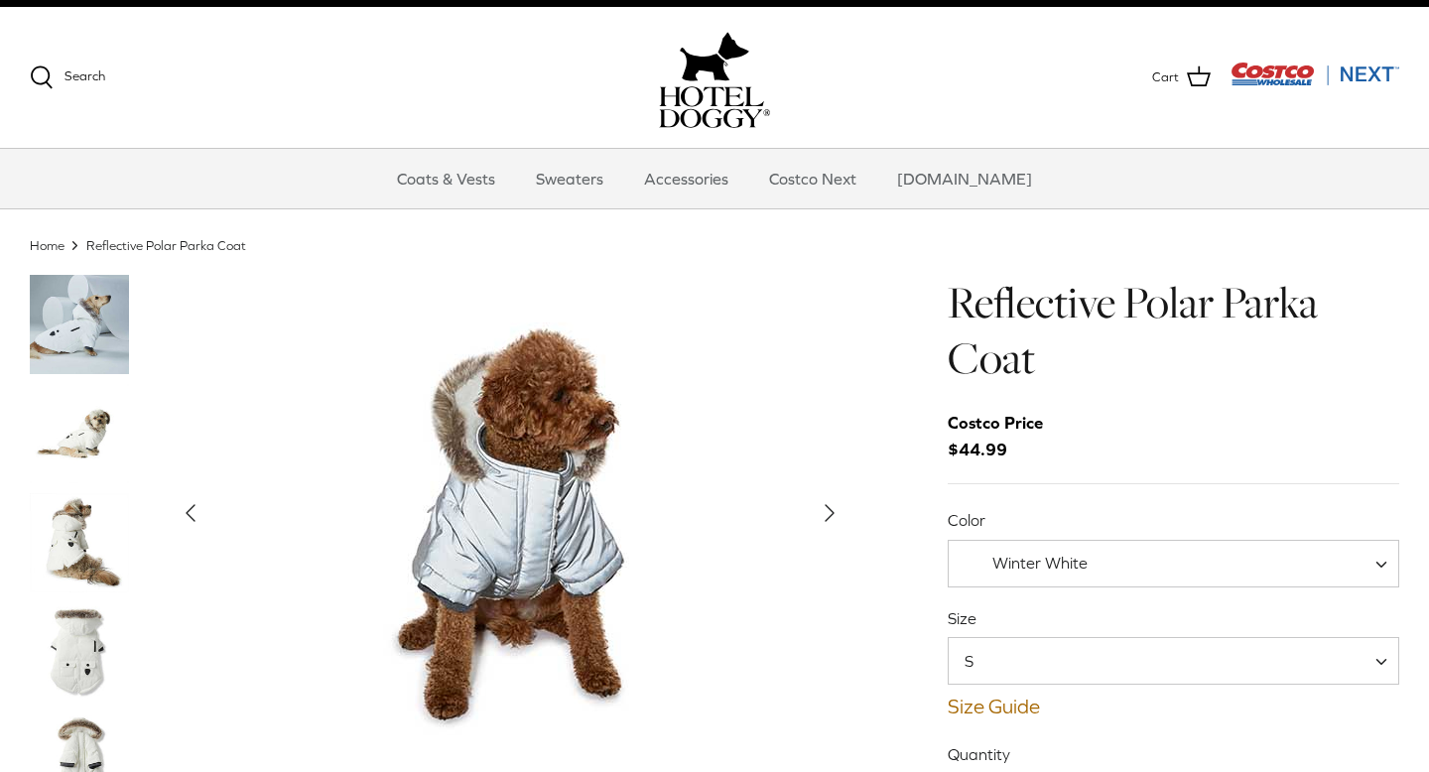
click at [824, 513] on icon "Right" at bounding box center [830, 513] width 32 height 32
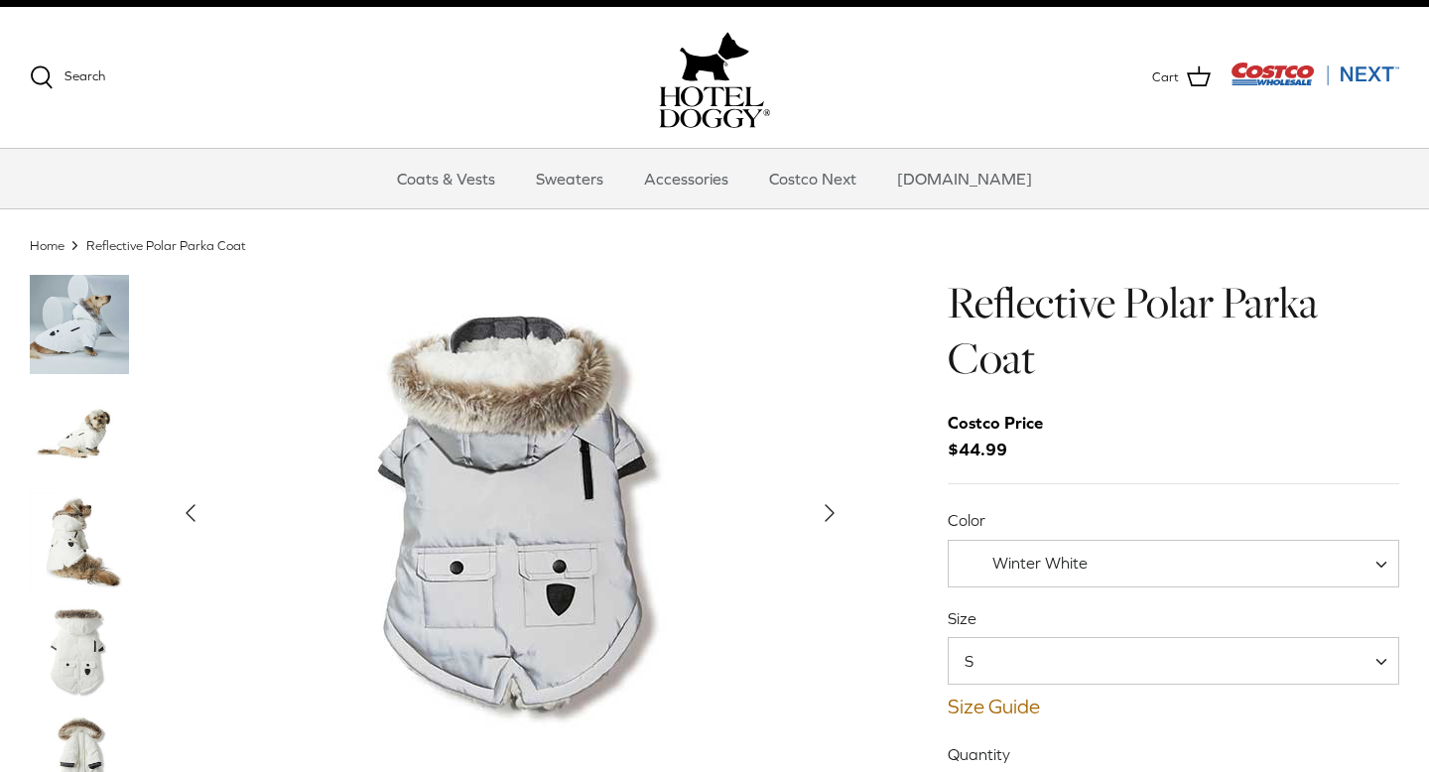
click at [823, 513] on icon "Right" at bounding box center [830, 513] width 32 height 32
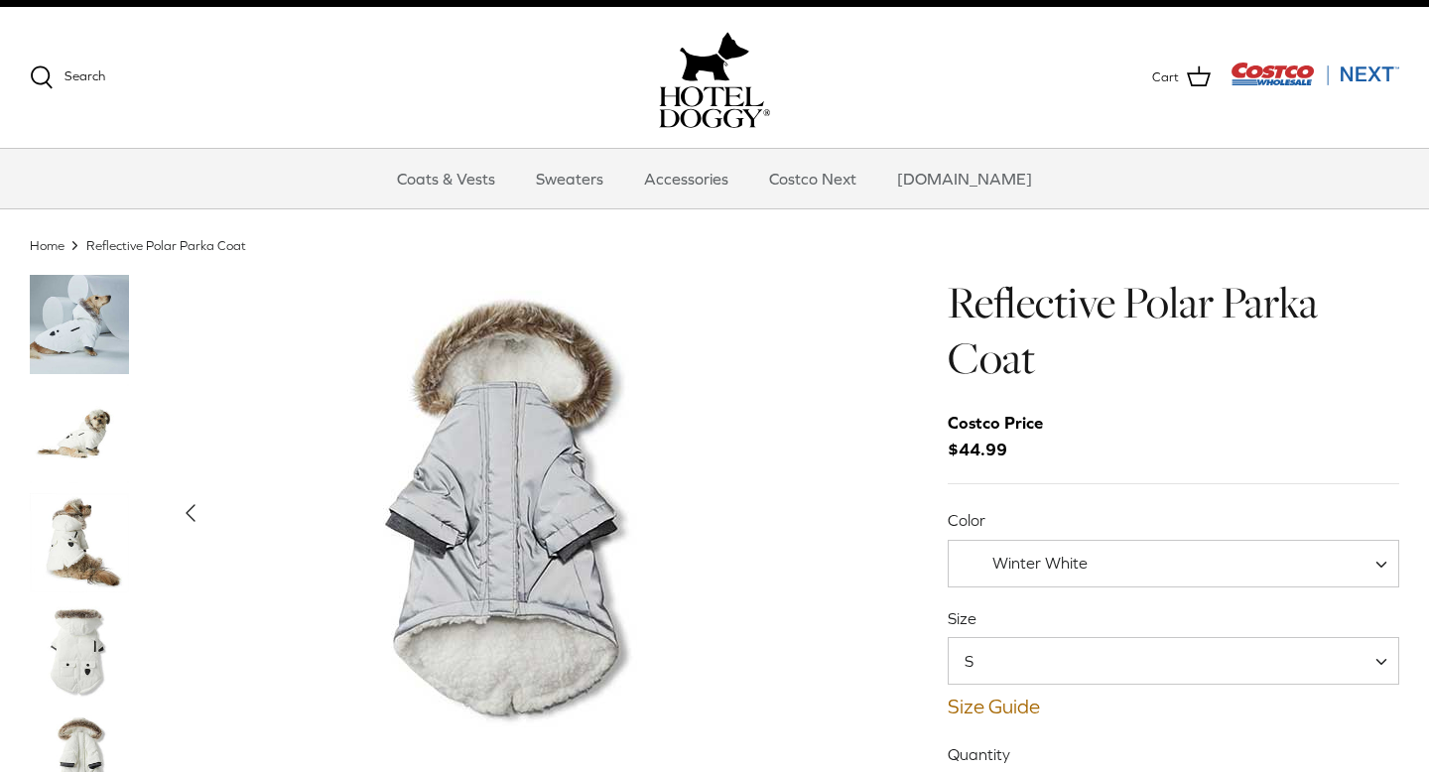
click at [822, 514] on div "Show Gallery" at bounding box center [510, 513] width 683 height 476
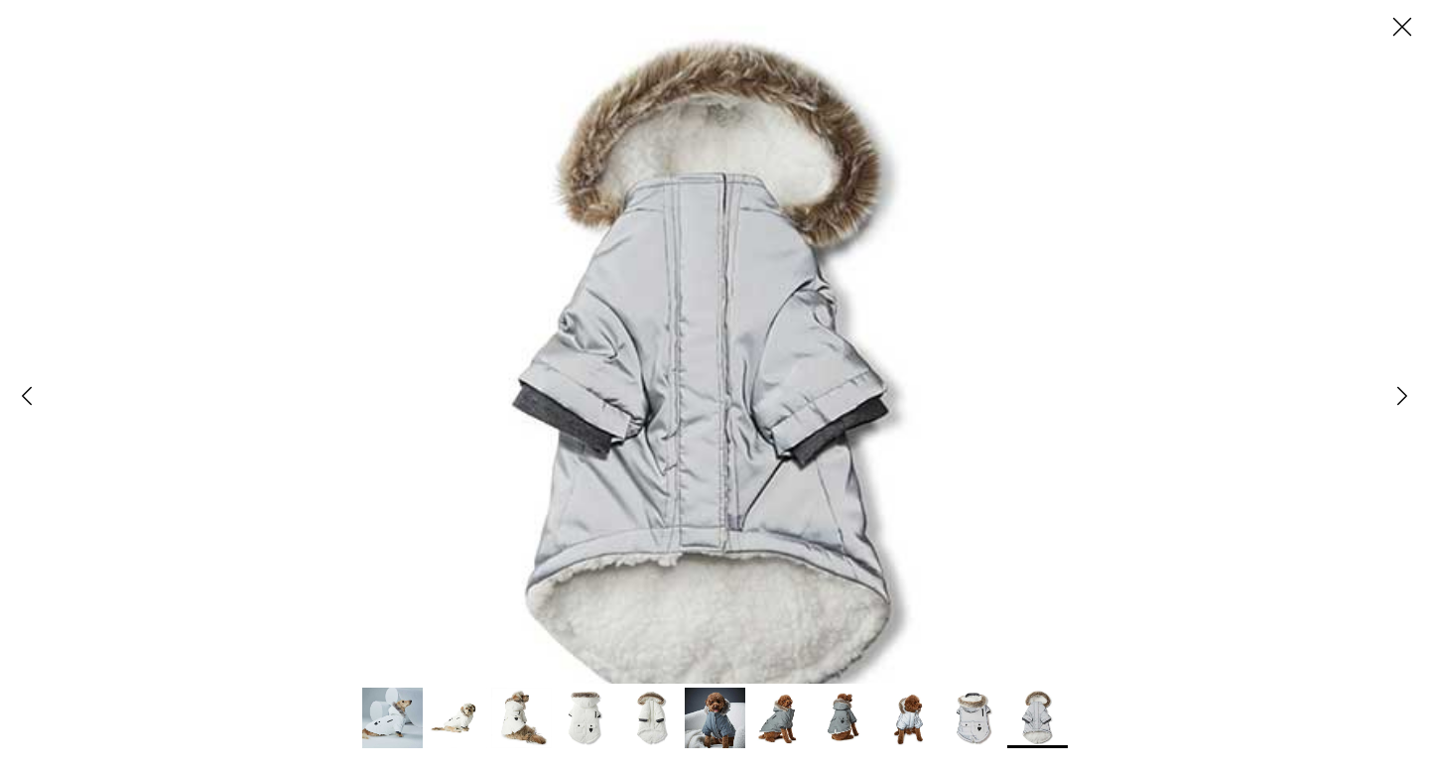
click at [778, 722] on img at bounding box center [779, 718] width 61 height 61
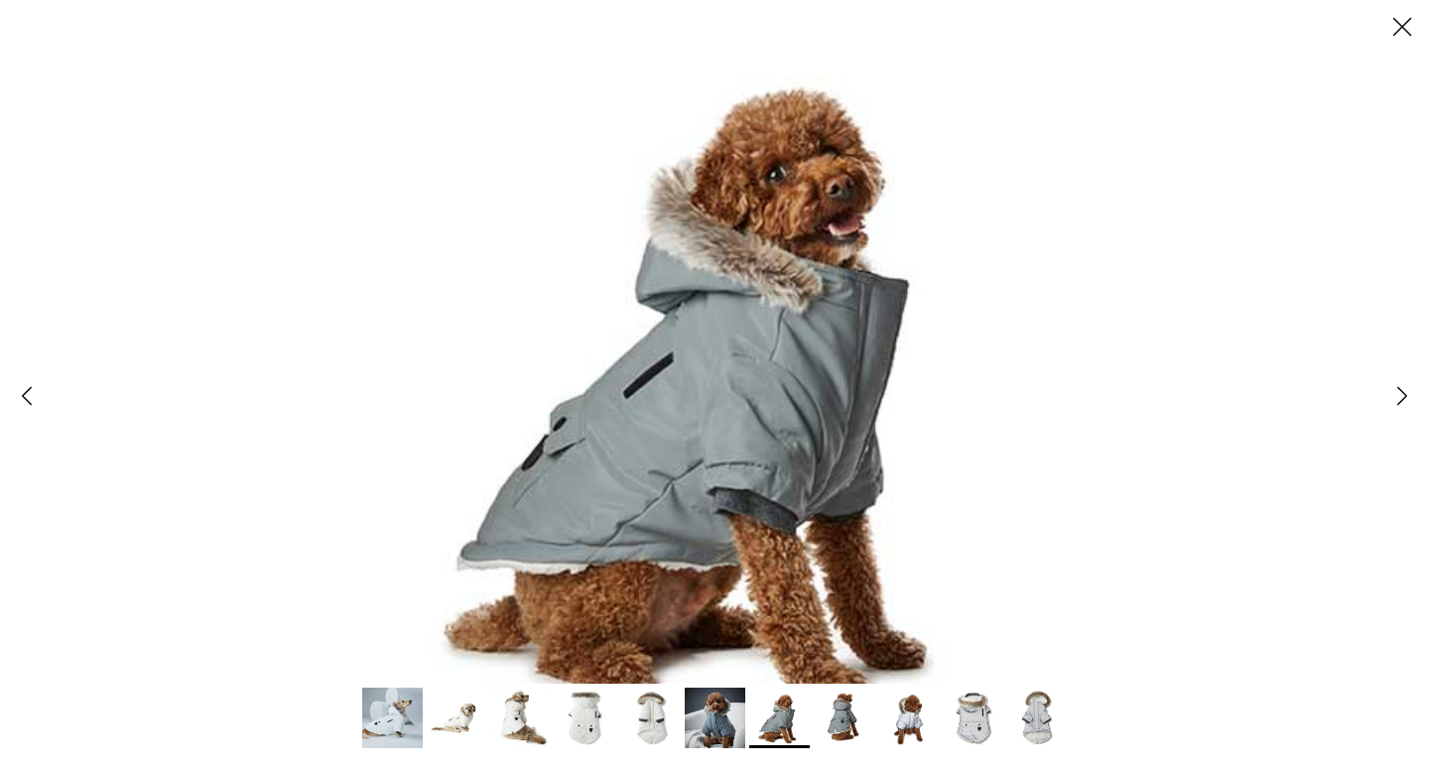
click at [833, 714] on img at bounding box center [844, 718] width 61 height 61
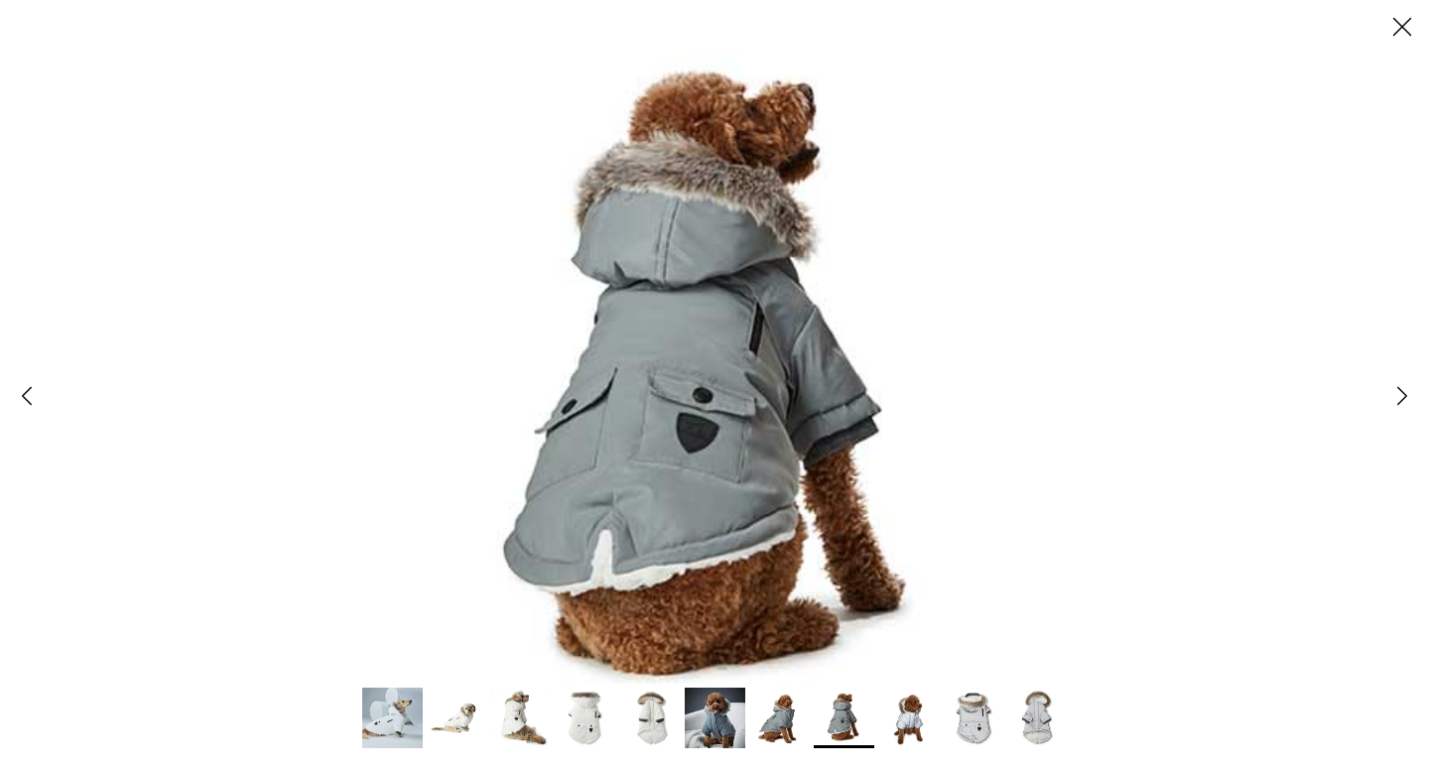
click at [904, 709] on img at bounding box center [908, 718] width 61 height 61
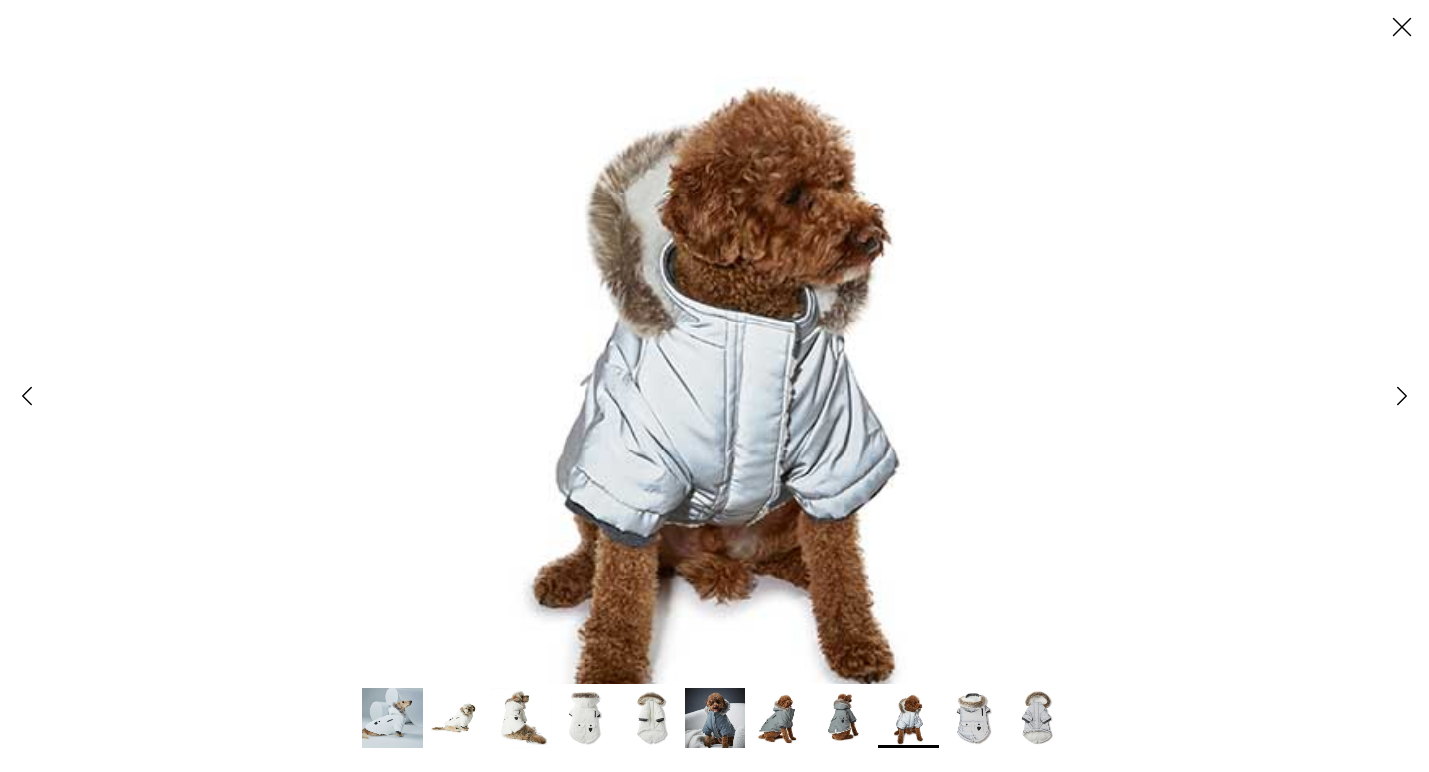
click at [969, 717] on img at bounding box center [972, 718] width 61 height 61
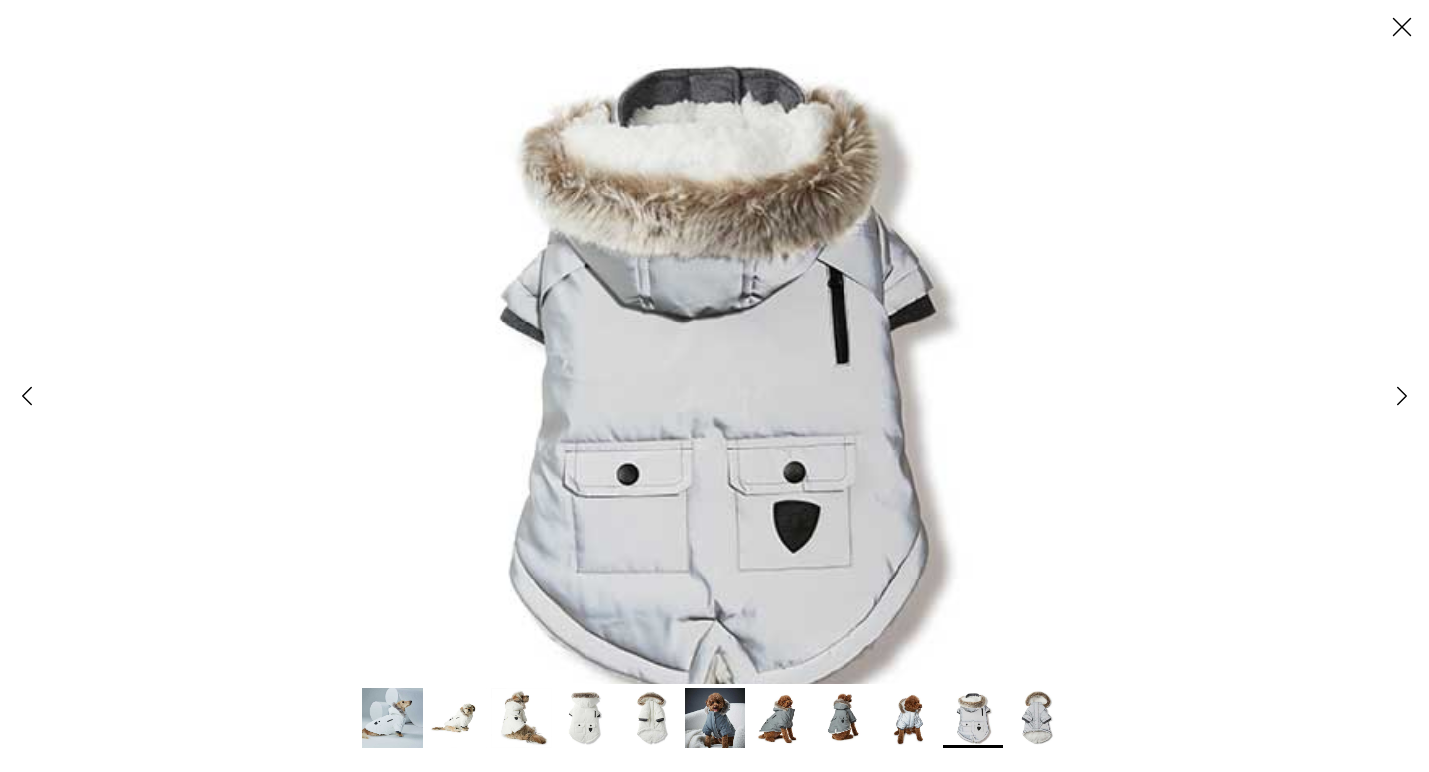
click at [520, 708] on img at bounding box center [521, 718] width 61 height 61
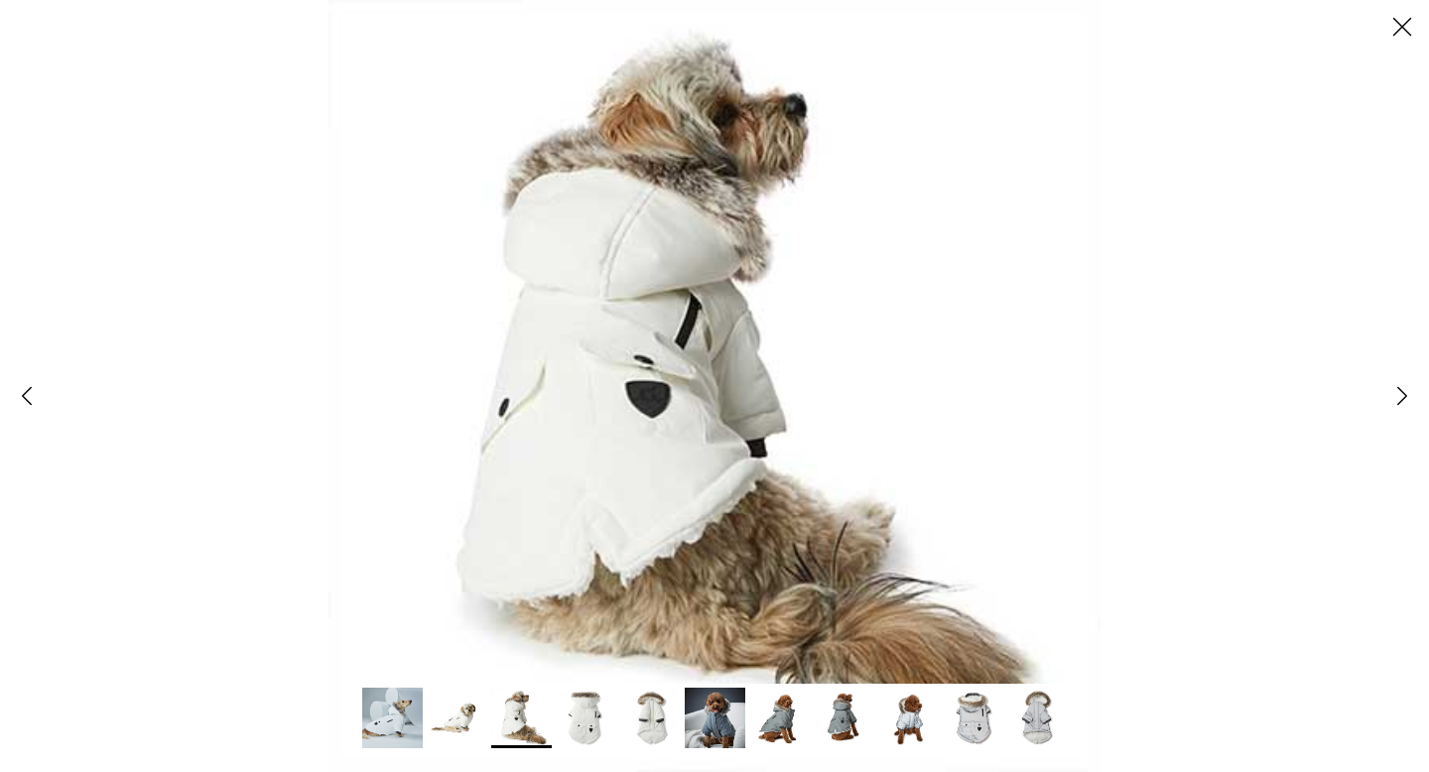
click at [462, 710] on img at bounding box center [457, 718] width 61 height 61
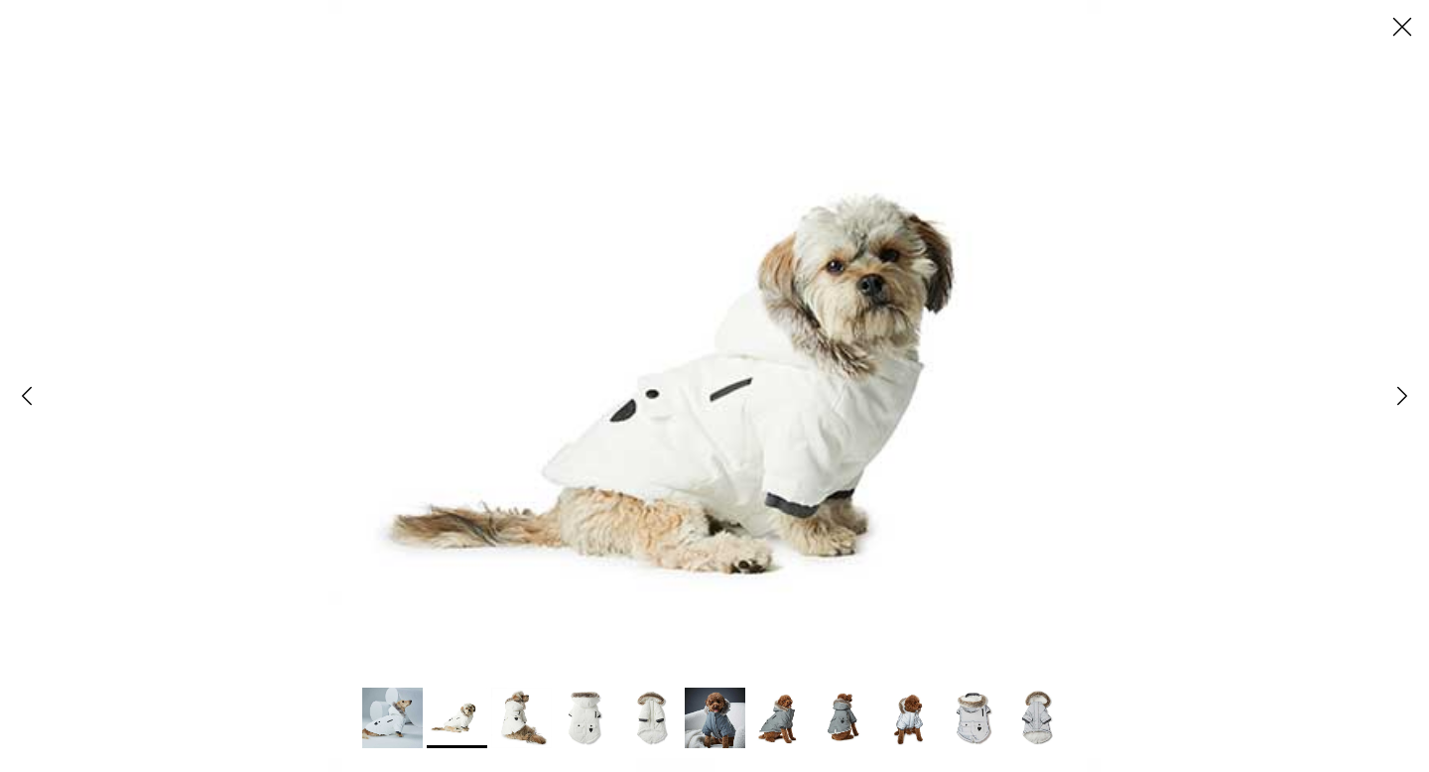
click at [397, 708] on img at bounding box center [392, 718] width 61 height 61
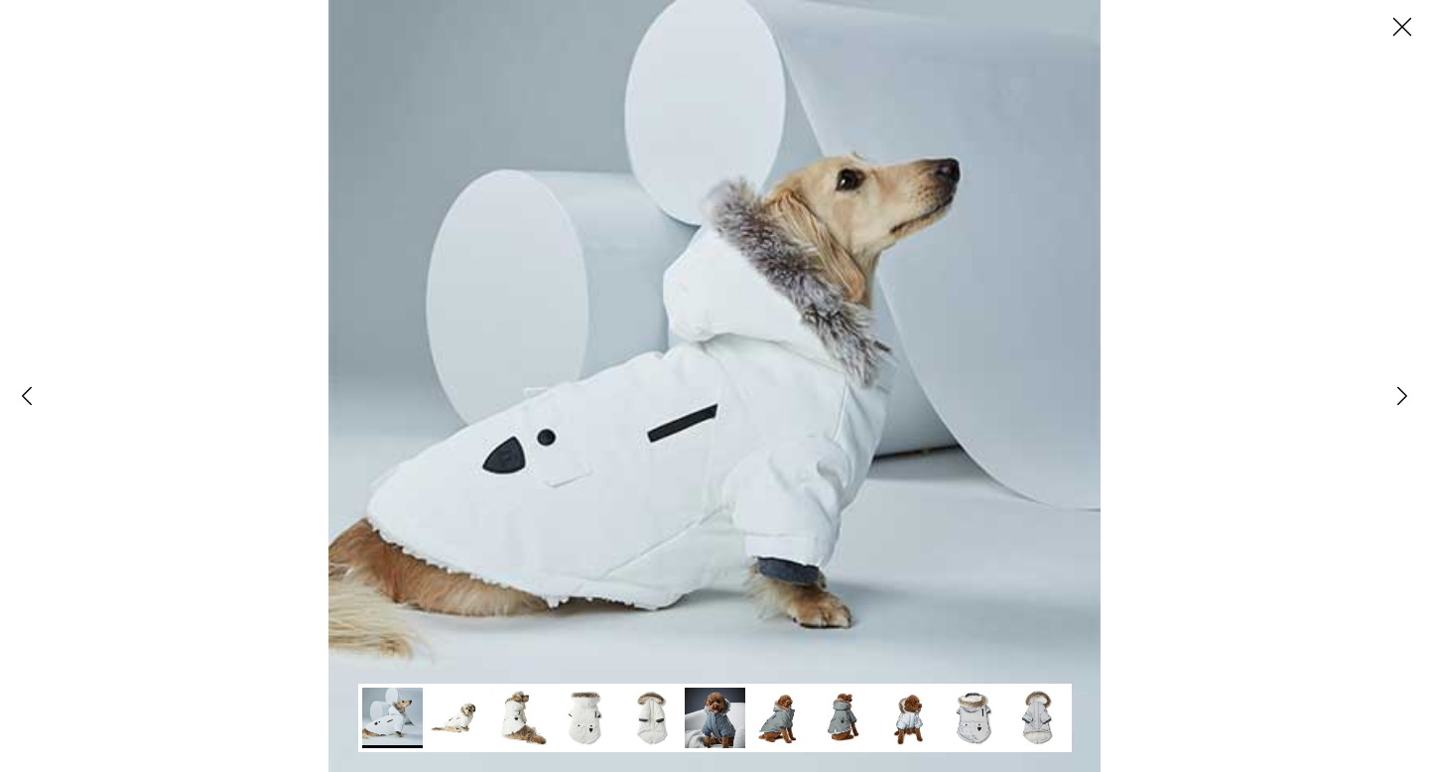
click at [1399, 24] on line at bounding box center [1402, 27] width 17 height 17
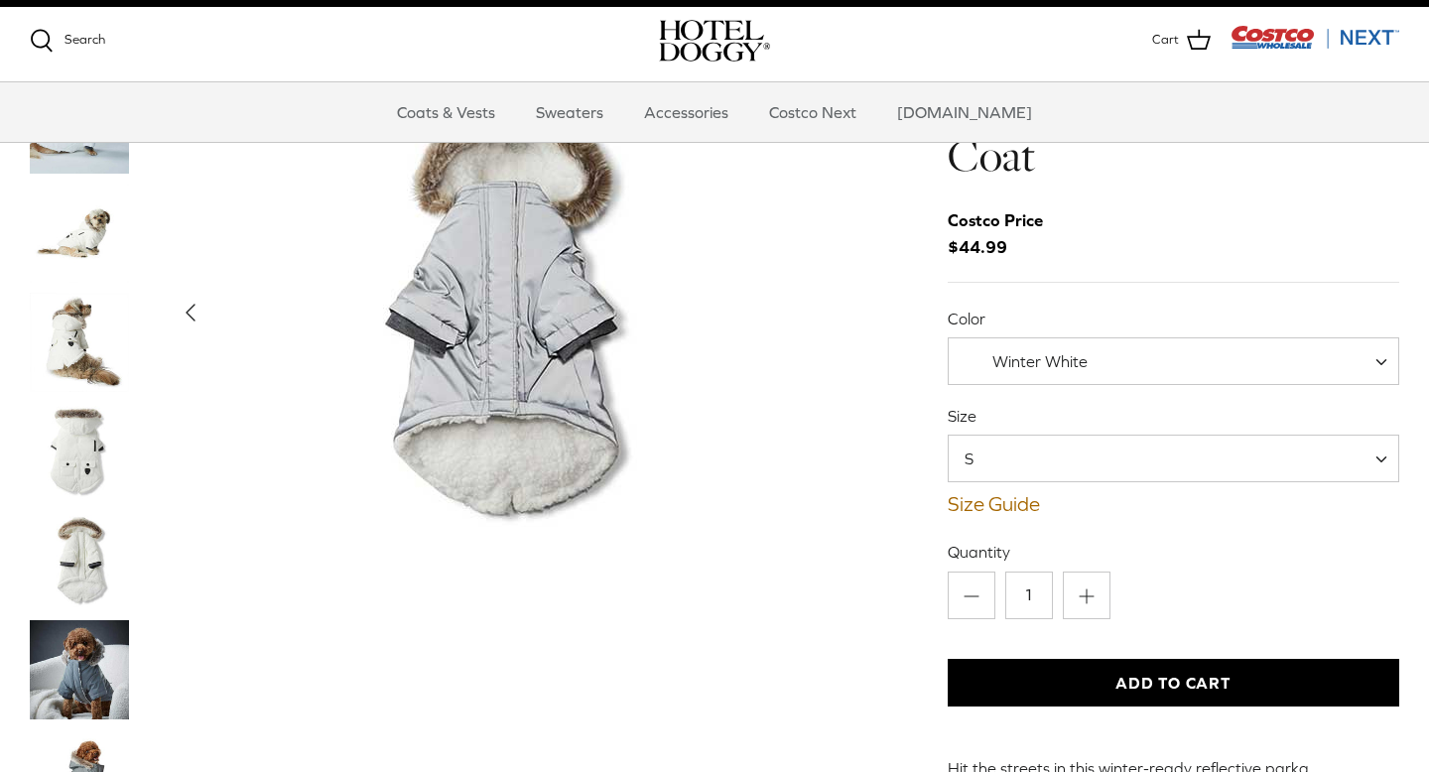
scroll to position [81, 0]
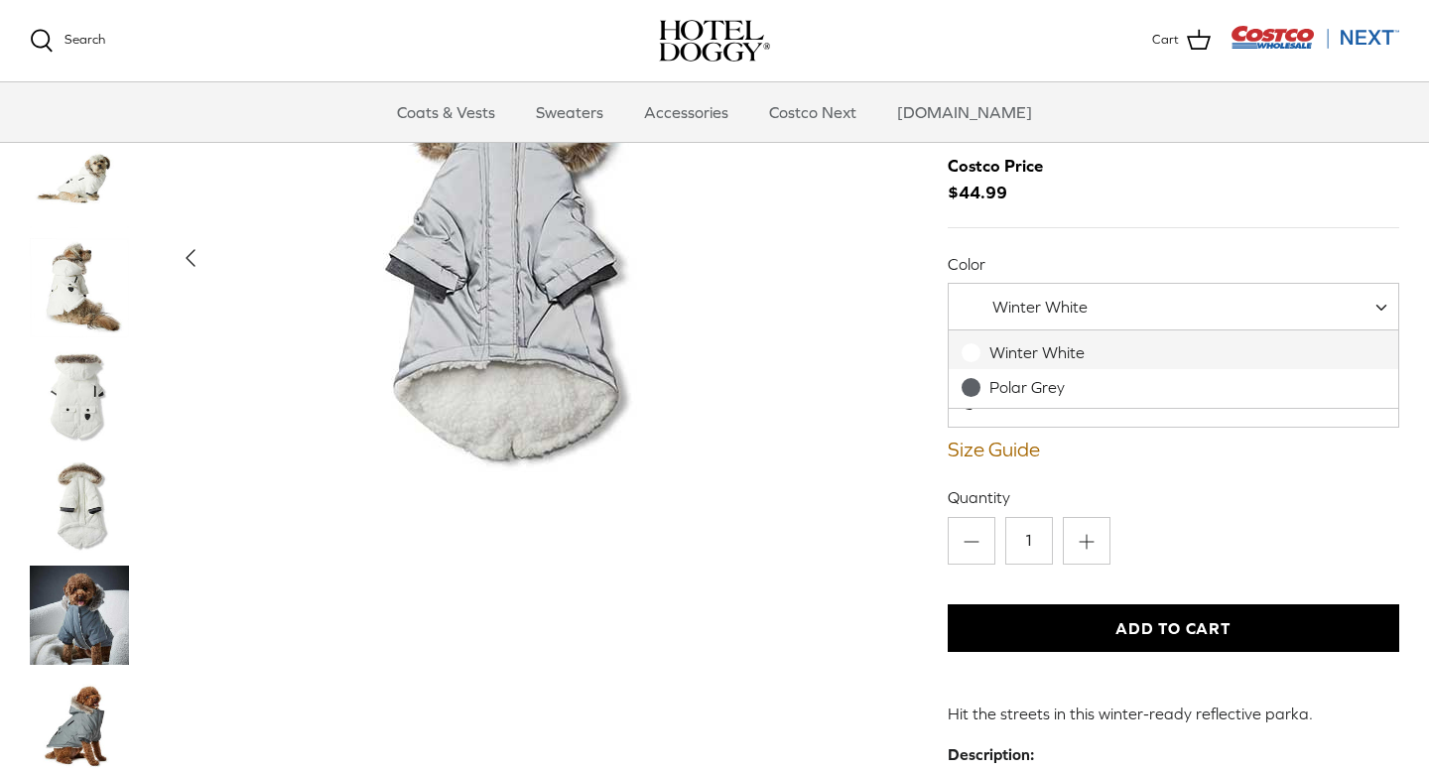
click at [989, 297] on div "Winter White" at bounding box center [1026, 307] width 124 height 21
select select "Polar Grey"
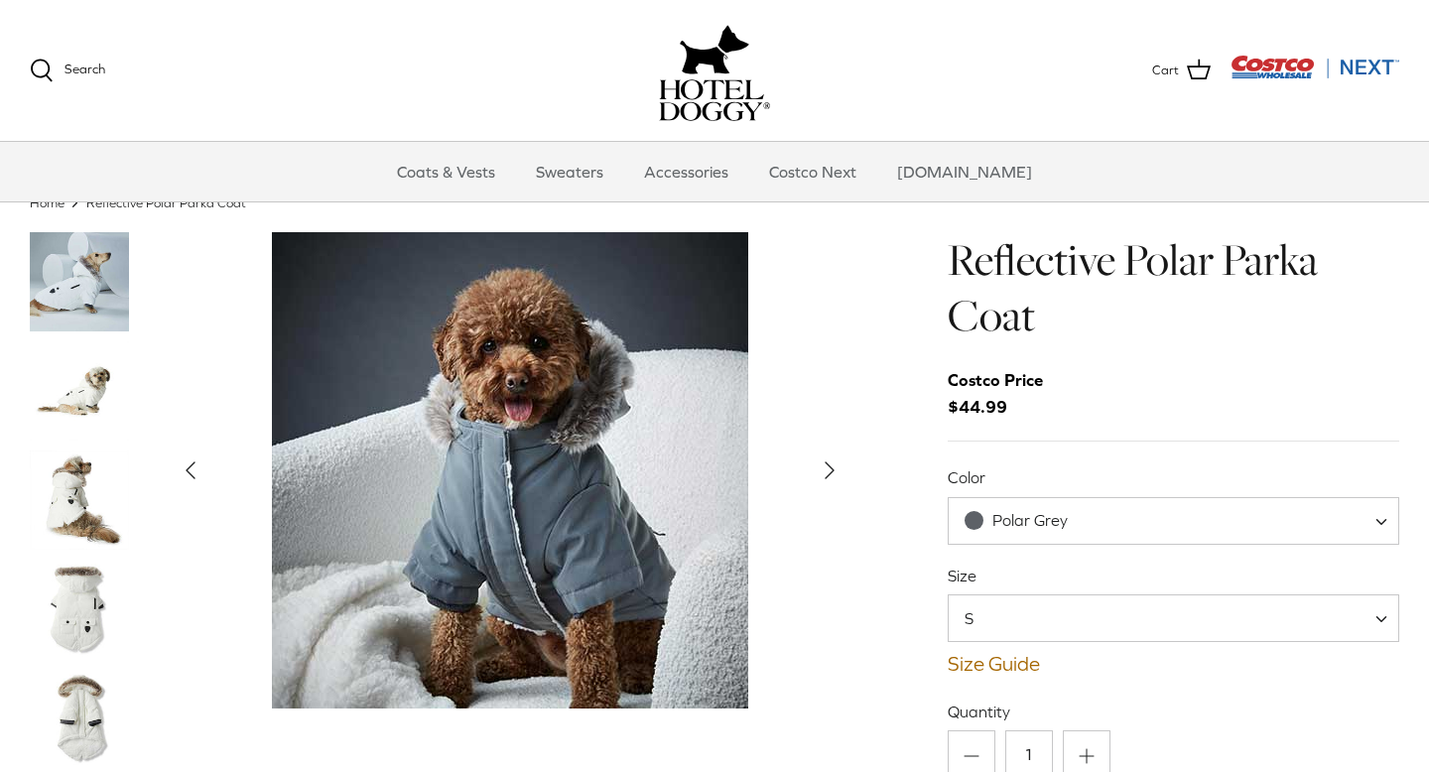
scroll to position [78, 0]
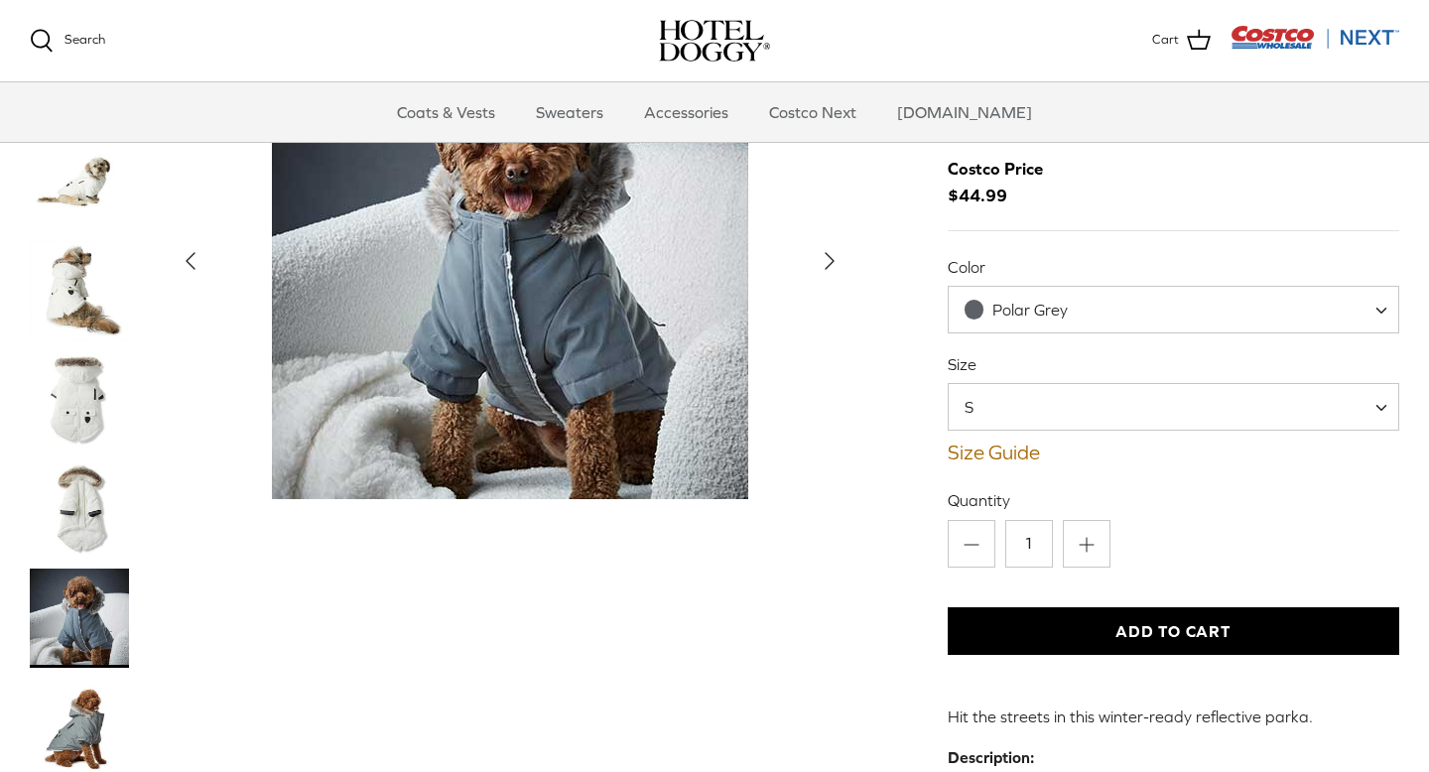
click at [988, 404] on span "S" at bounding box center [980, 407] width 64 height 22
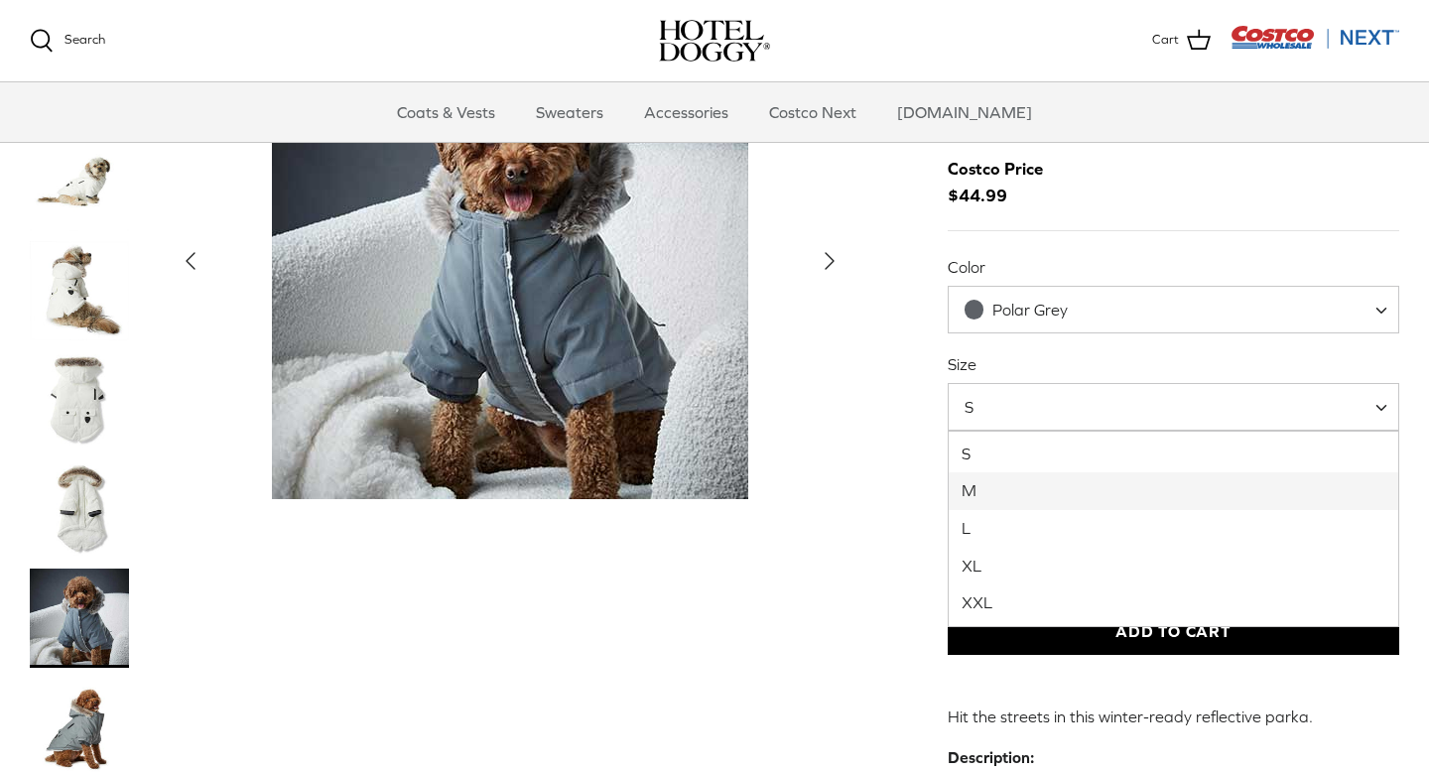
select select "M"
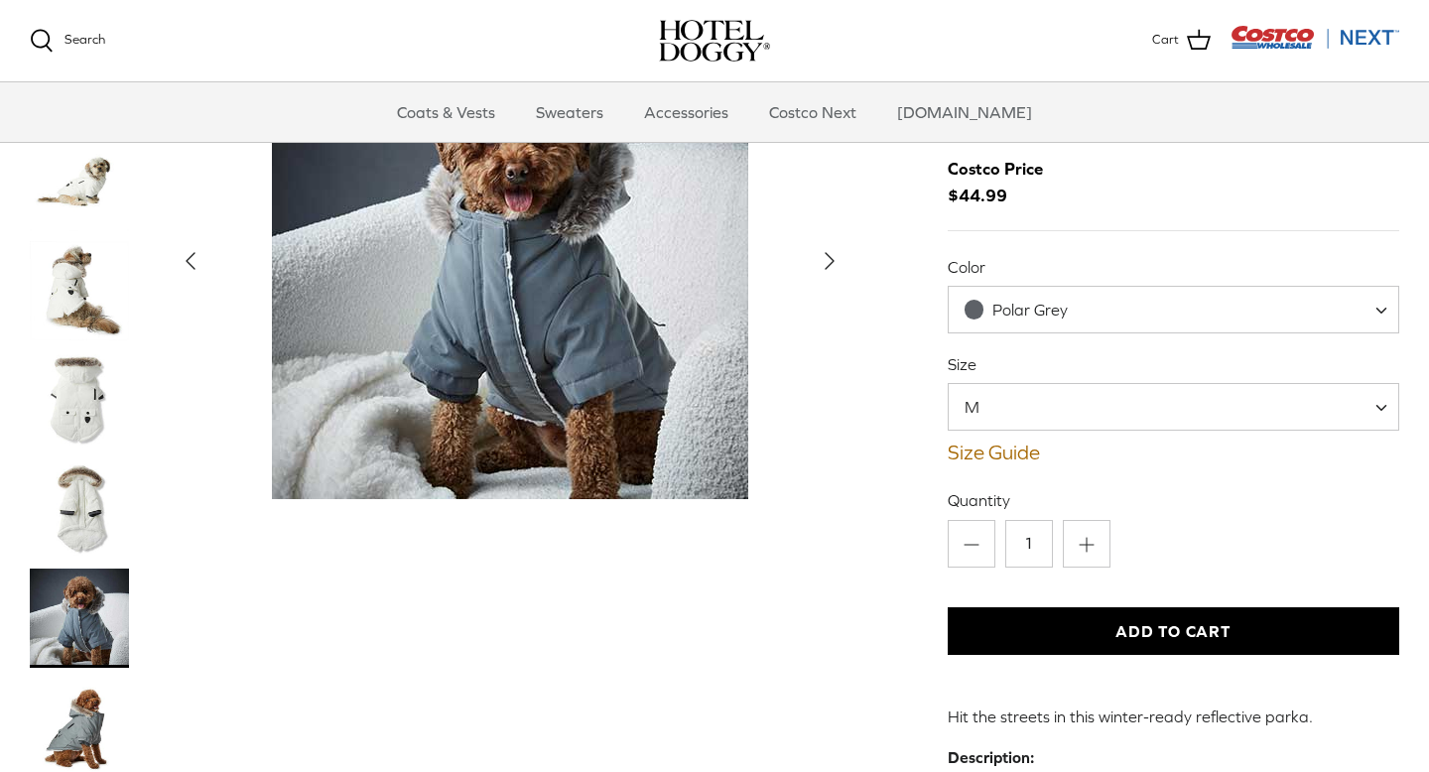
click at [826, 585] on div "Left Right" at bounding box center [440, 623] width 821 height 1200
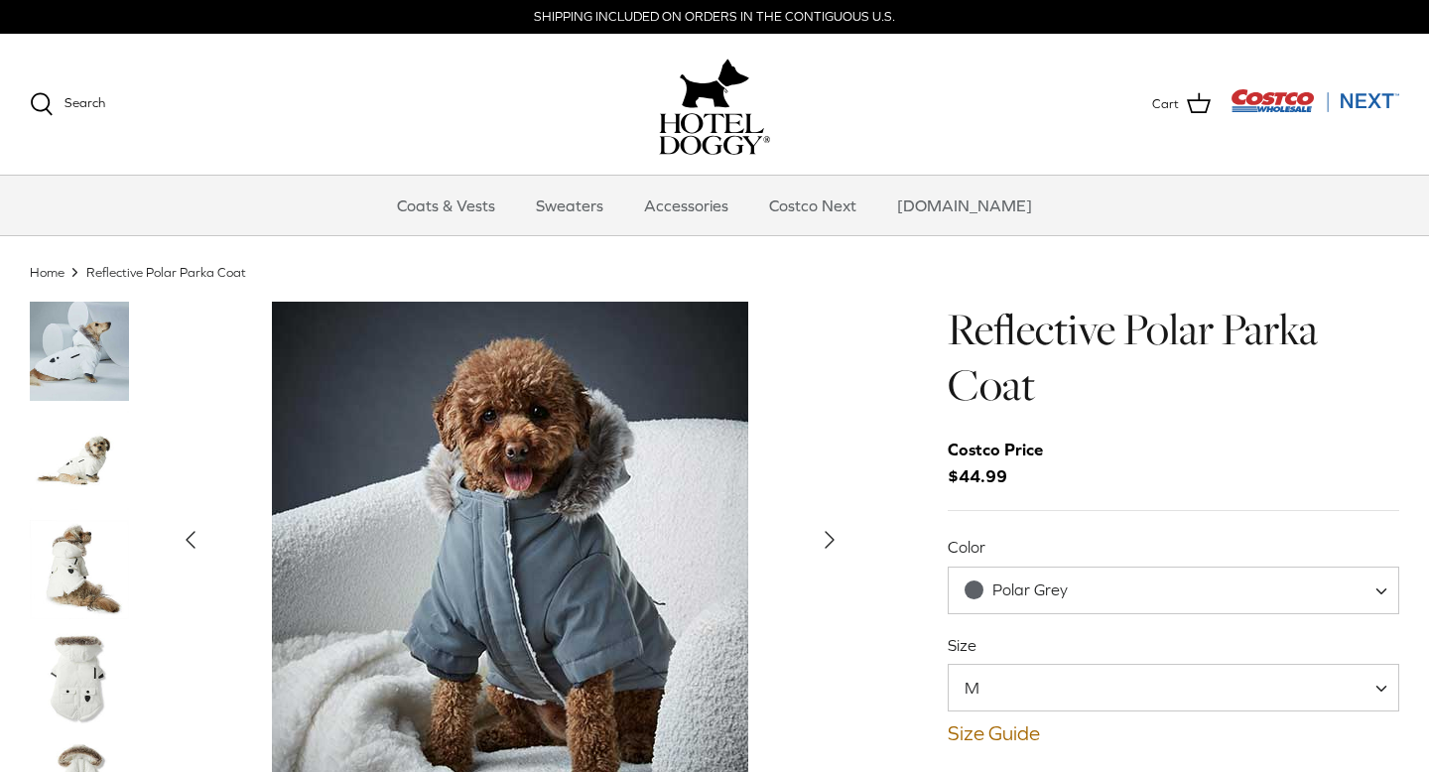
click at [69, 669] on img "Thumbnail Link" at bounding box center [79, 678] width 99 height 99
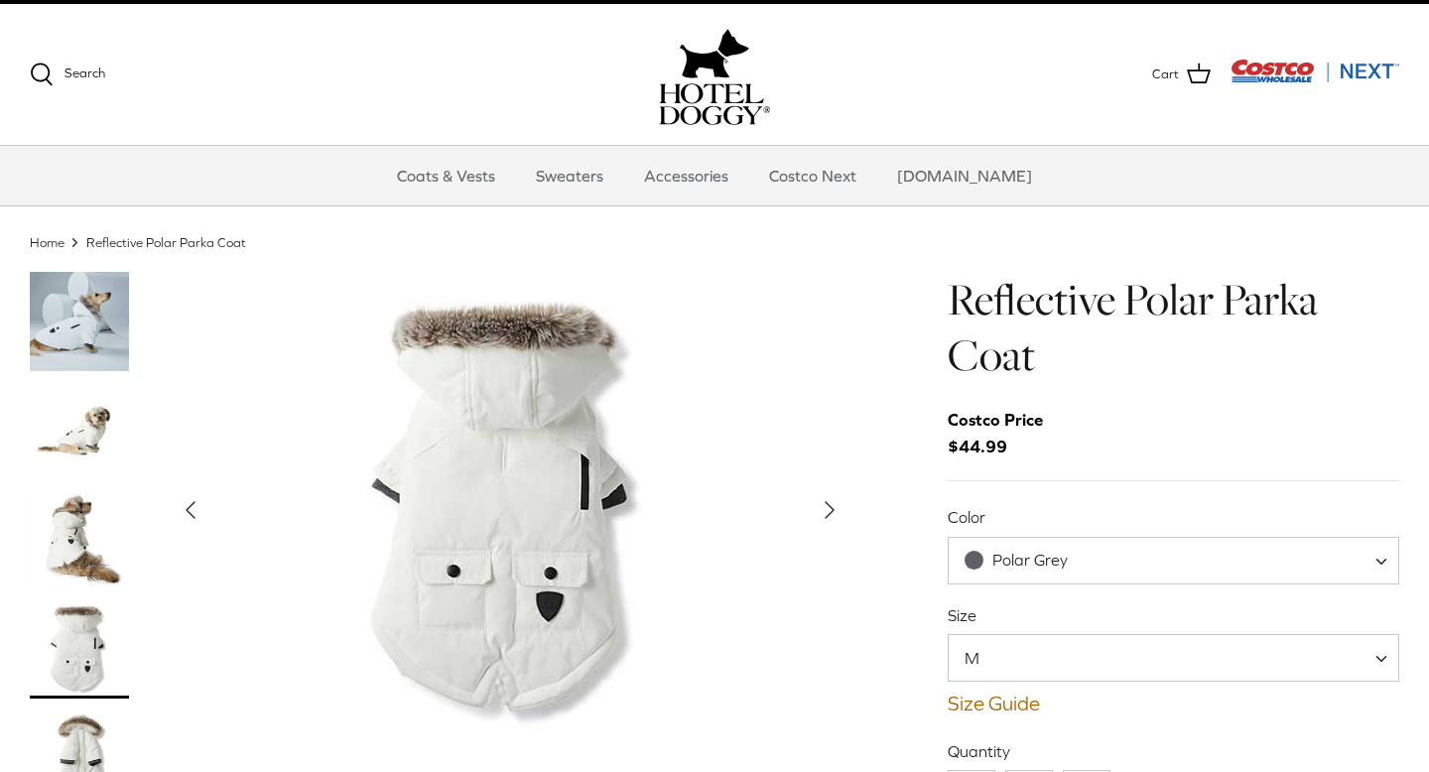
scroll to position [32, 0]
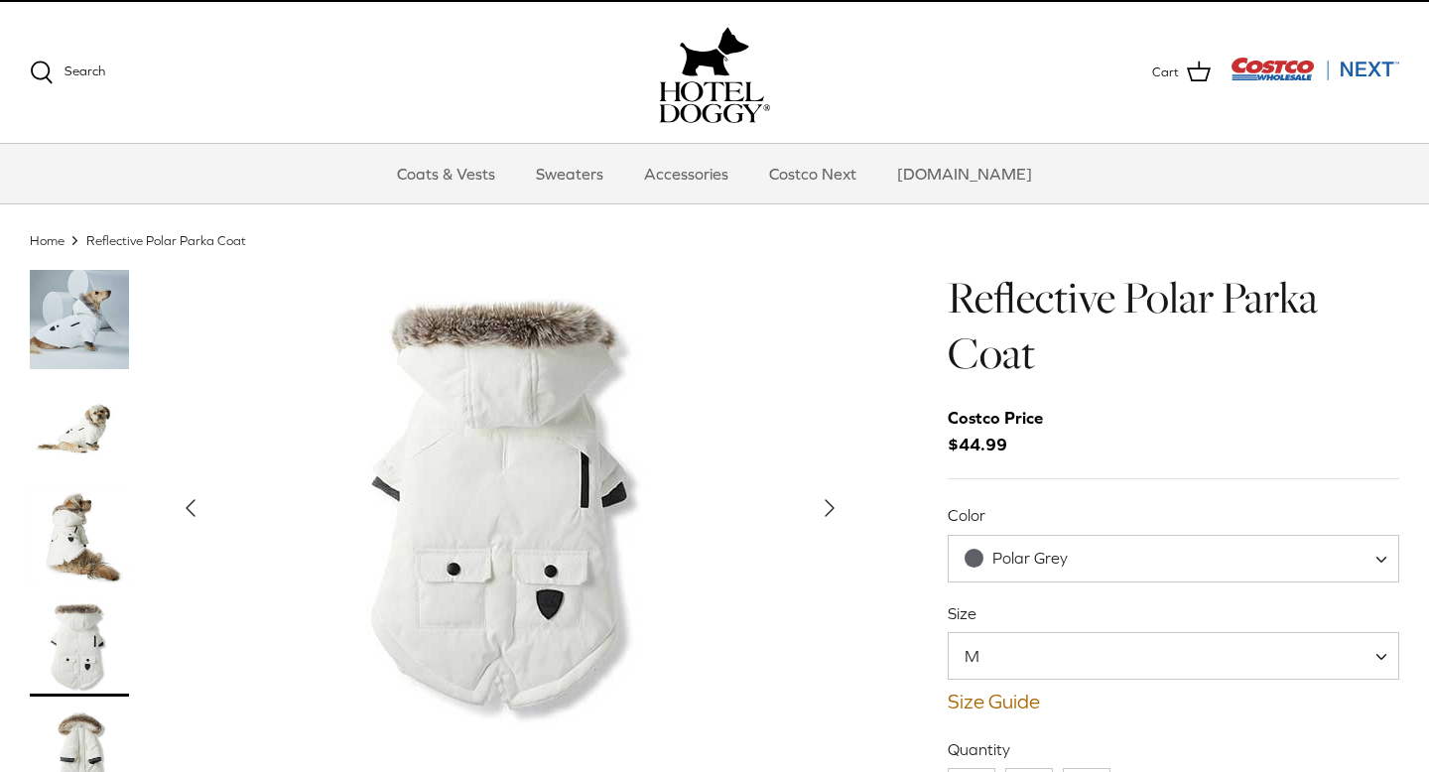
click at [79, 429] on img "Thumbnail Link" at bounding box center [79, 428] width 99 height 99
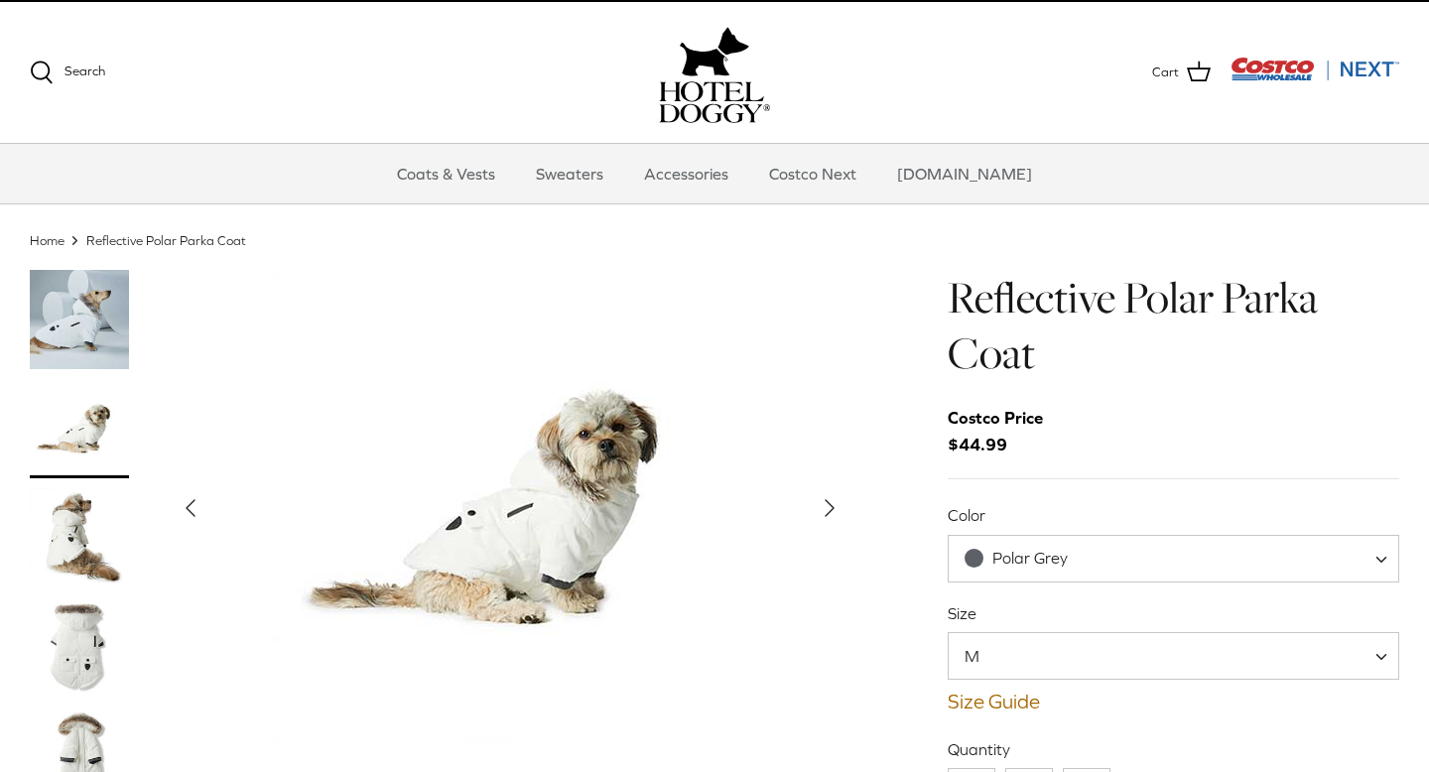
scroll to position [0, 0]
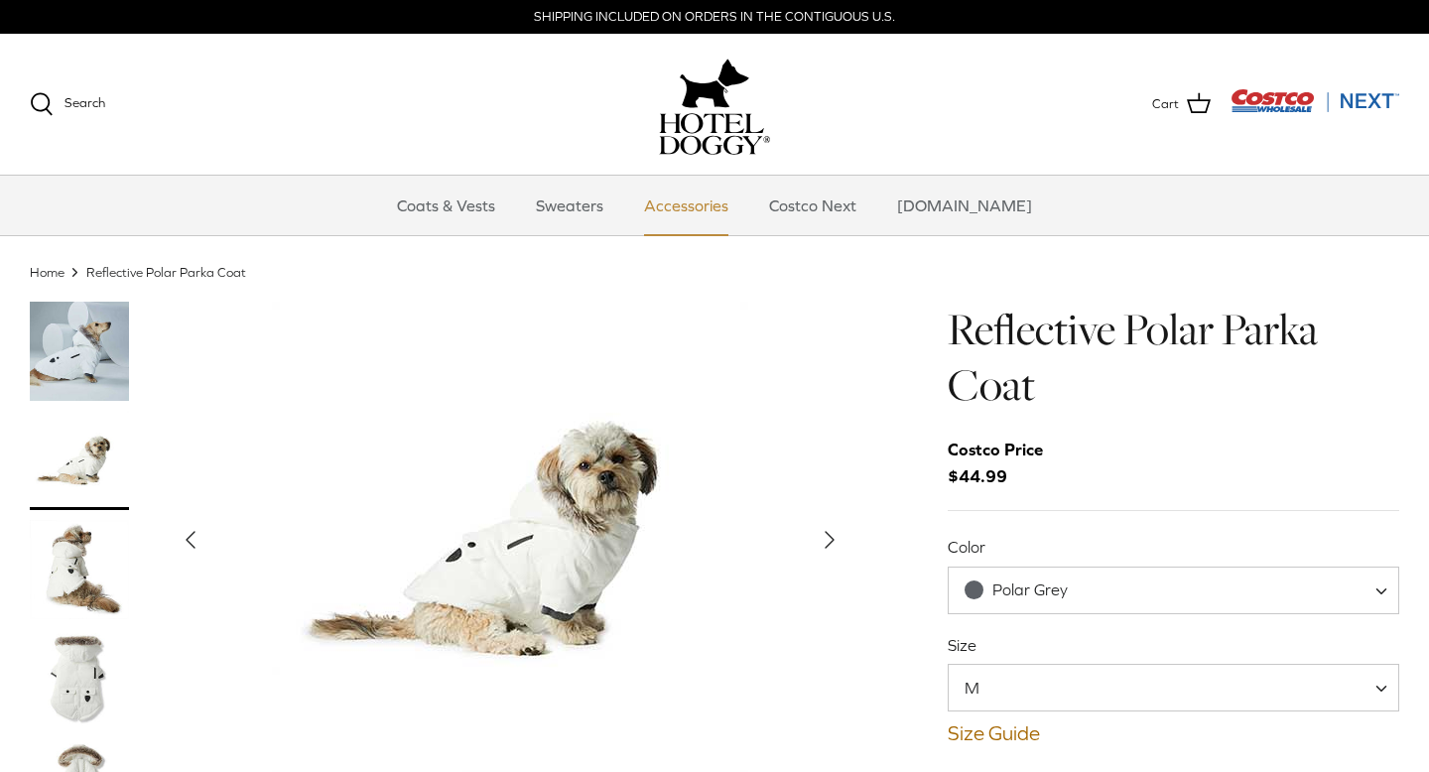
click at [708, 217] on link "Accessories" at bounding box center [686, 206] width 120 height 60
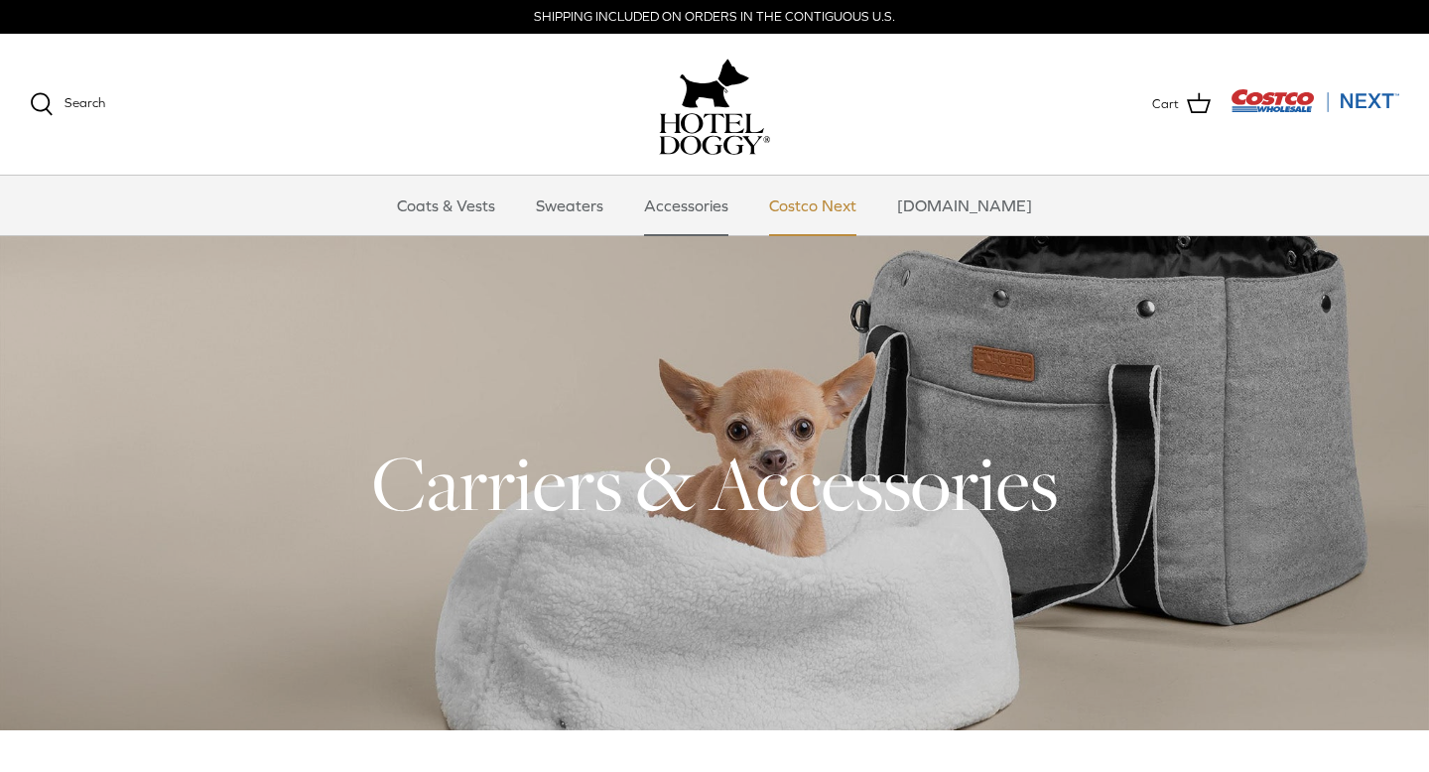
click at [821, 211] on link "Costco Next" at bounding box center [812, 206] width 123 height 60
click at [603, 206] on link "Sweaters" at bounding box center [569, 206] width 103 height 60
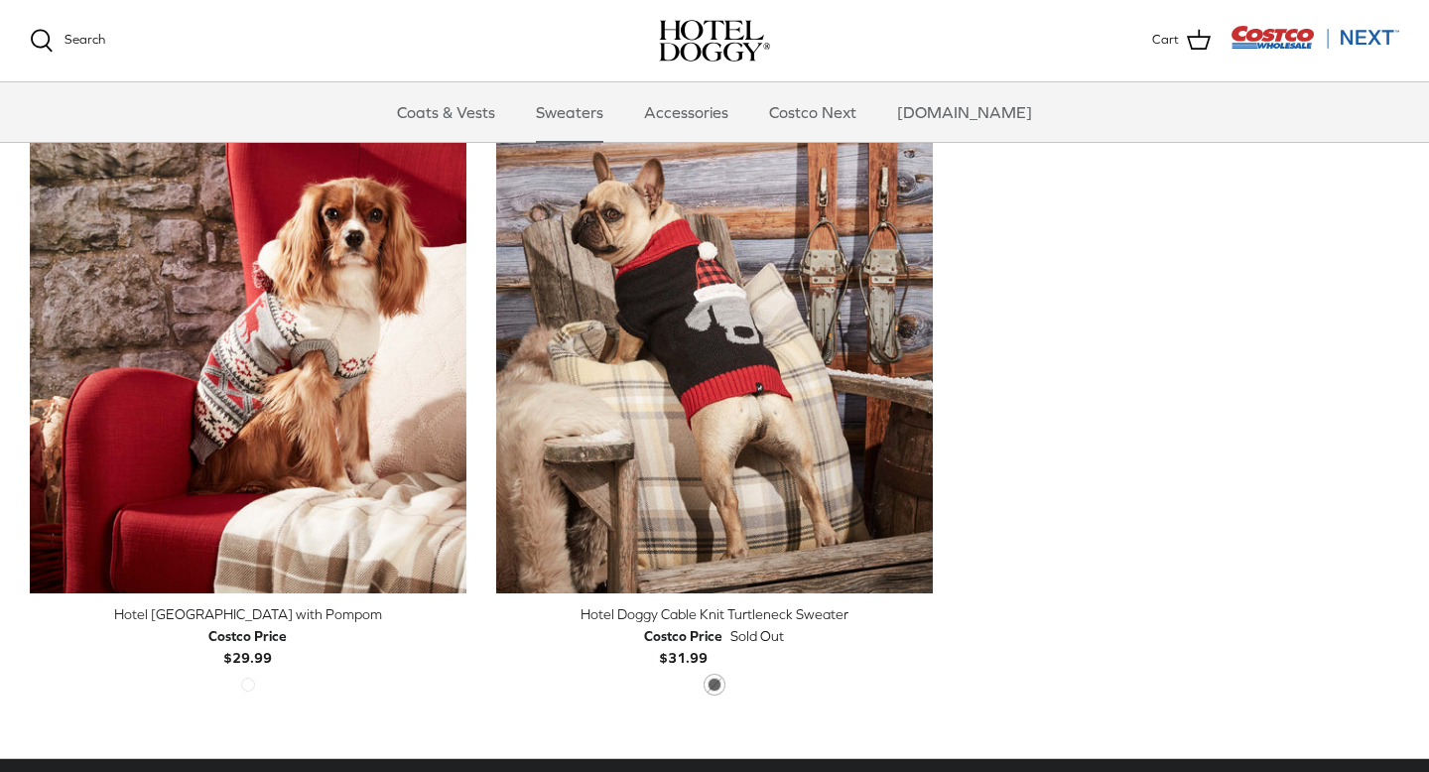
scroll to position [555, 0]
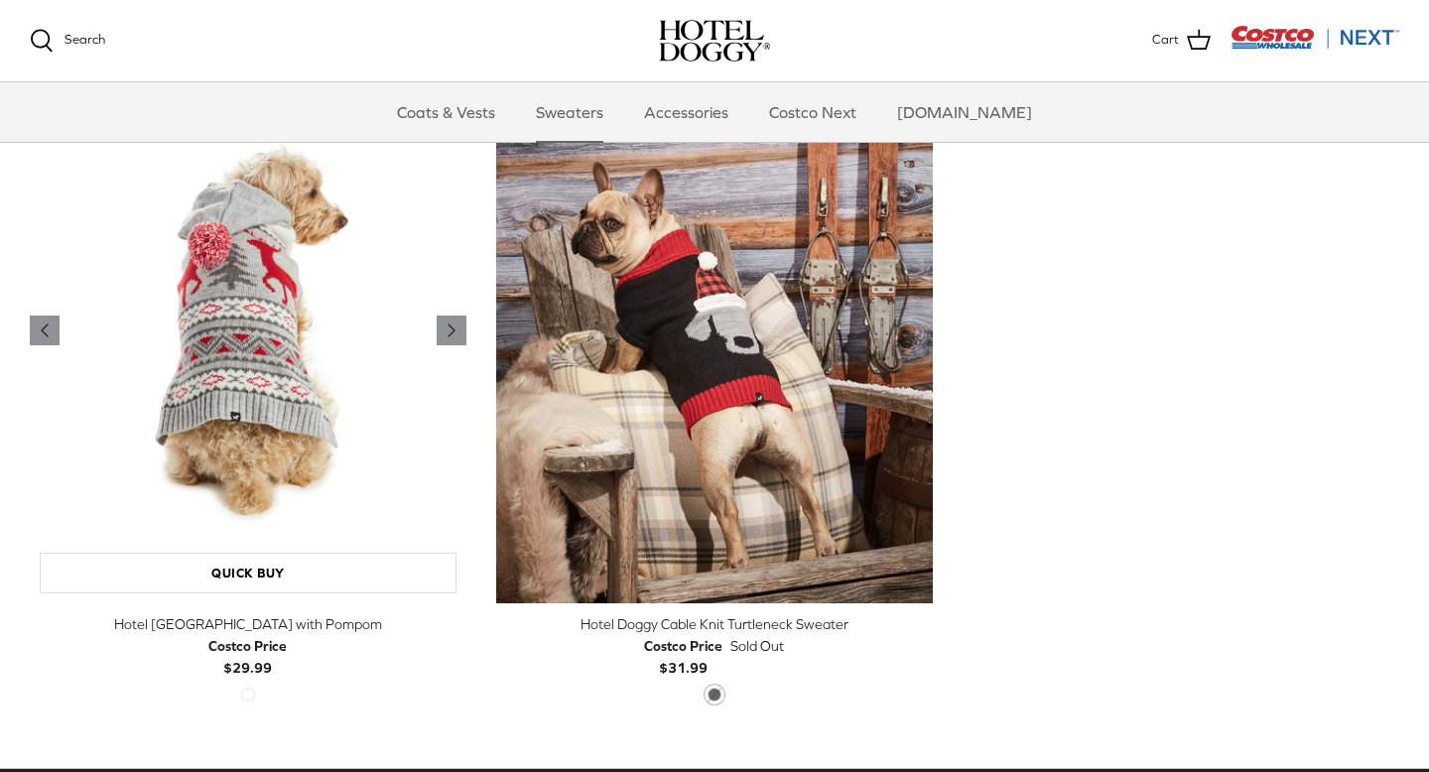
click at [248, 314] on img "Hotel Doggy Fair Isle Sweater with Pompom" at bounding box center [248, 331] width 437 height 546
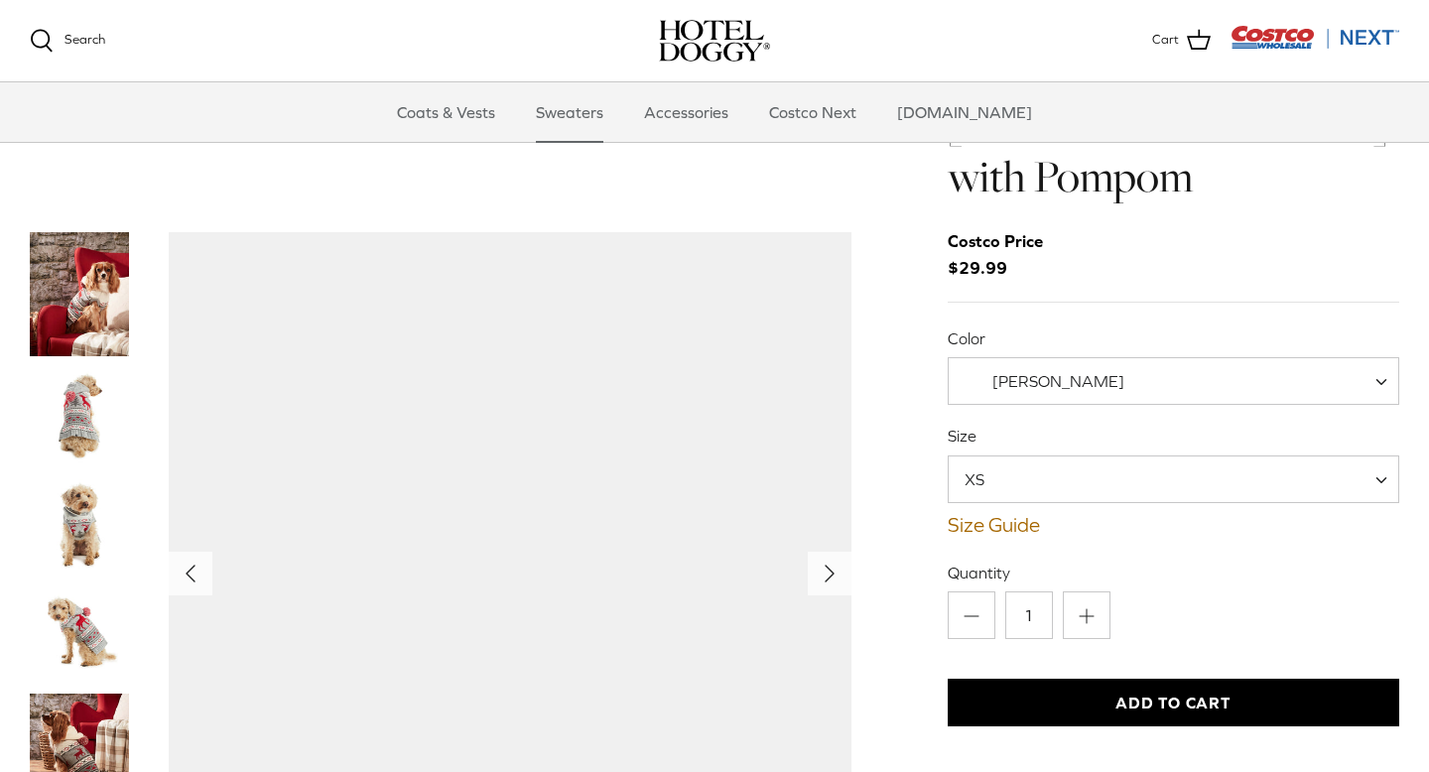
scroll to position [95, 0]
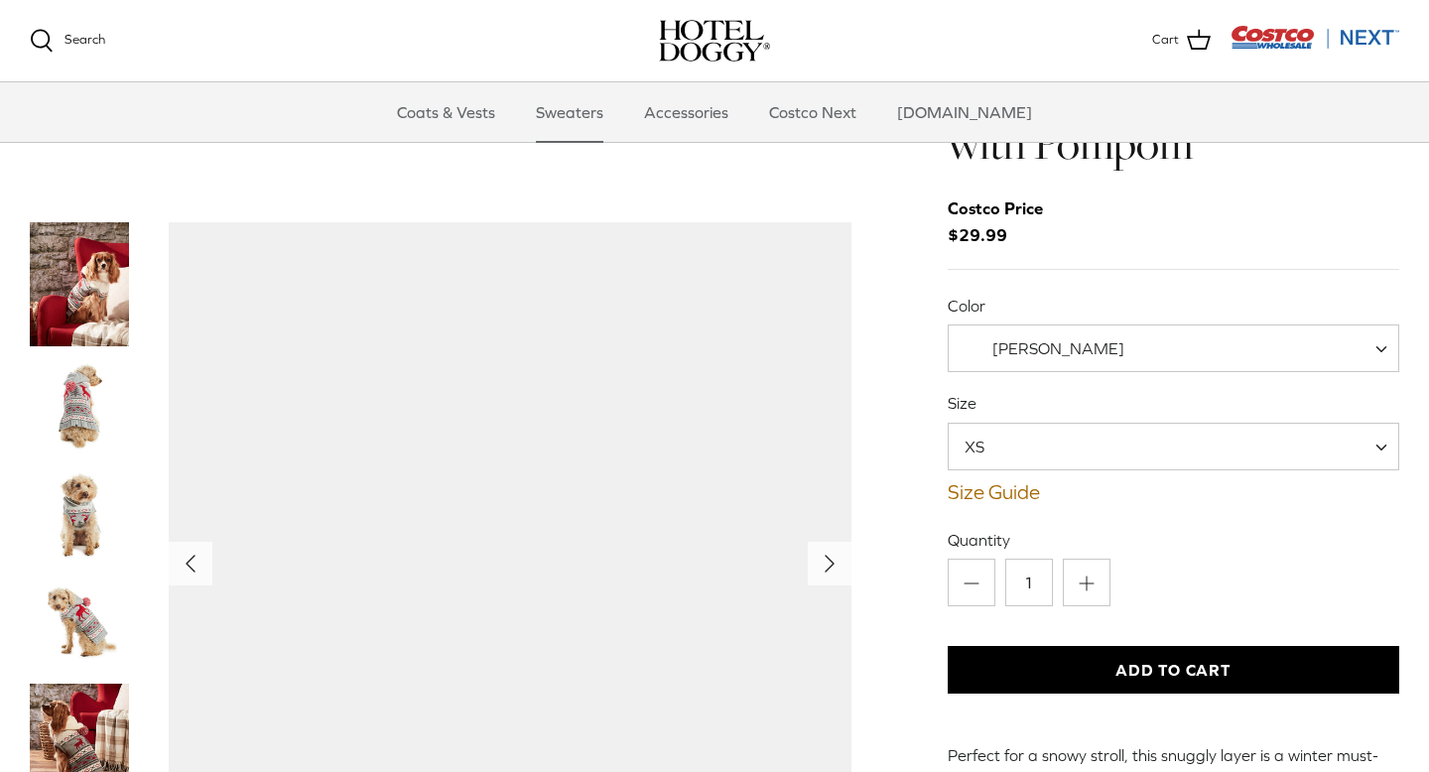
click at [77, 356] on img "Thumbnail Link" at bounding box center [79, 405] width 99 height 99
click at [72, 465] on img "Thumbnail Link" at bounding box center [79, 514] width 99 height 99
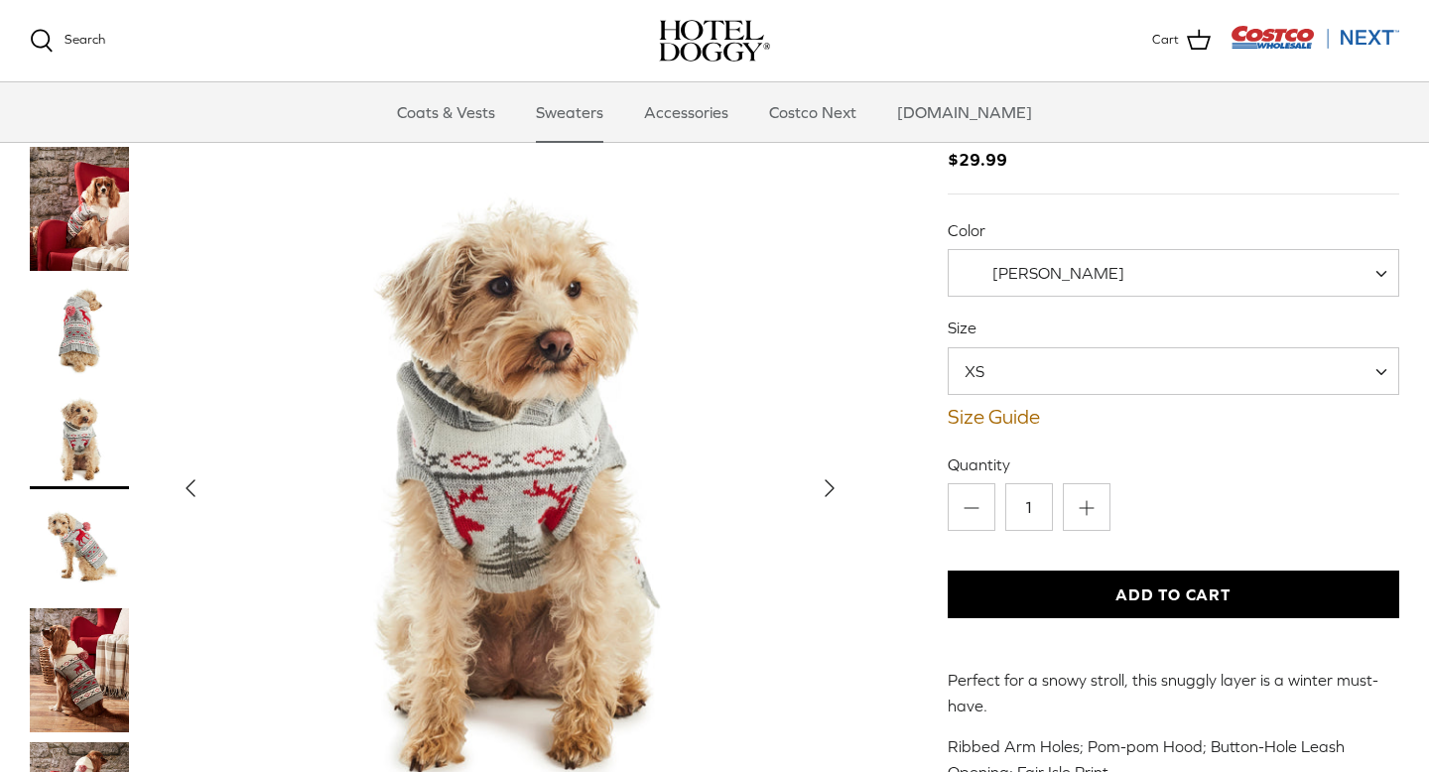
scroll to position [172, 0]
click at [825, 479] on polyline "Next" at bounding box center [829, 487] width 8 height 16
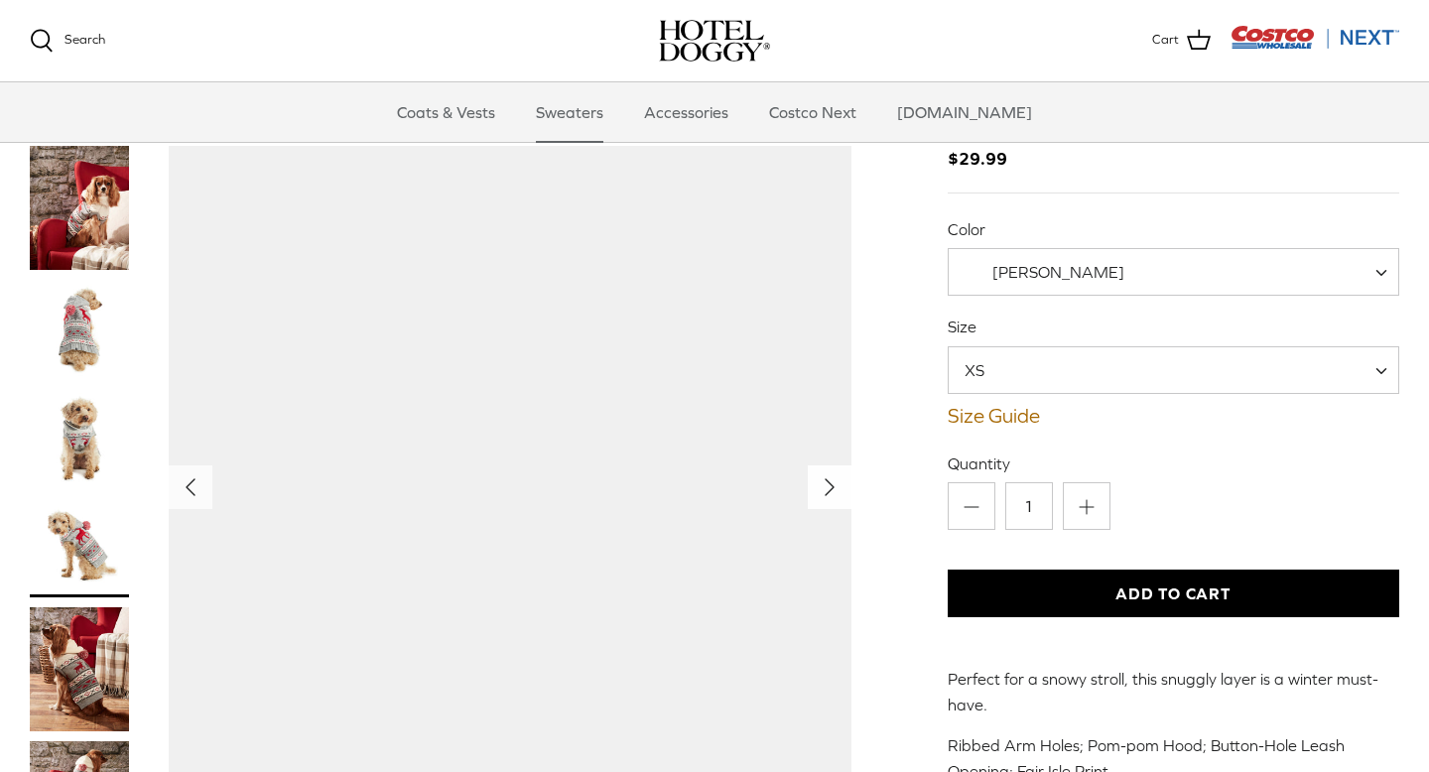
click at [824, 471] on icon "Right" at bounding box center [830, 487] width 32 height 32
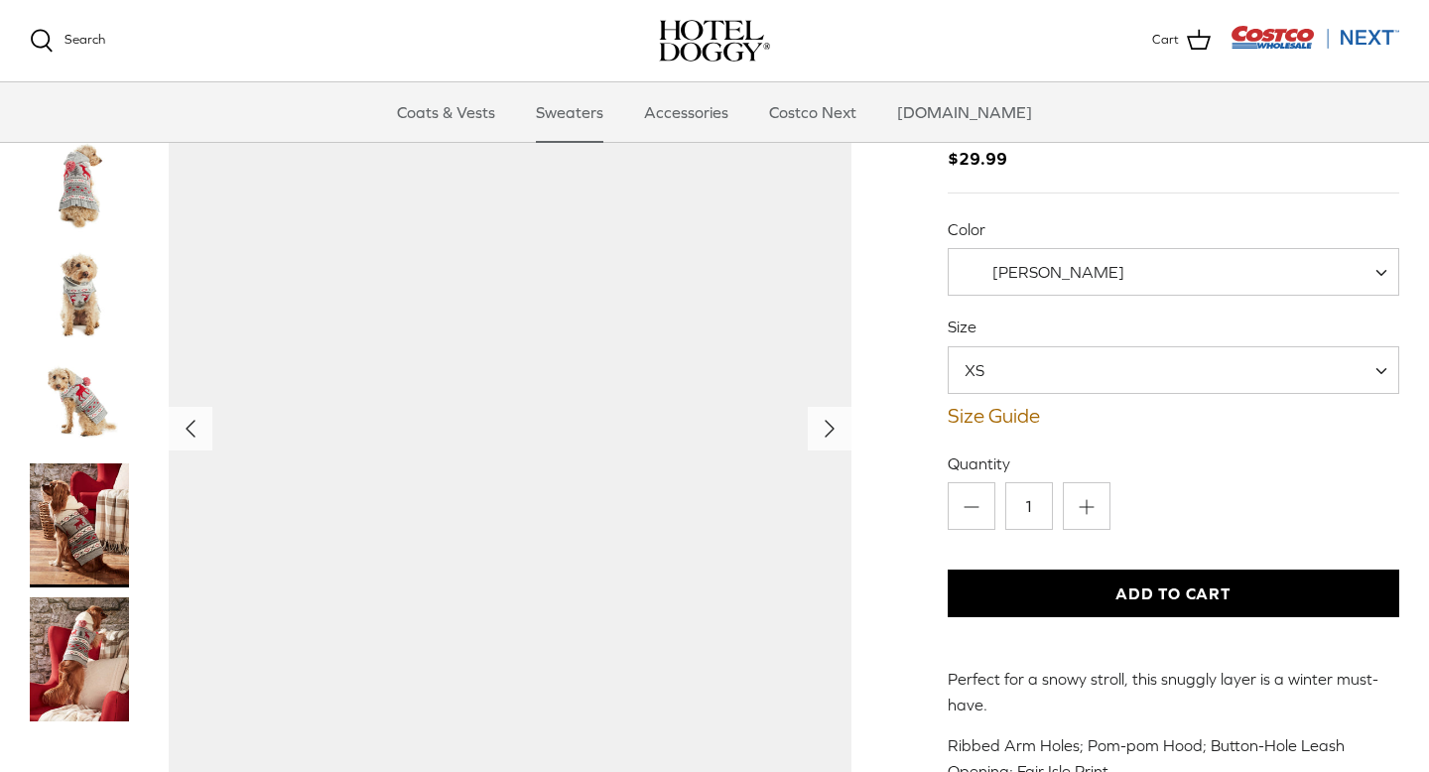
click at [55, 463] on img "Thumbnail Link" at bounding box center [79, 525] width 99 height 124
click at [66, 354] on img "Thumbnail Link" at bounding box center [79, 403] width 99 height 99
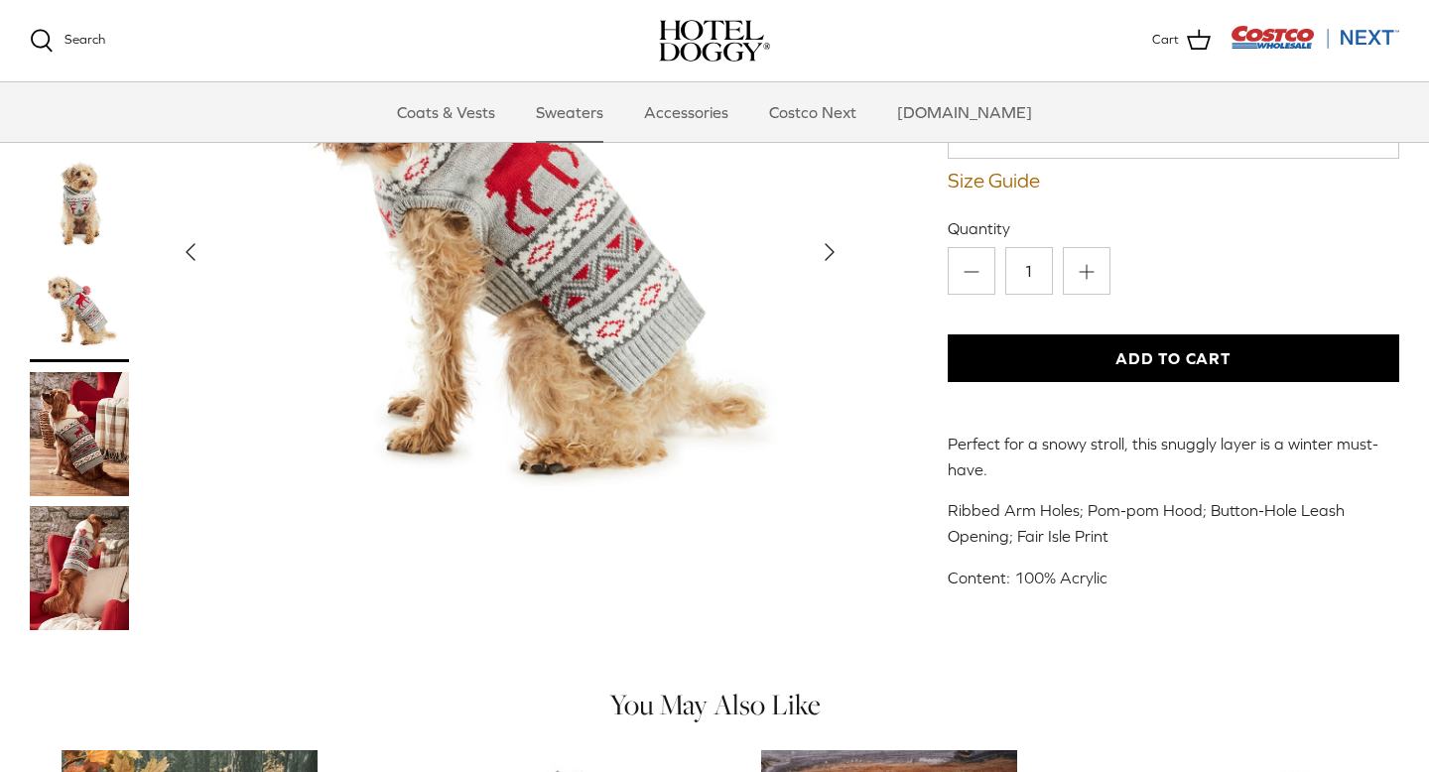
scroll to position [409, 0]
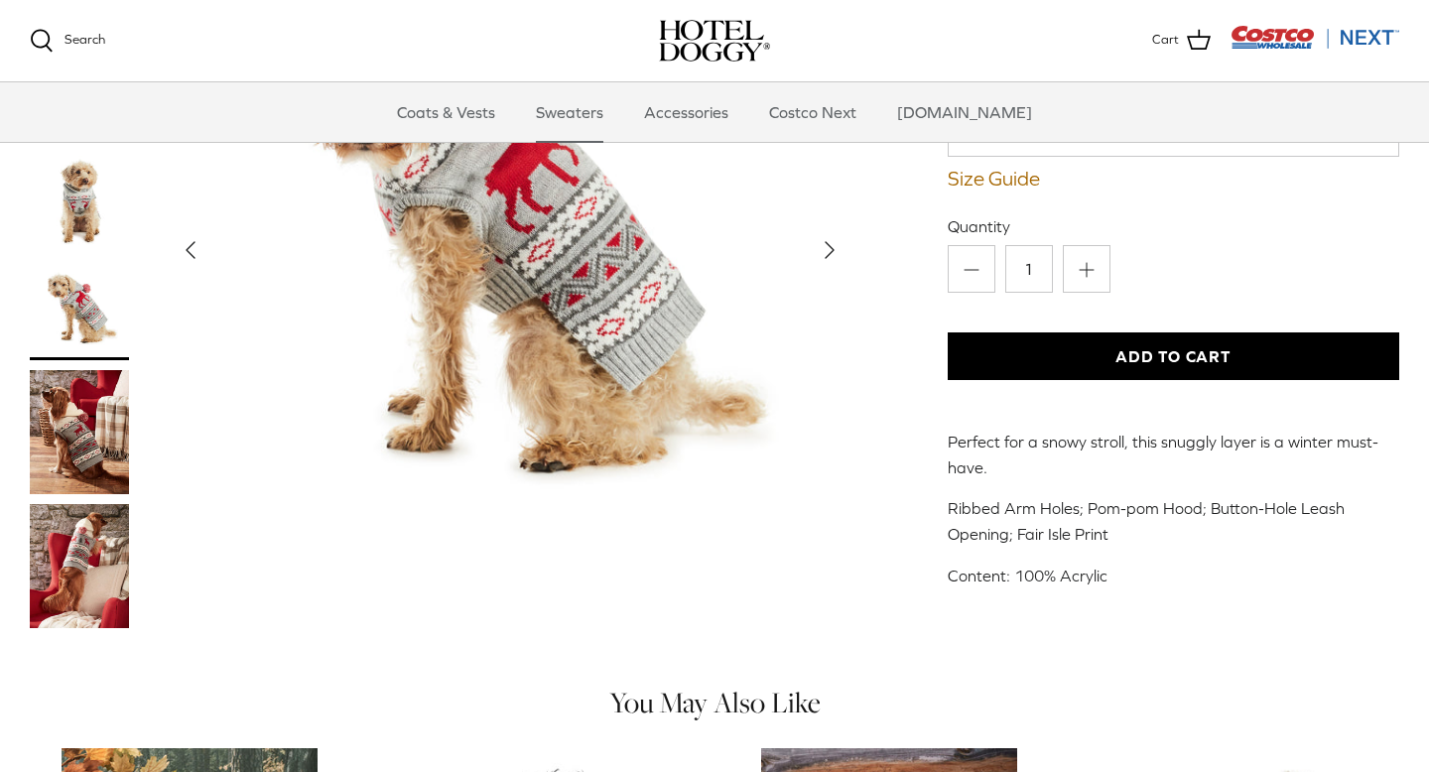
click at [69, 504] on img "Thumbnail Link" at bounding box center [79, 566] width 99 height 124
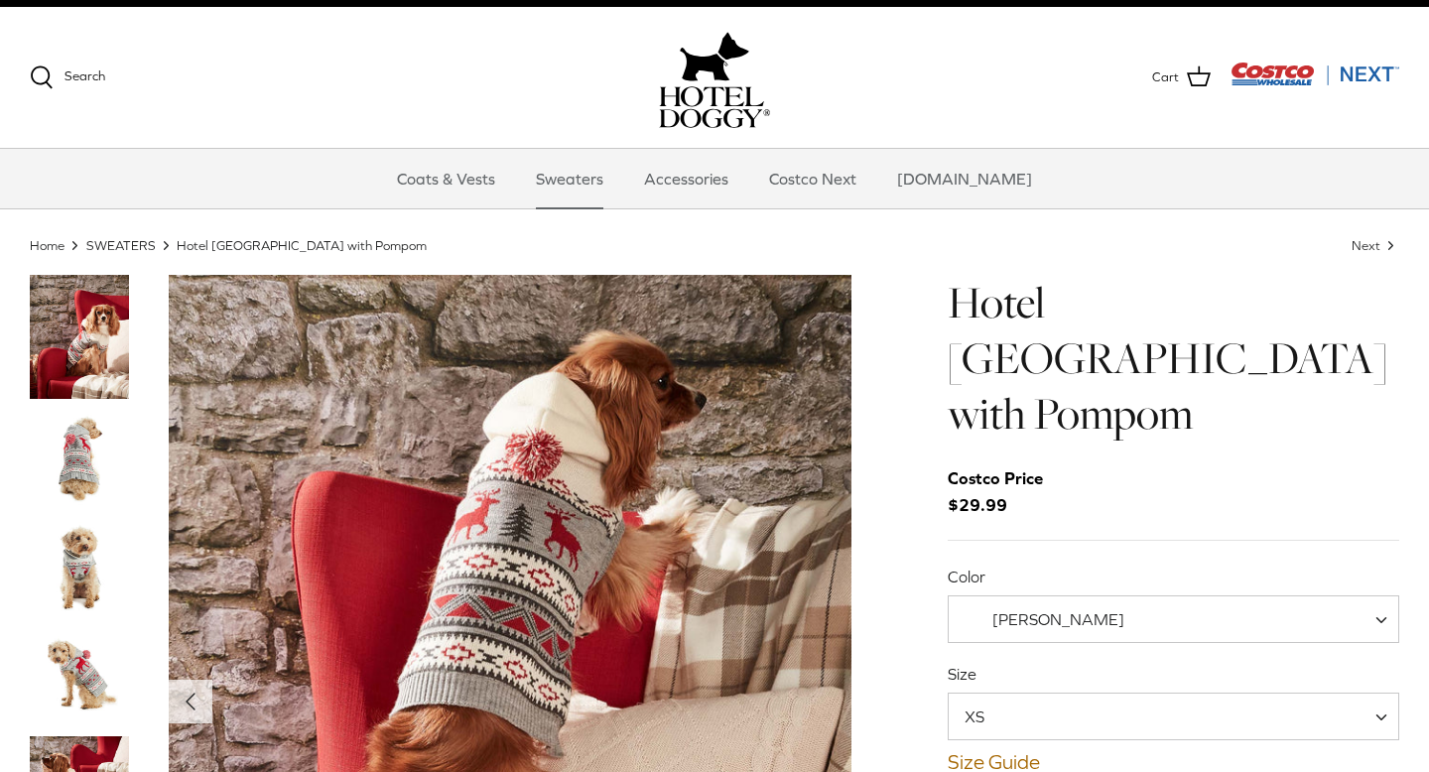
scroll to position [8, 0]
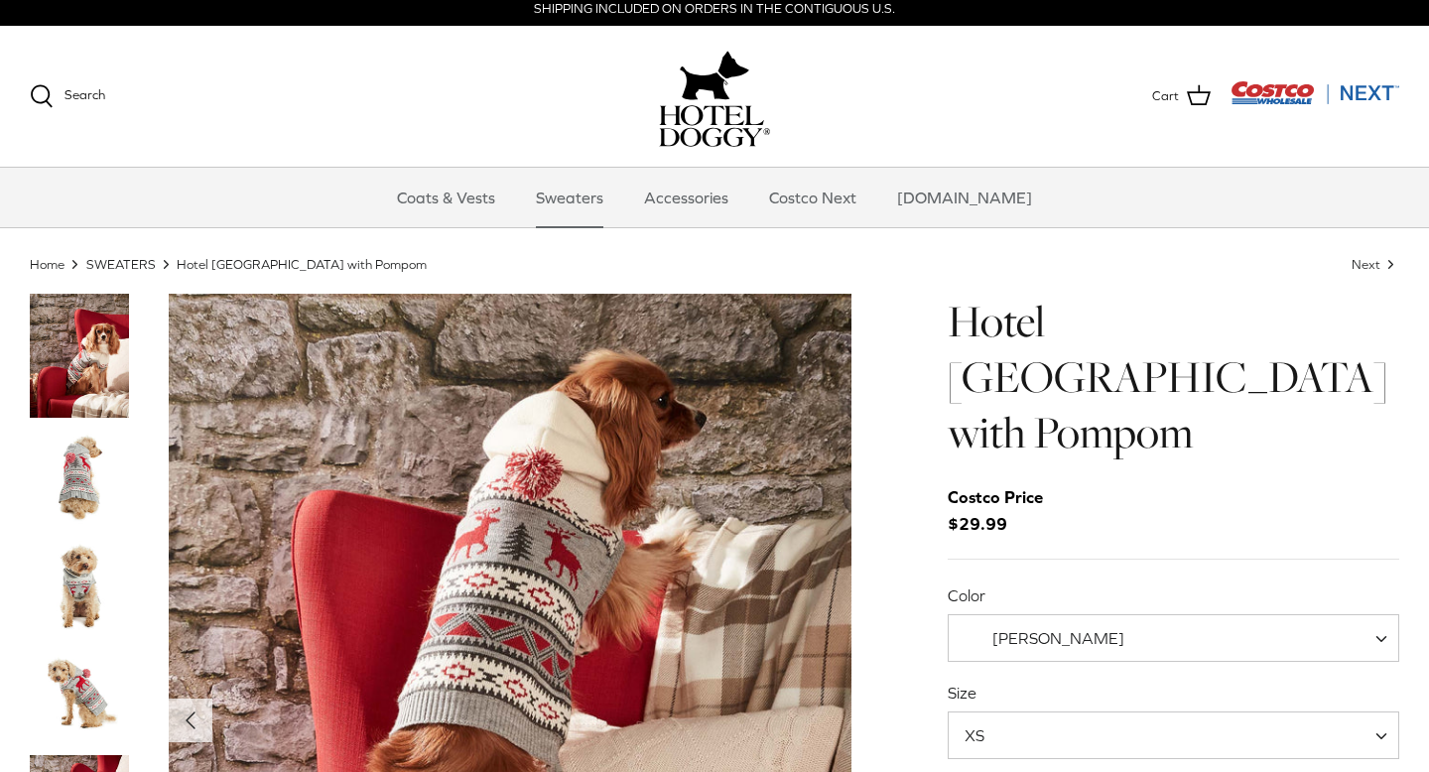
click at [79, 479] on img "Thumbnail Link" at bounding box center [79, 477] width 99 height 99
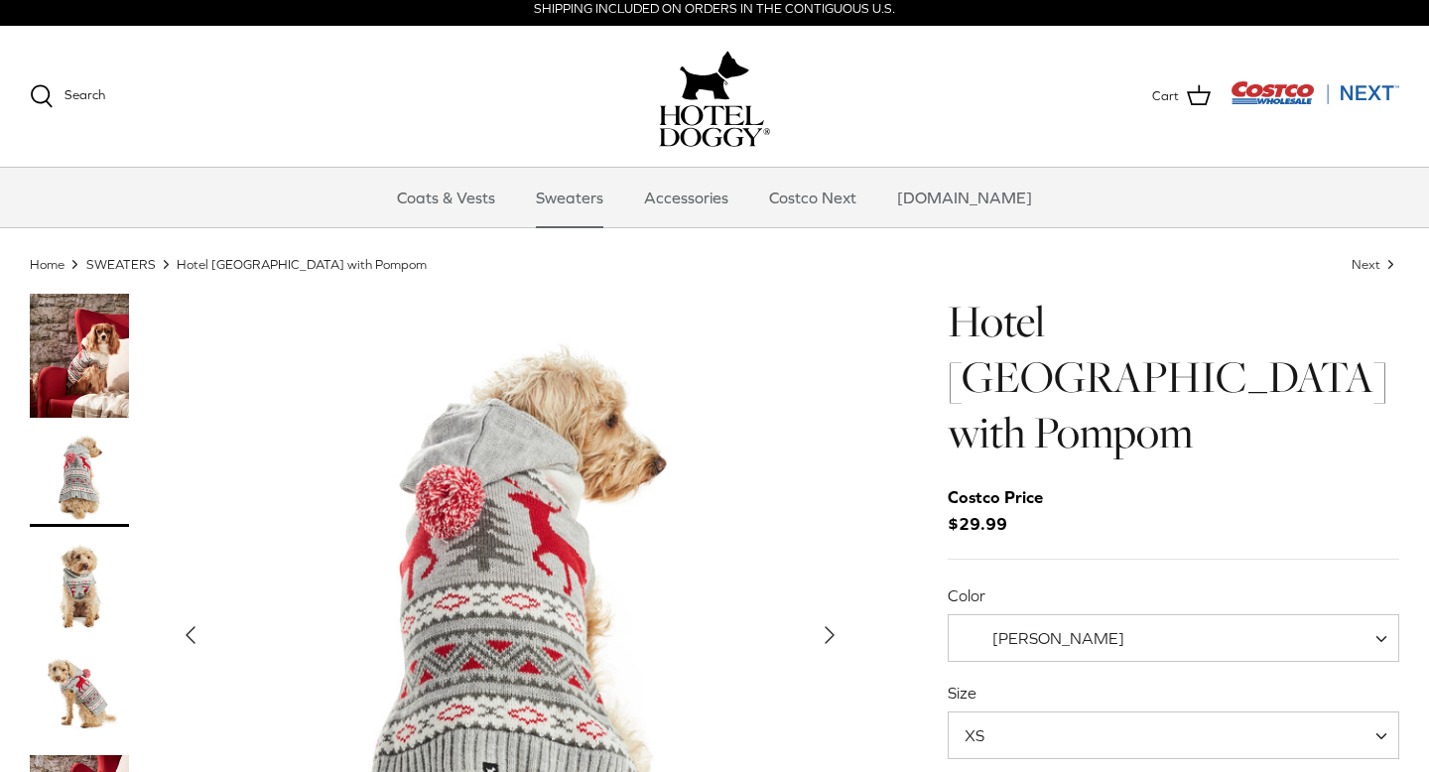
click at [75, 566] on img "Thumbnail Link" at bounding box center [79, 586] width 99 height 99
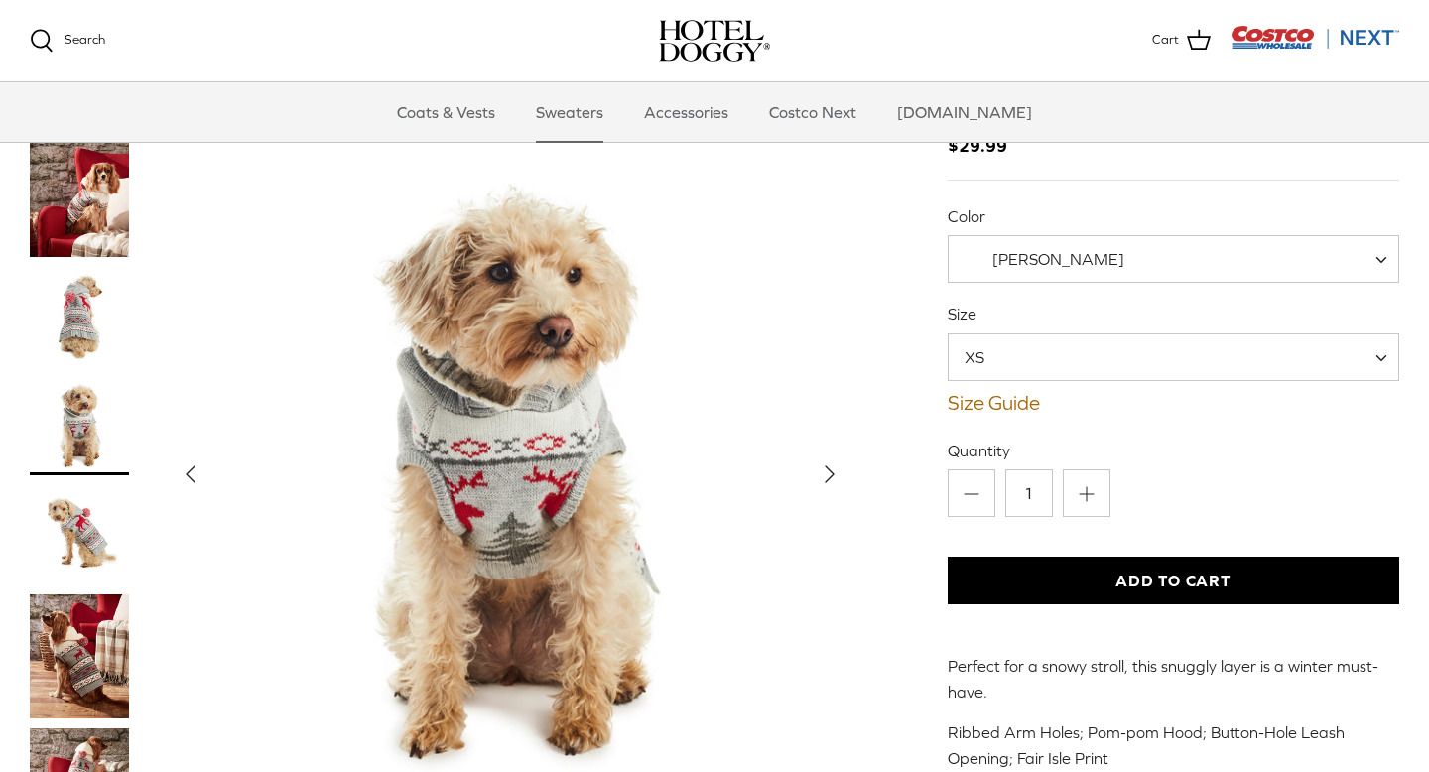
scroll to position [192, 0]
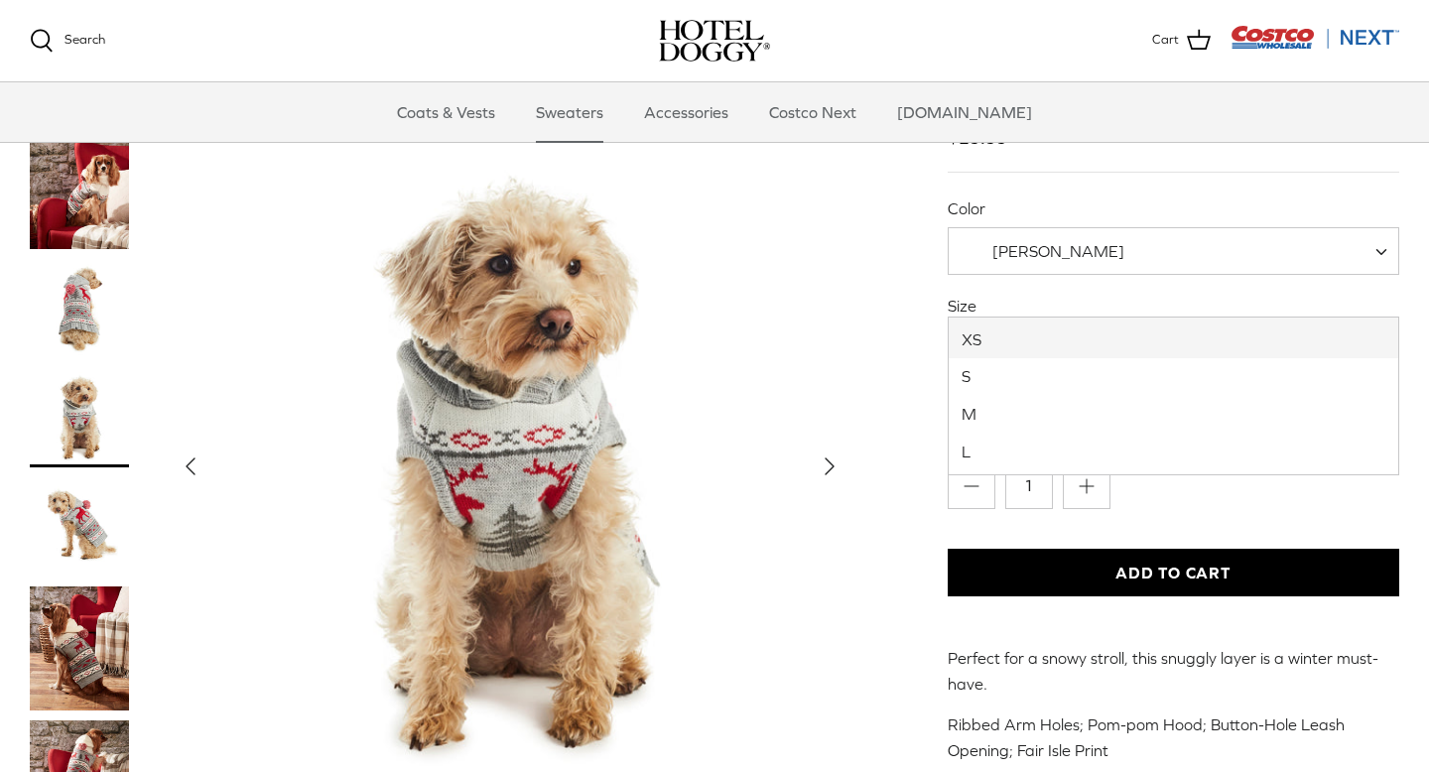
click at [998, 338] on span "XS" at bounding box center [985, 349] width 75 height 22
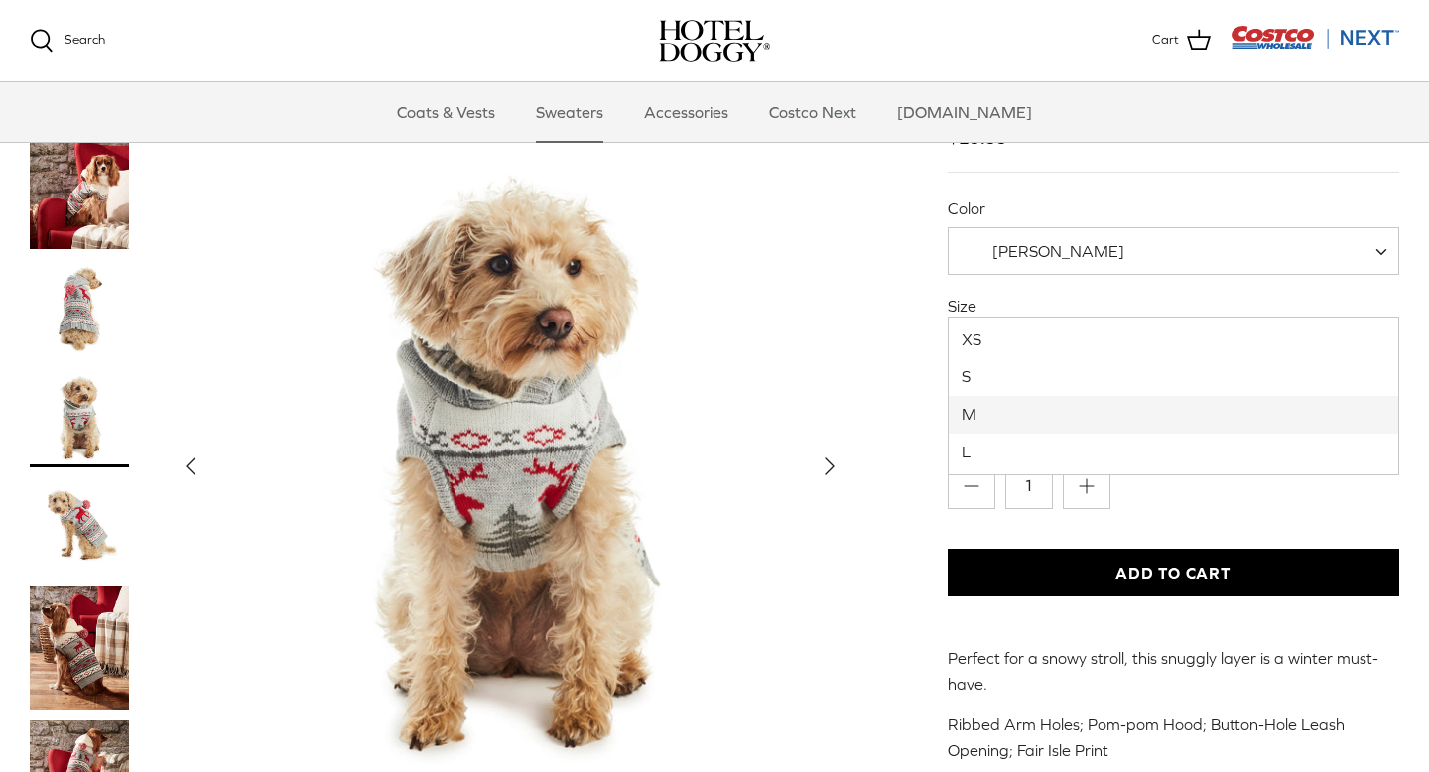
select select "M"
click at [976, 383] on link "Size Guide" at bounding box center [1172, 395] width 451 height 24
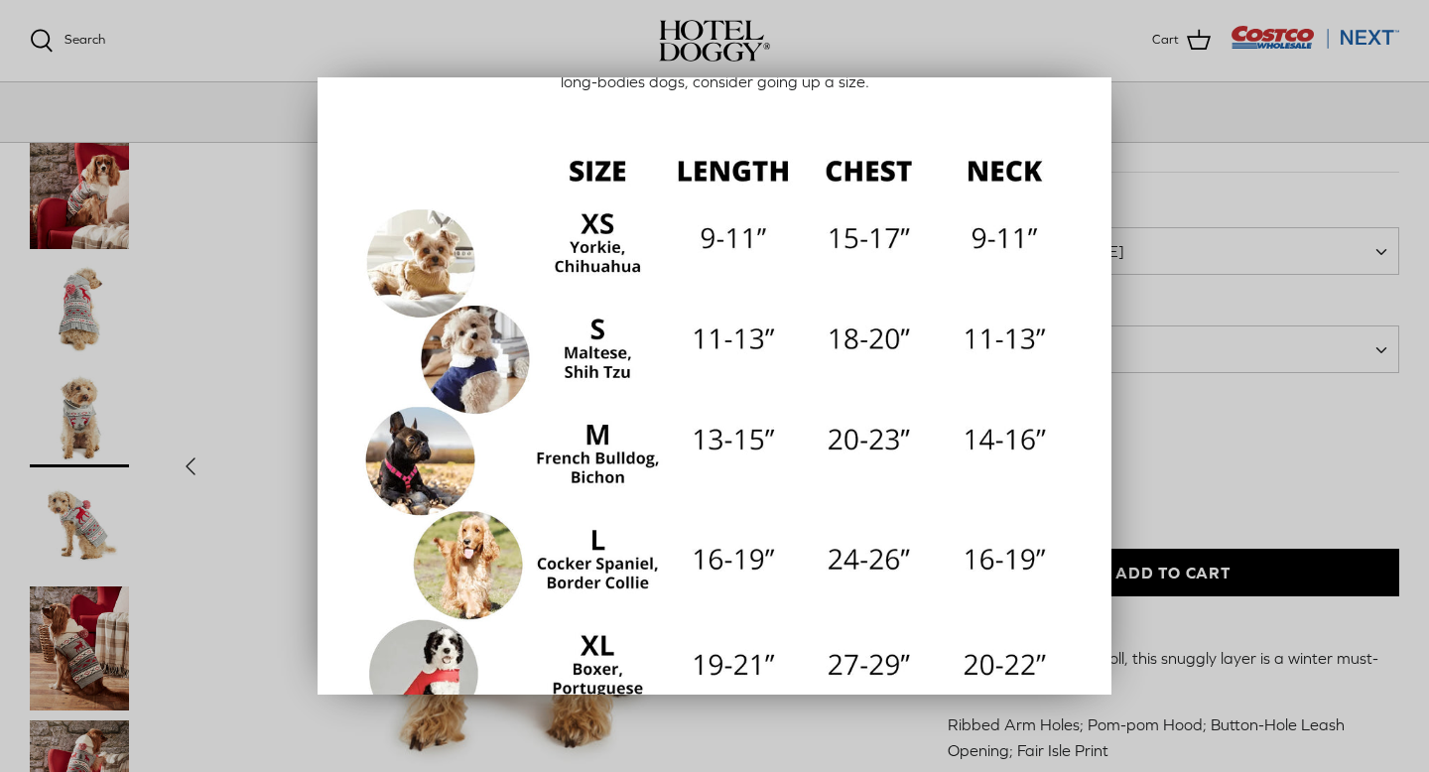
scroll to position [183, 0]
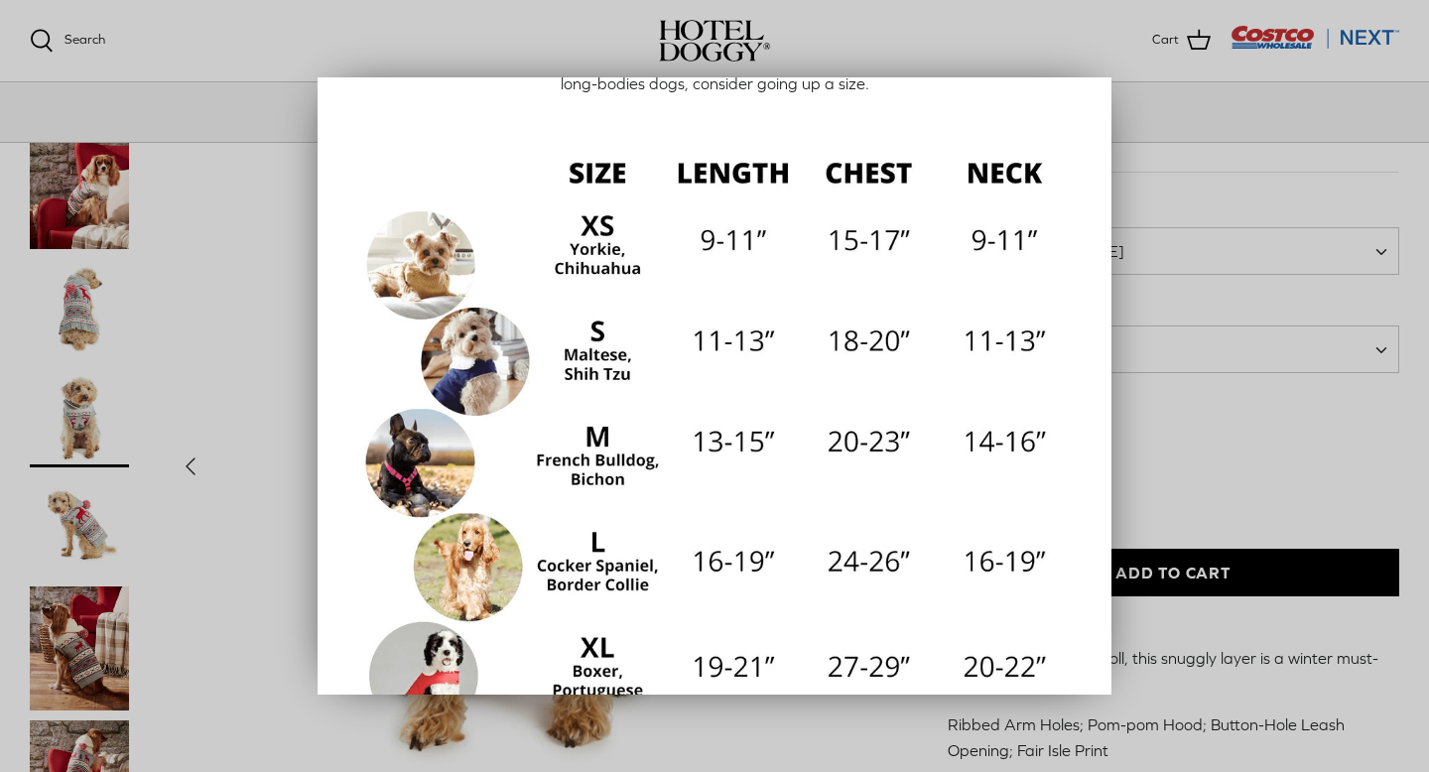
click at [1168, 313] on div at bounding box center [714, 386] width 1429 height 772
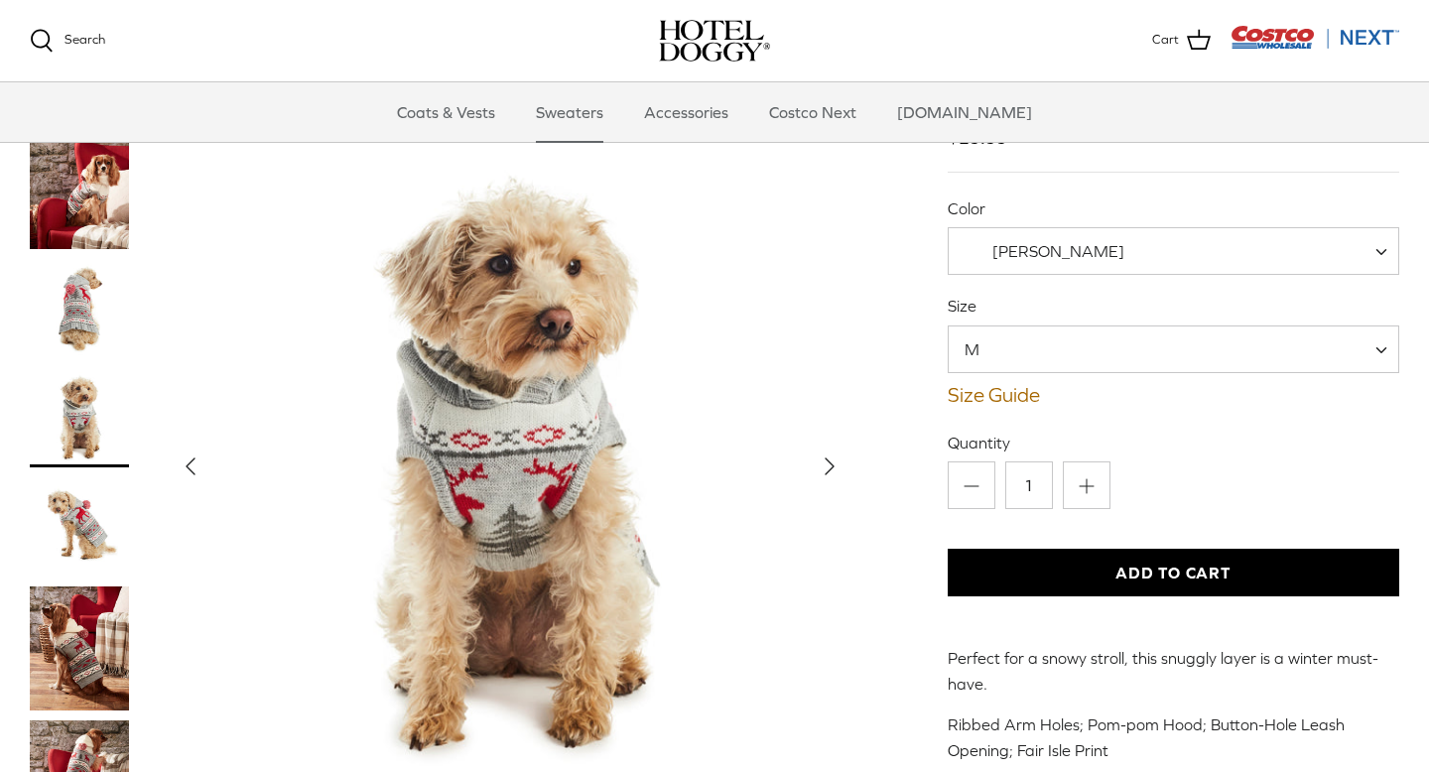
scroll to position [171, 0]
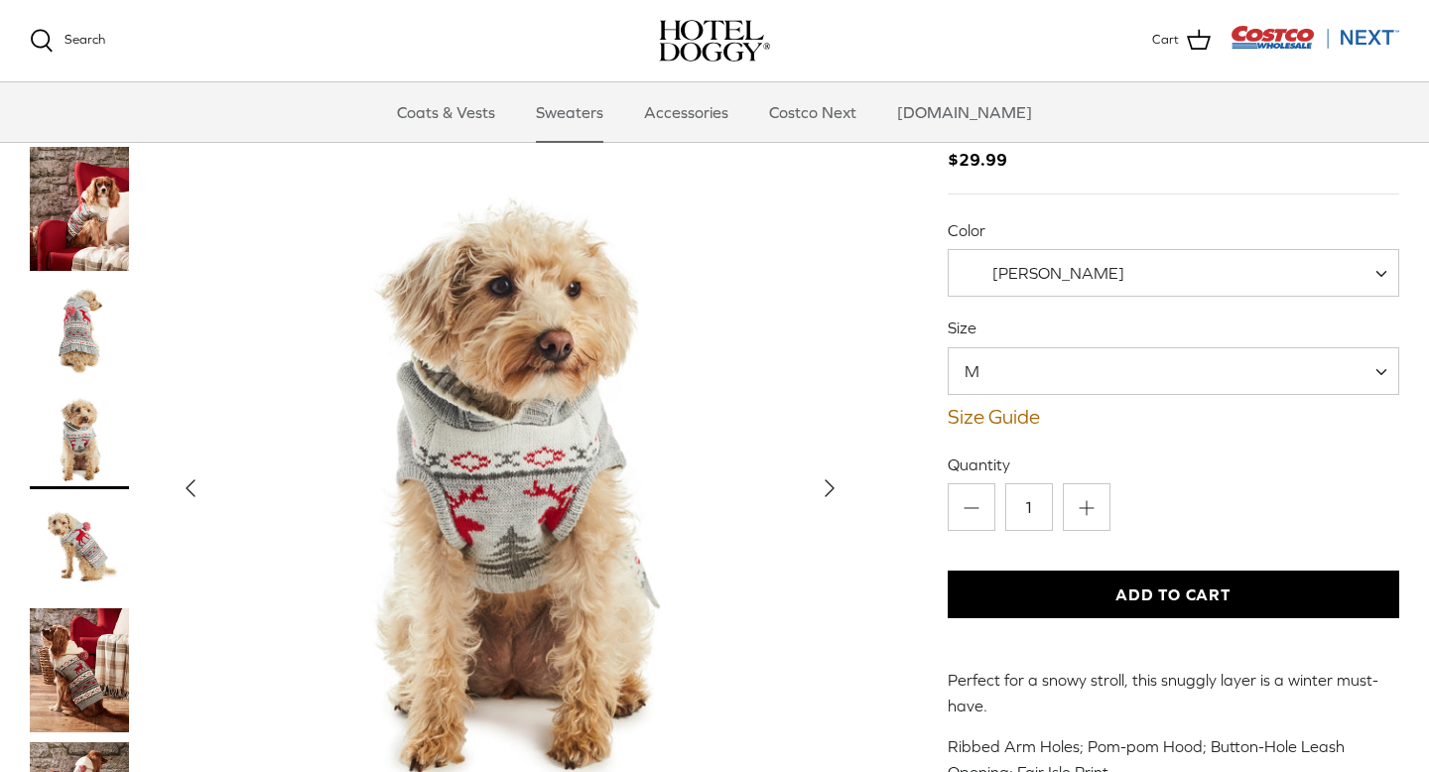
click at [69, 281] on img "Thumbnail Link" at bounding box center [79, 330] width 99 height 99
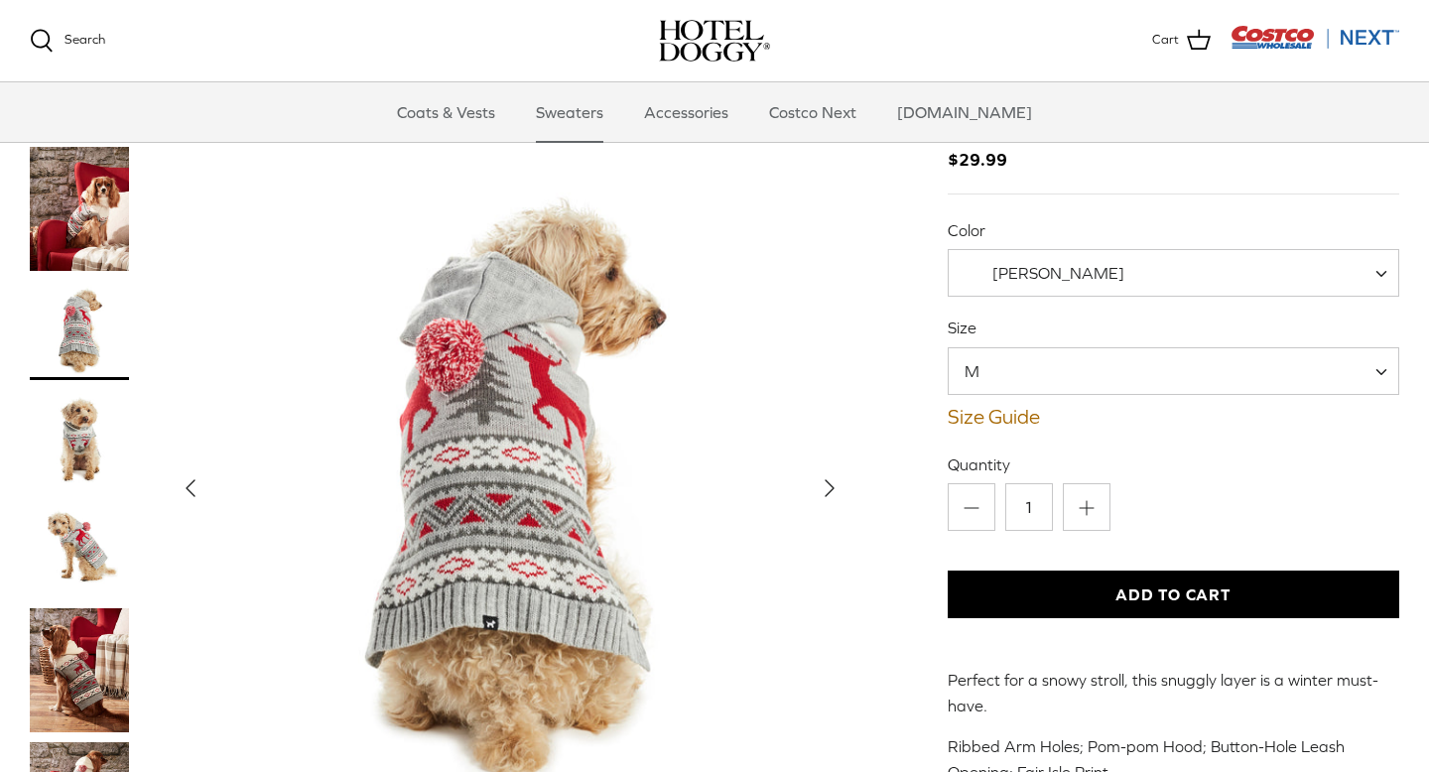
click at [84, 499] on img "Thumbnail Link" at bounding box center [79, 548] width 99 height 99
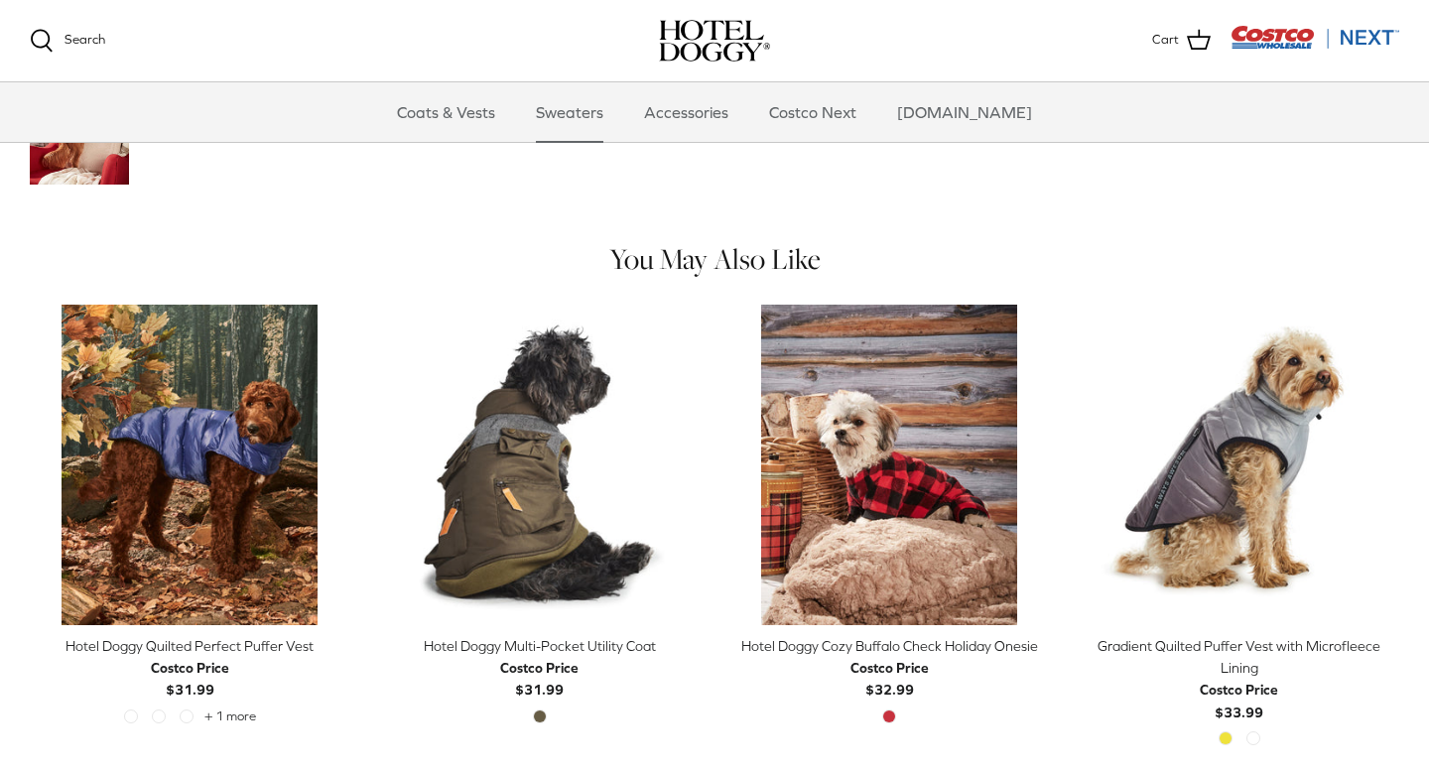
scroll to position [853, 0]
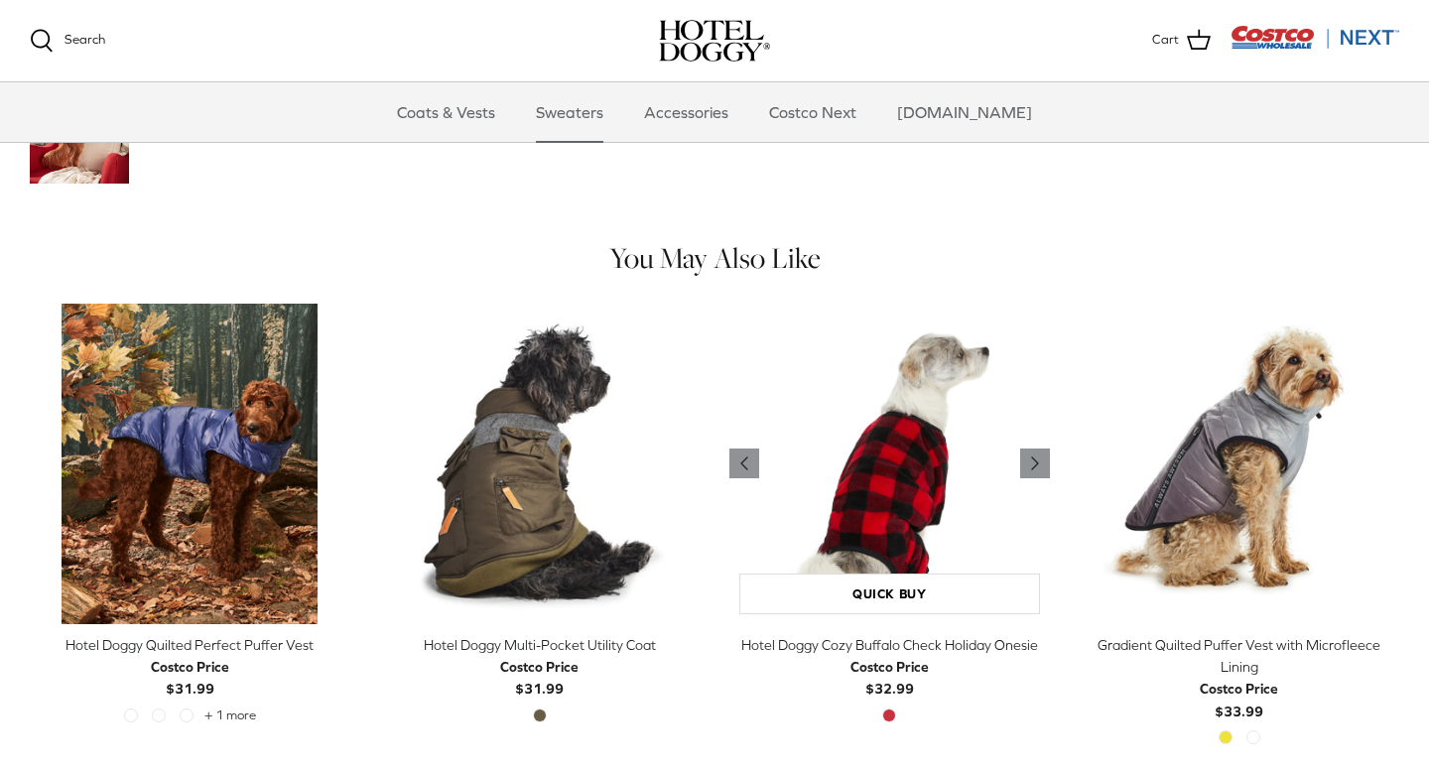
click at [881, 426] on img "Hotel Doggy Cozy Buffalo Check Holiday Onesie" at bounding box center [889, 464] width 320 height 320
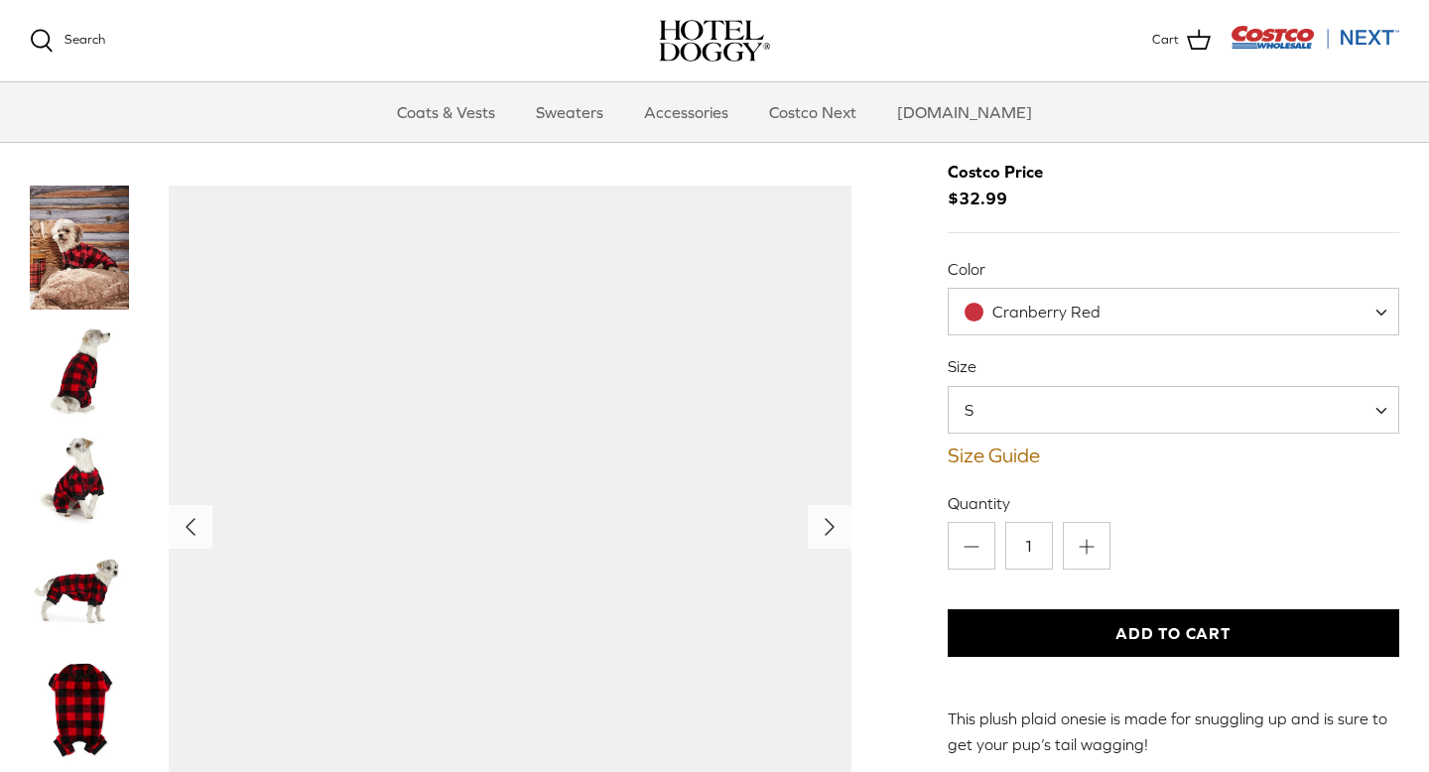
scroll to position [129, 0]
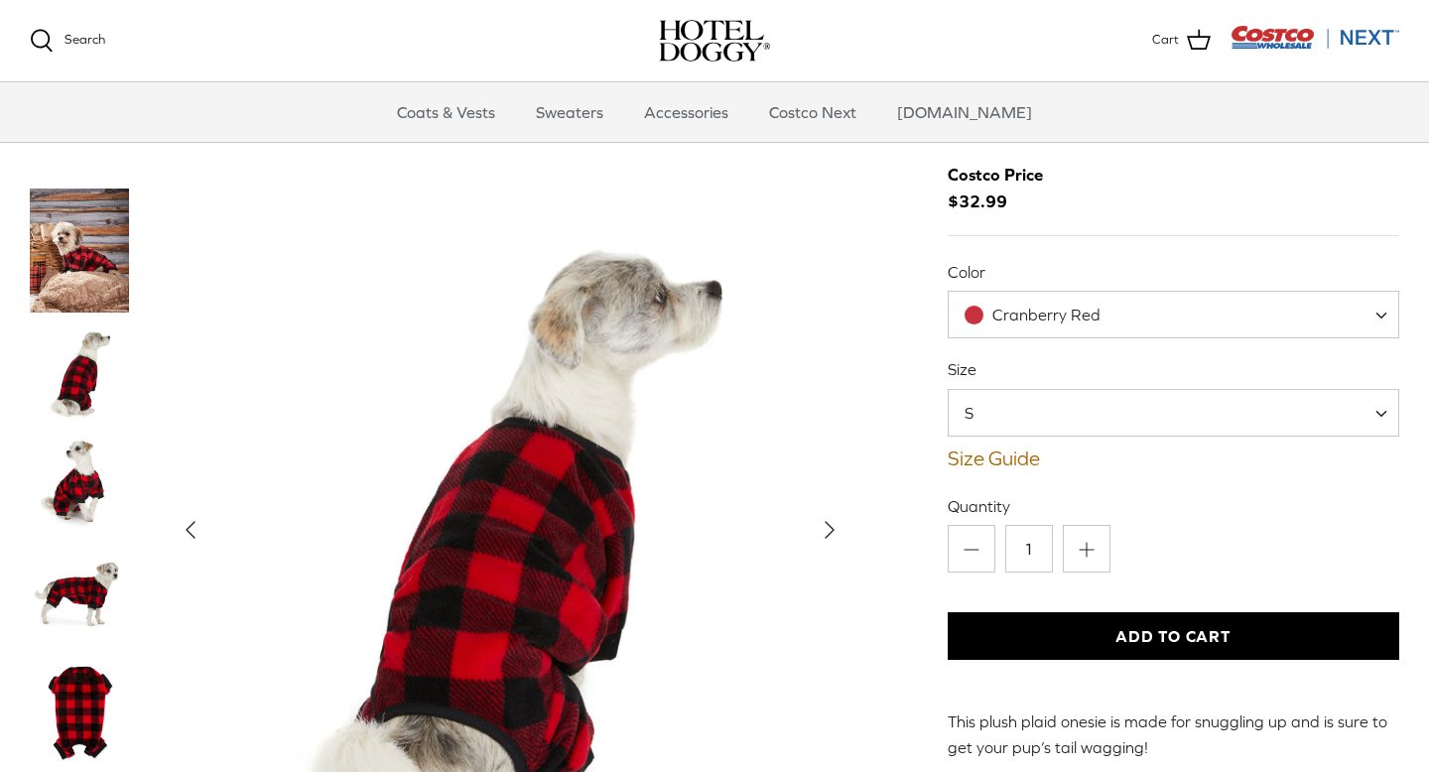
click at [75, 383] on img "Thumbnail Link" at bounding box center [79, 371] width 99 height 99
click at [84, 485] on img "Thumbnail Link" at bounding box center [79, 481] width 99 height 99
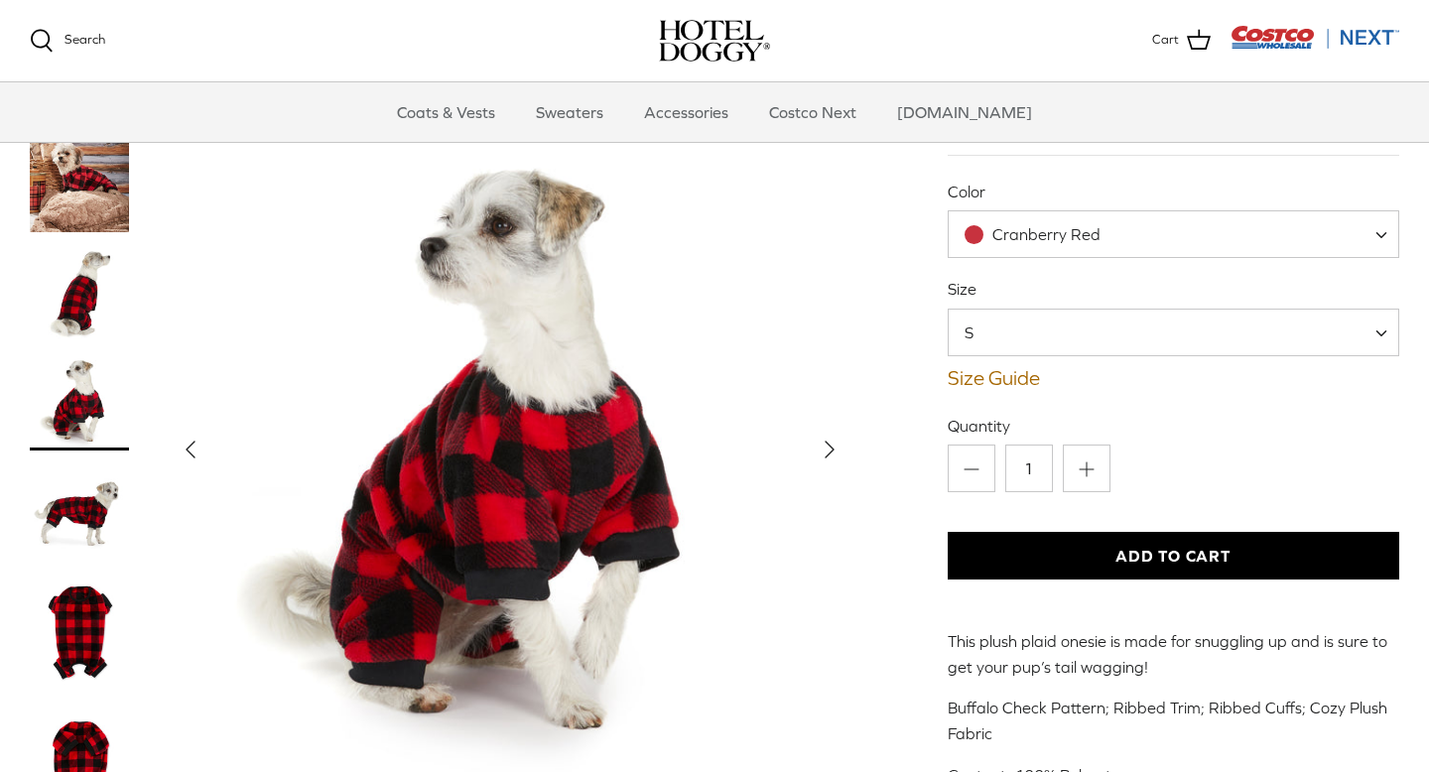
scroll to position [232, 0]
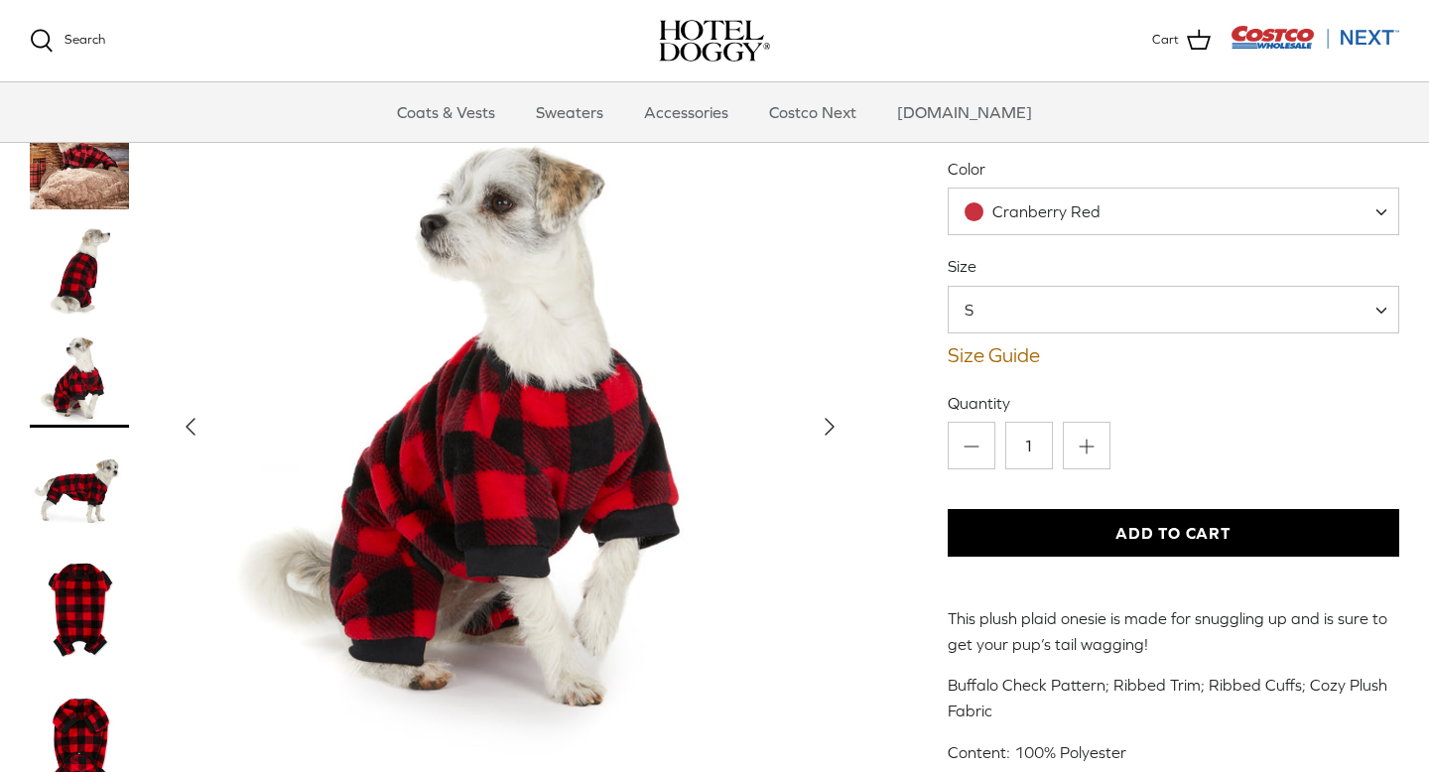
click at [81, 593] on img "Thumbnail Link" at bounding box center [79, 609] width 99 height 124
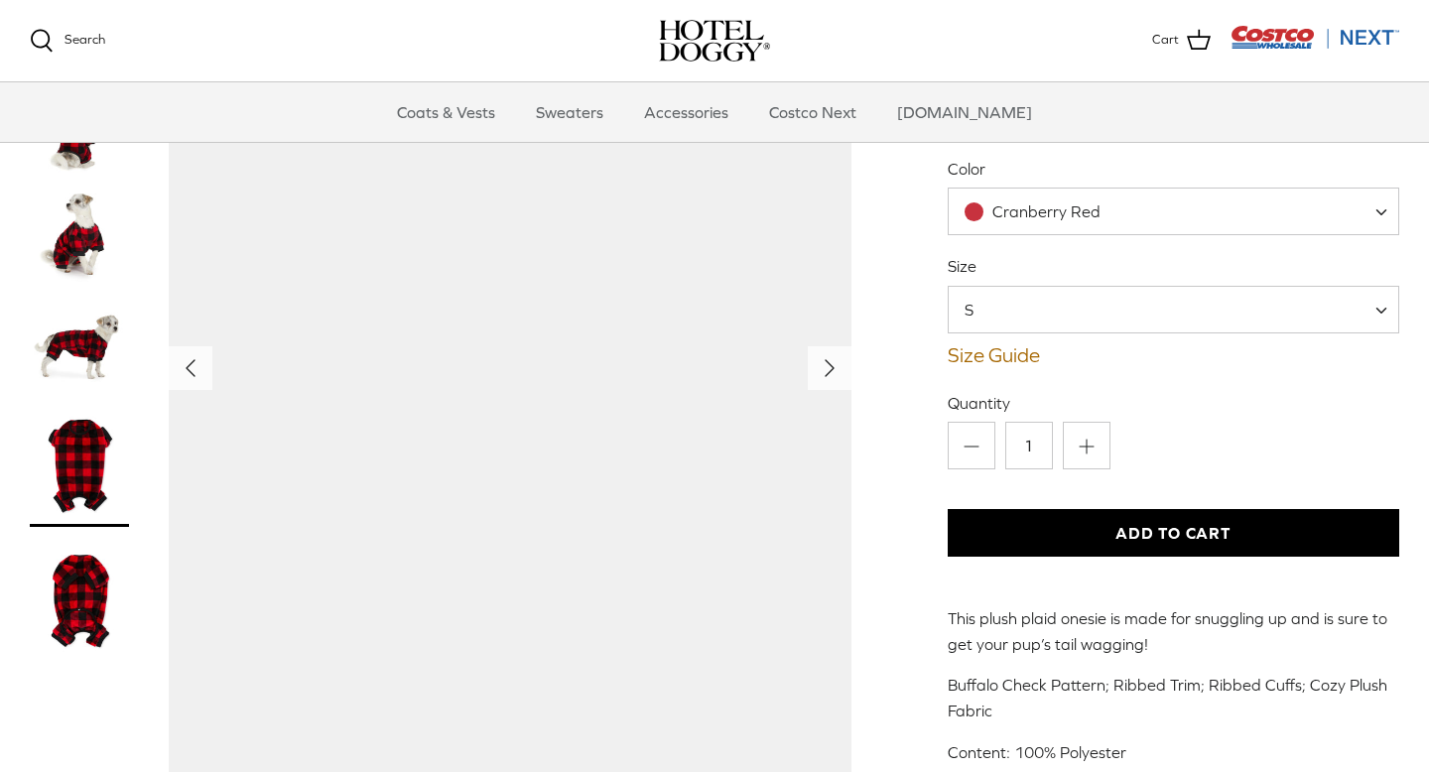
click at [89, 343] on img "Thumbnail Link" at bounding box center [79, 343] width 99 height 99
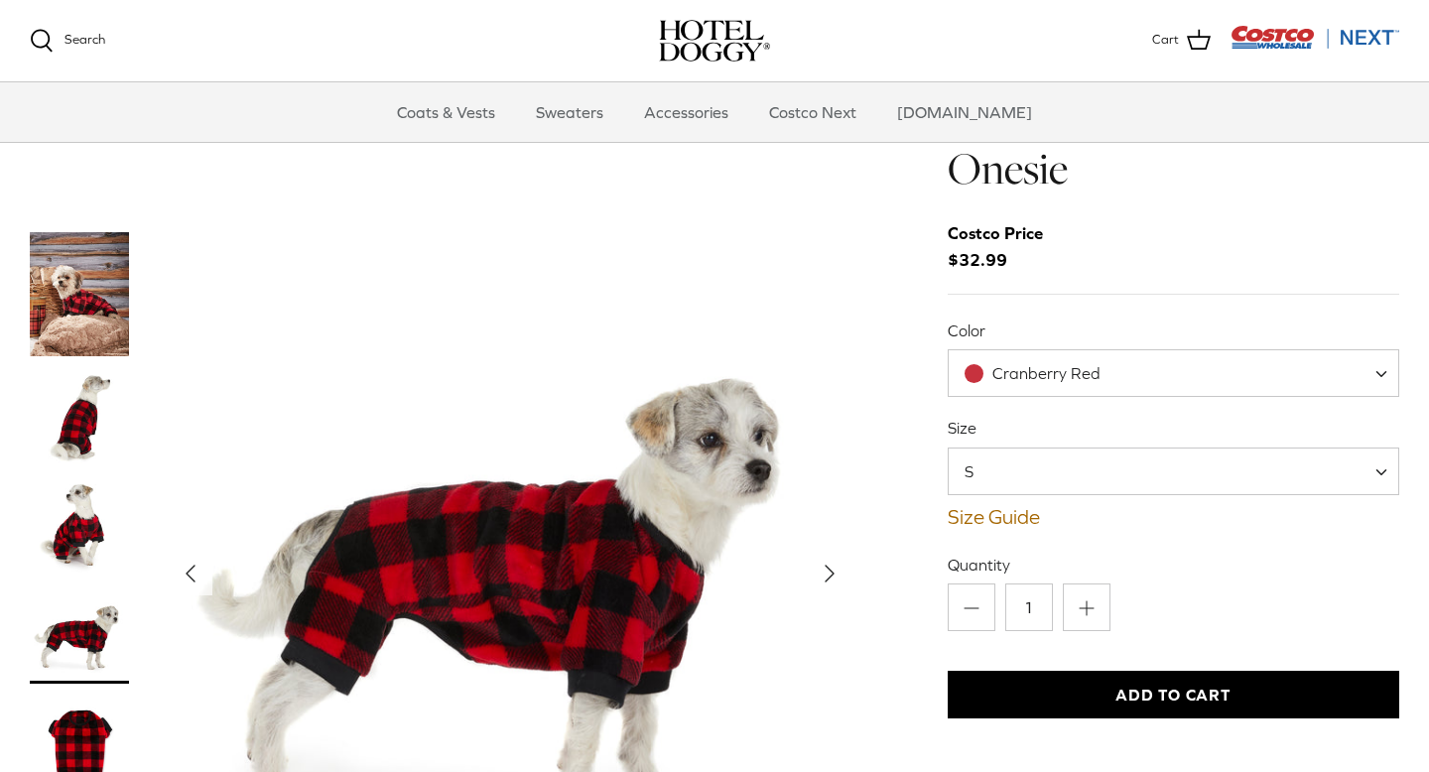
scroll to position [59, 0]
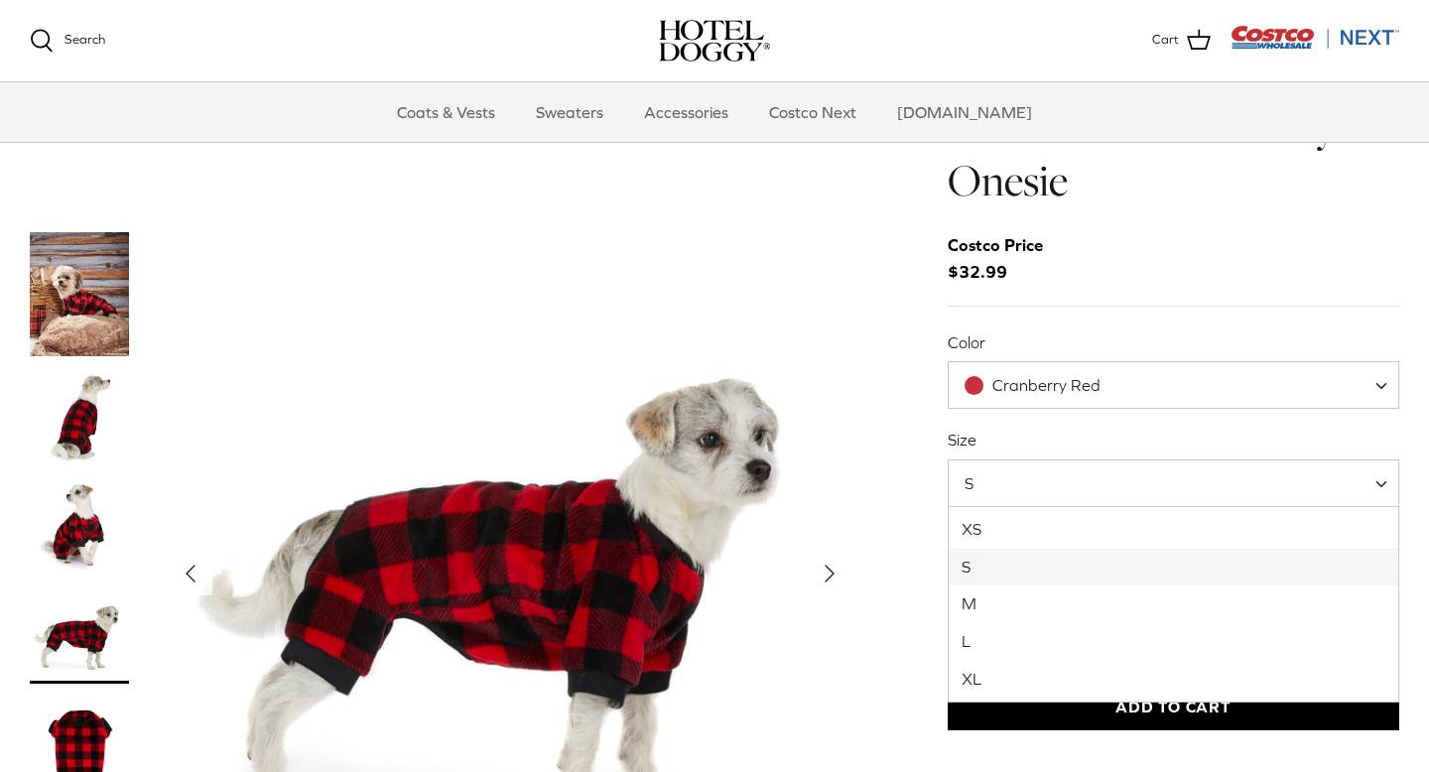
click at [1019, 486] on span "S" at bounding box center [1172, 483] width 451 height 48
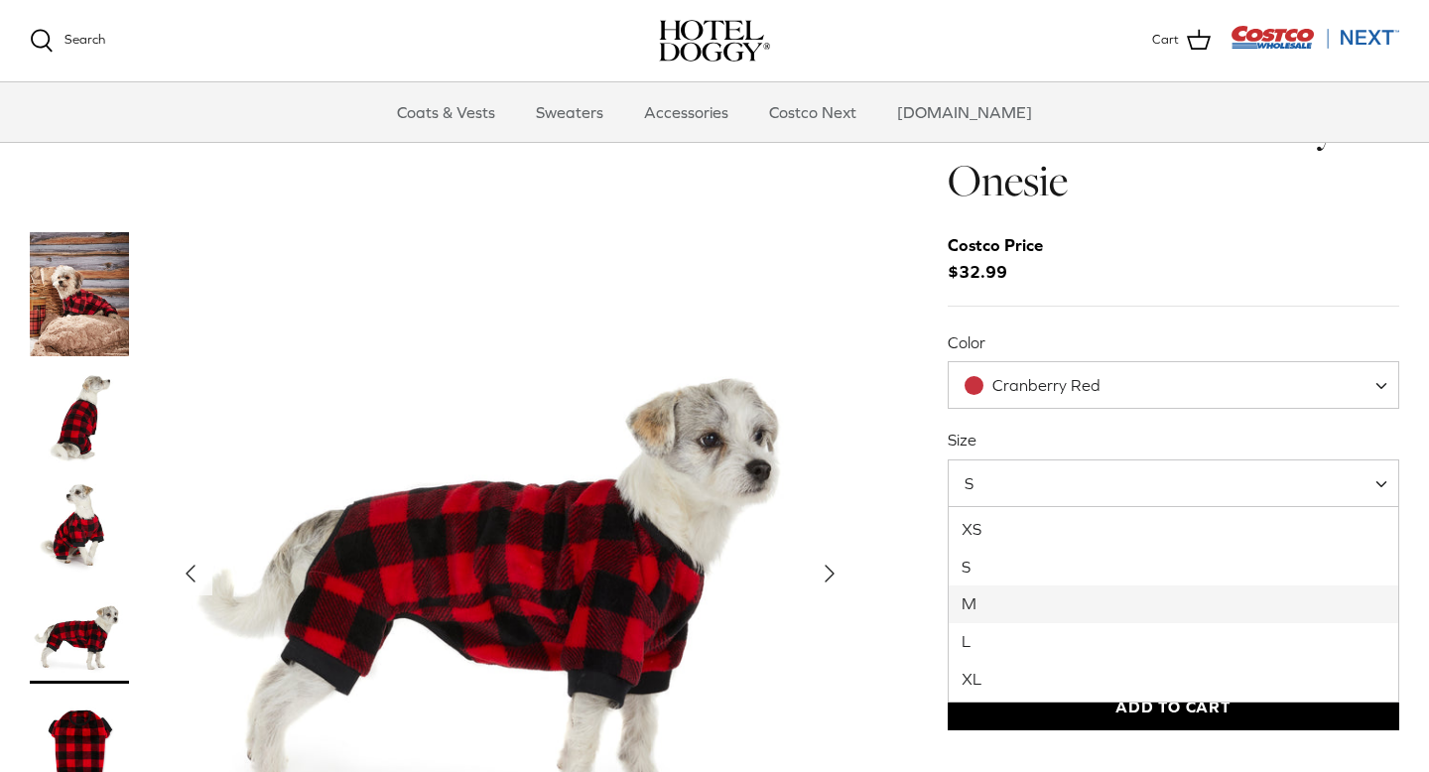
select select "M"
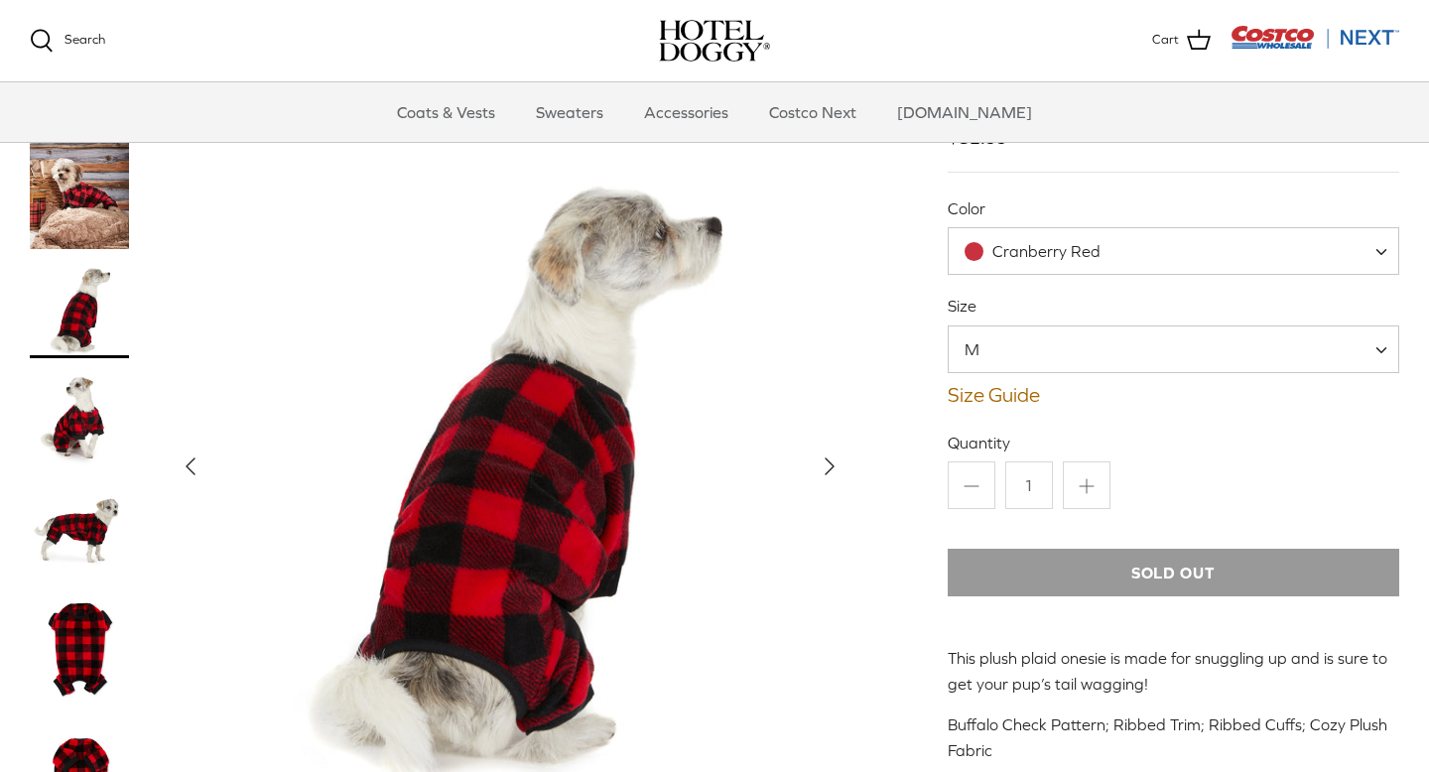
scroll to position [193, 0]
